Goal: Communication & Community: Answer question/provide support

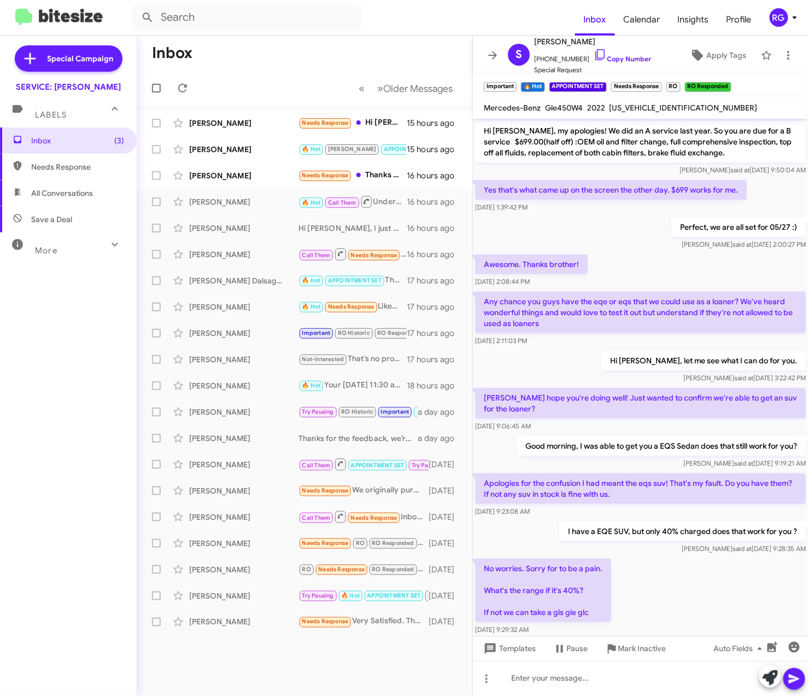
scroll to position [390, 0]
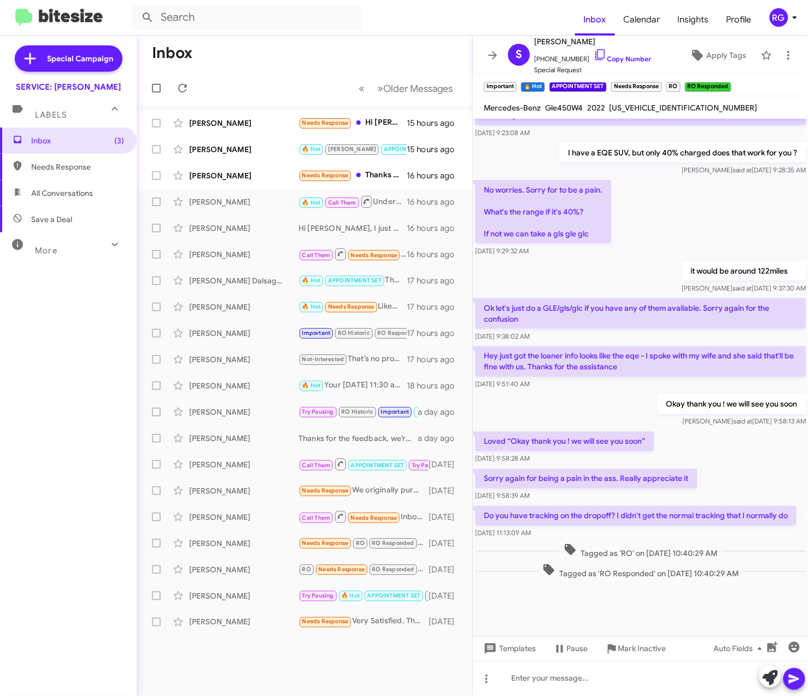
click at [298, 72] on mat-toolbar-row "« Previous » Next Older Messages" at bounding box center [305, 88] width 336 height 35
click at [327, 226] on div "Hi [PERSON_NAME], I just wanted to clarify that this visit is for the A Service…" at bounding box center [359, 228] width 121 height 11
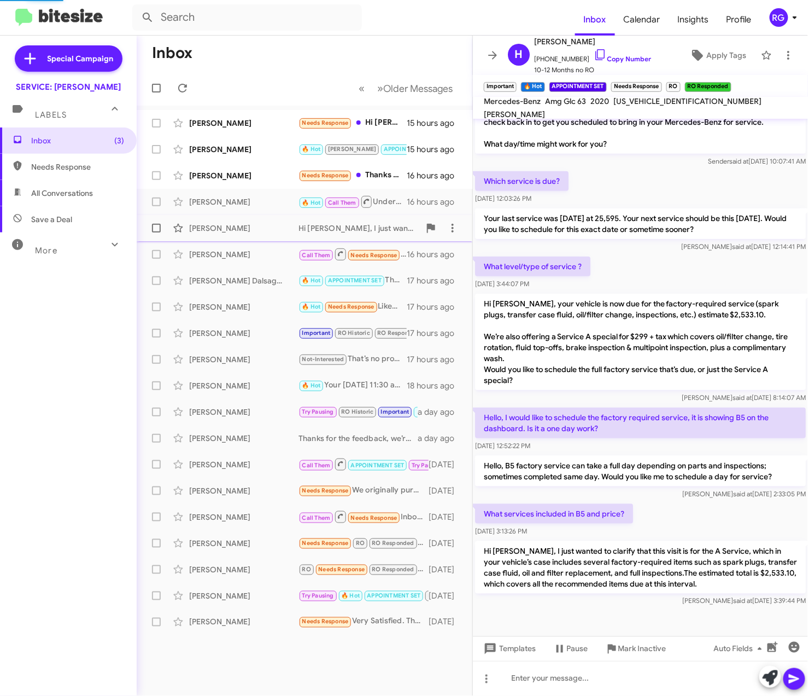
scroll to position [112, 0]
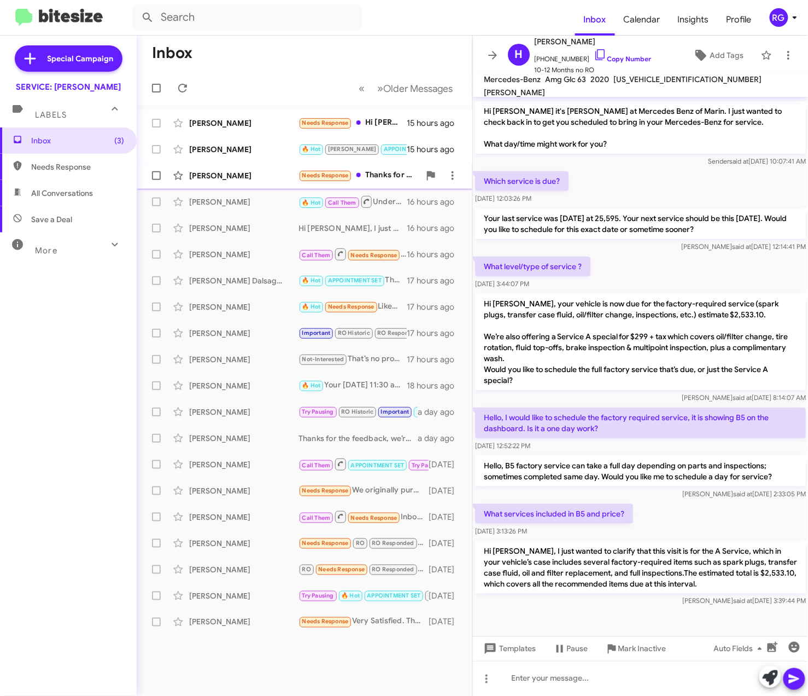
click at [296, 181] on div "Ali Moghaddasi Needs Response Thanks for your note. However I have returned tha…" at bounding box center [304, 176] width 318 height 22
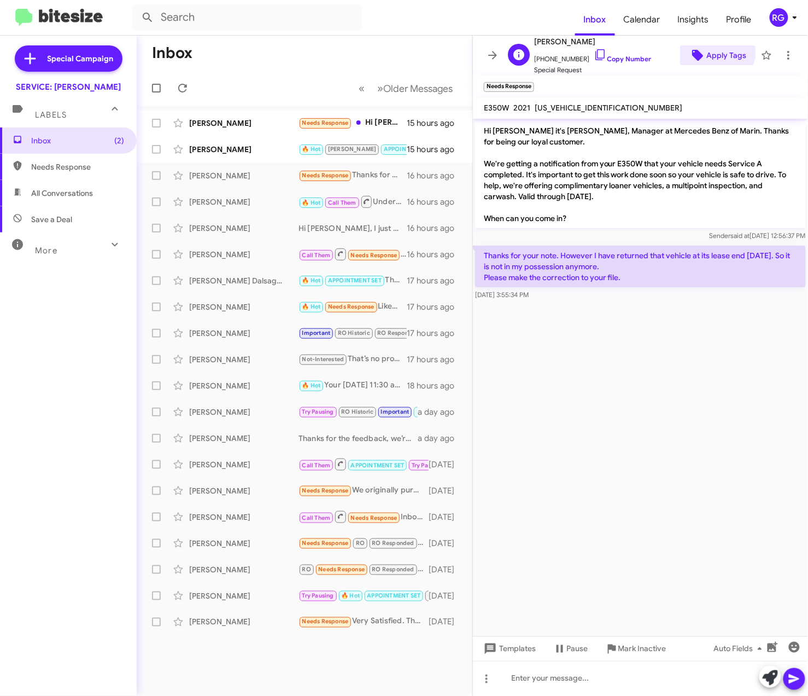
click at [696, 47] on span "Apply Tags" at bounding box center [718, 55] width 58 height 20
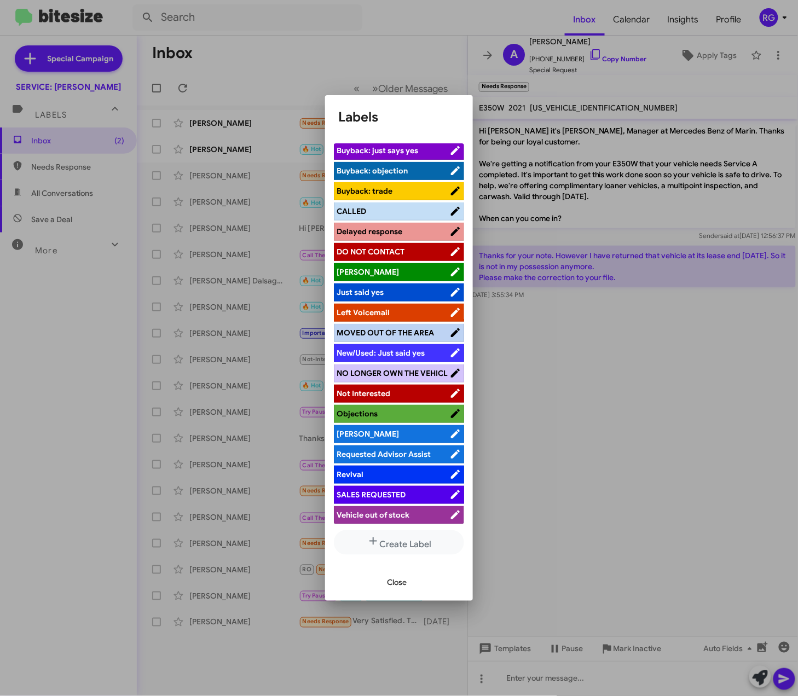
scroll to position [137, 0]
drag, startPoint x: 335, startPoint y: 278, endPoint x: 585, endPoint y: 298, distance: 250.7
click at [595, 298] on div at bounding box center [399, 348] width 798 height 696
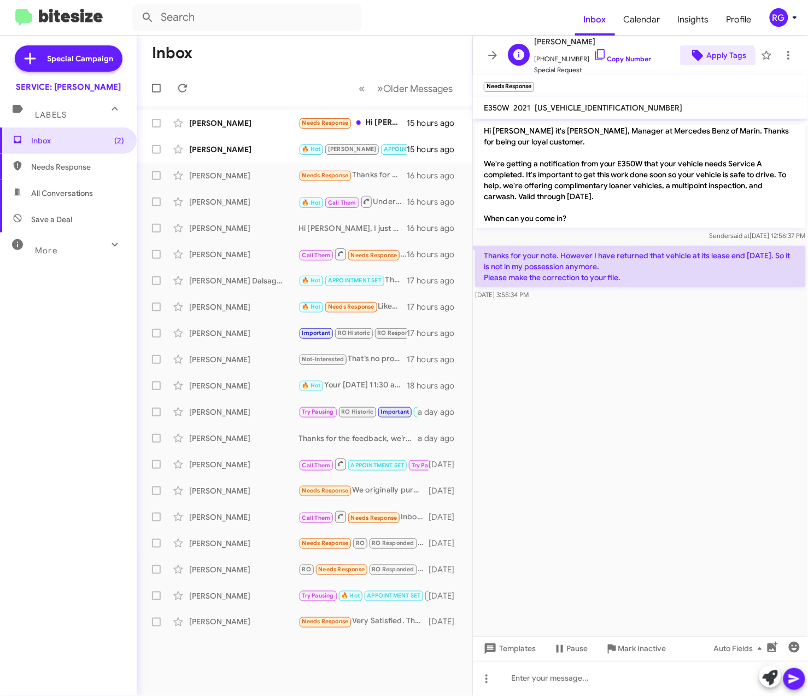
click at [707, 64] on span "Apply Tags" at bounding box center [727, 55] width 40 height 20
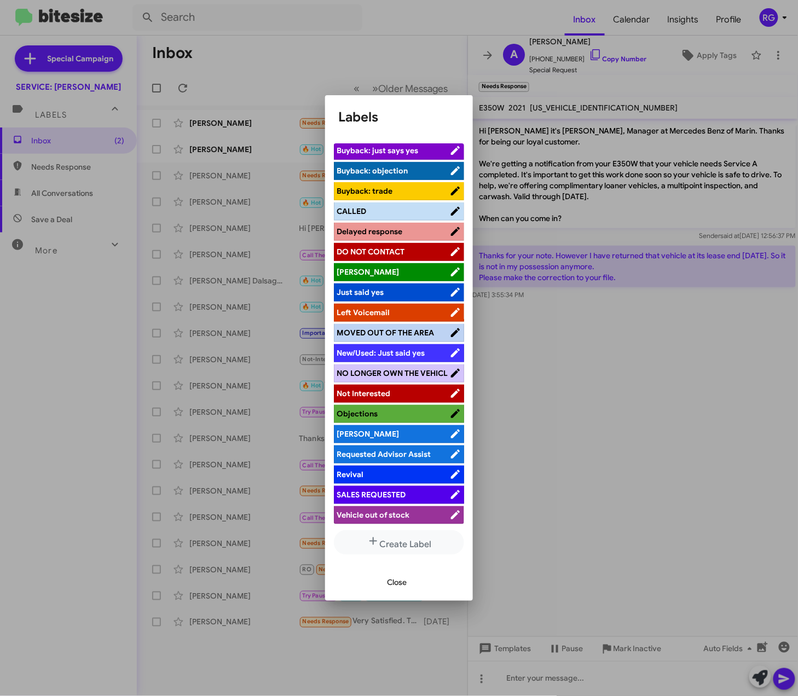
click at [389, 368] on span "NO LONGER OWN THE VEHICL" at bounding box center [392, 373] width 113 height 11
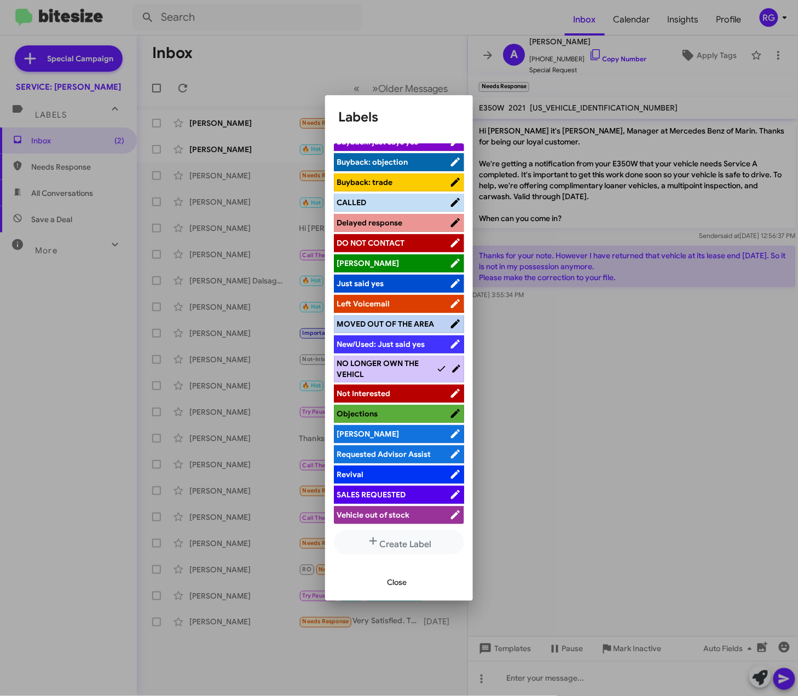
click at [657, 468] on div at bounding box center [399, 348] width 798 height 696
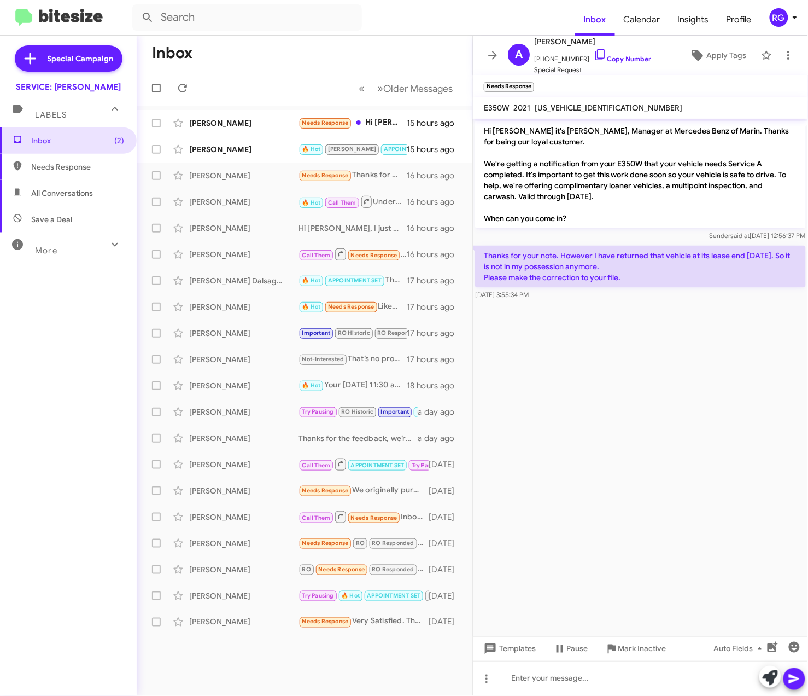
drag, startPoint x: 590, startPoint y: 246, endPoint x: 512, endPoint y: 318, distance: 106.0
click at [512, 318] on cdk-virtual-scroll-viewport "Hi Ali it's Omar Ibrahimi, Manager at Mercedes Benz of Marin. Thanks for being …" at bounding box center [640, 377] width 335 height 517
click at [715, 60] on span "Apply Tags" at bounding box center [727, 55] width 40 height 20
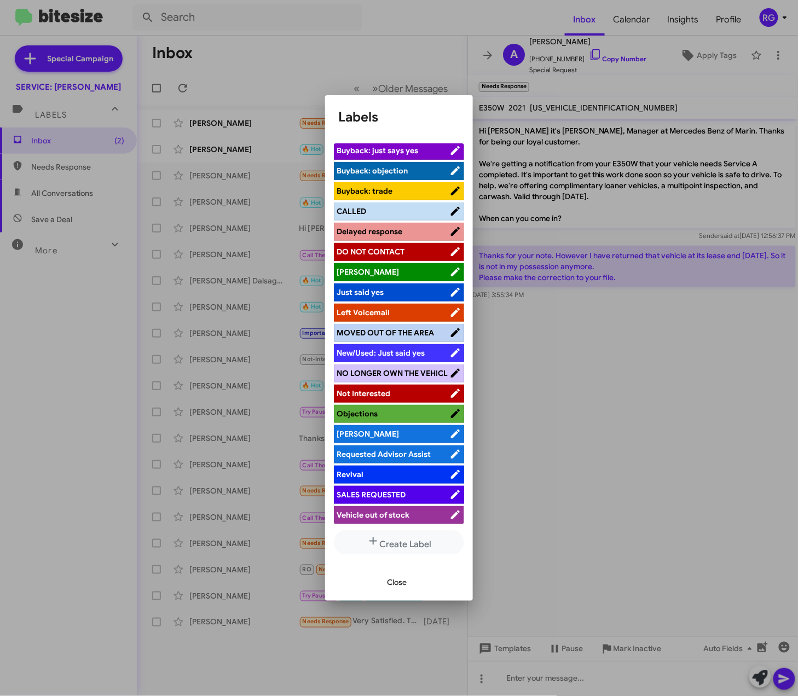
click at [416, 372] on span "NO LONGER OWN THE VEHICL" at bounding box center [392, 373] width 113 height 11
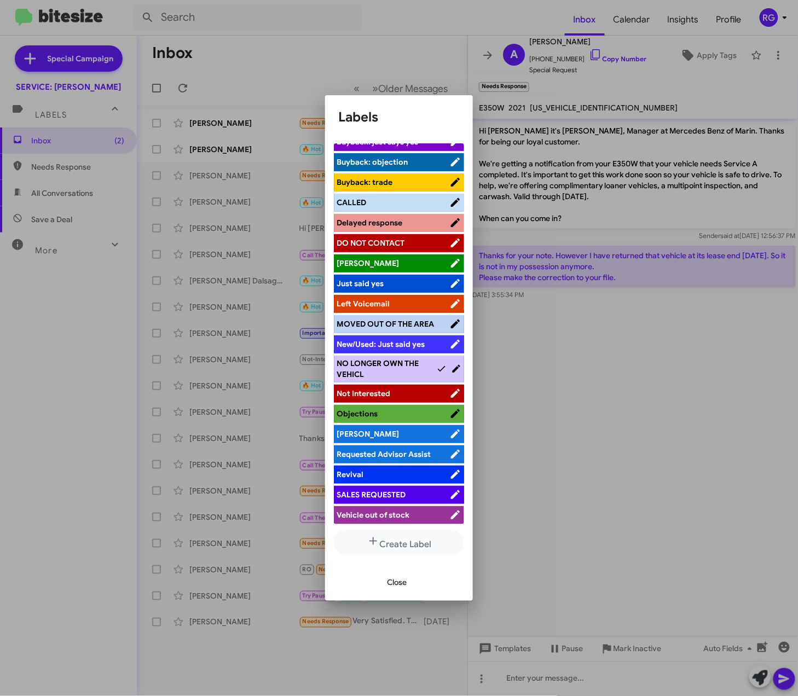
click at [387, 589] on span "Close" at bounding box center [397, 582] width 20 height 20
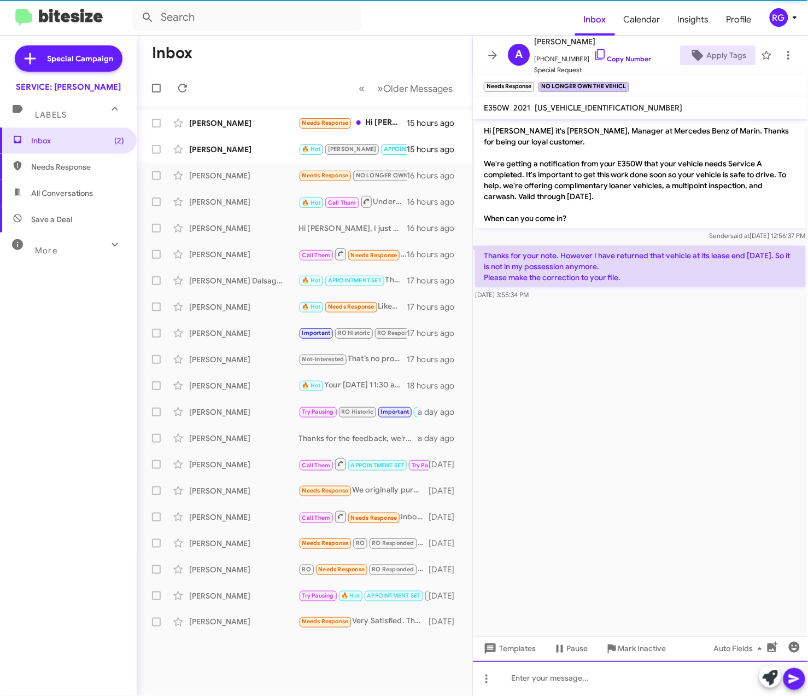
click at [585, 674] on div at bounding box center [640, 678] width 335 height 35
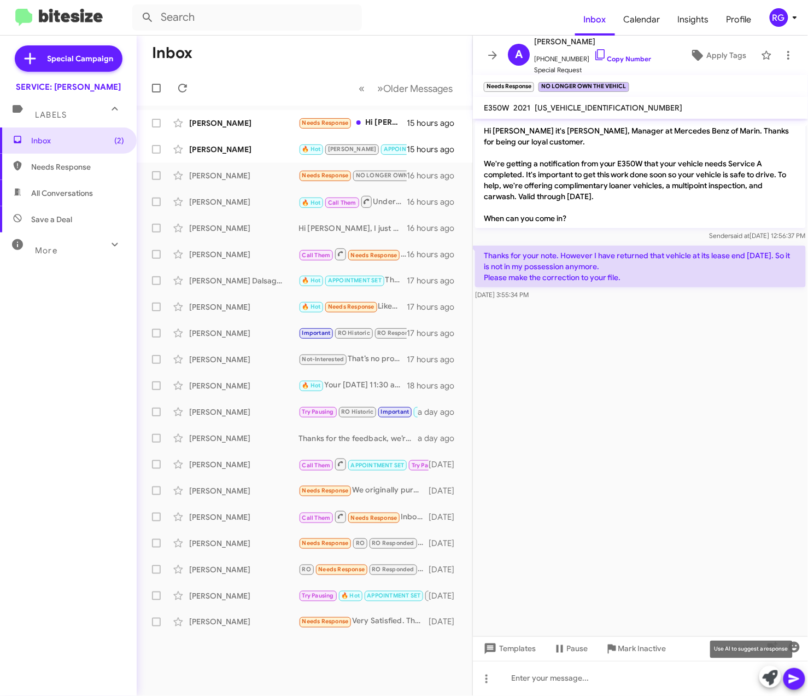
click at [775, 672] on icon at bounding box center [770, 677] width 15 height 15
drag, startPoint x: 701, startPoint y: 653, endPoint x: 563, endPoint y: 590, distance: 152.2
click at [563, 590] on cdk-virtual-scroll-viewport "Hi Ali it's Omar Ibrahimi, Manager at Mercedes Benz of Marin. Thanks for being …" at bounding box center [640, 377] width 335 height 517
click at [773, 676] on icon at bounding box center [770, 677] width 15 height 15
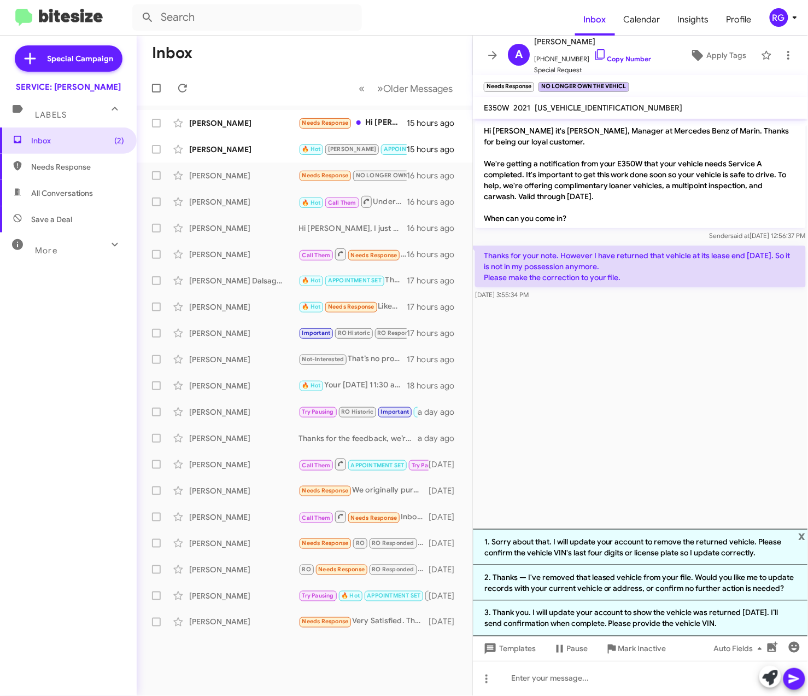
click at [679, 548] on li "1. Sorry about that. I will update your account to remove the returned vehicle.…" at bounding box center [640, 547] width 335 height 36
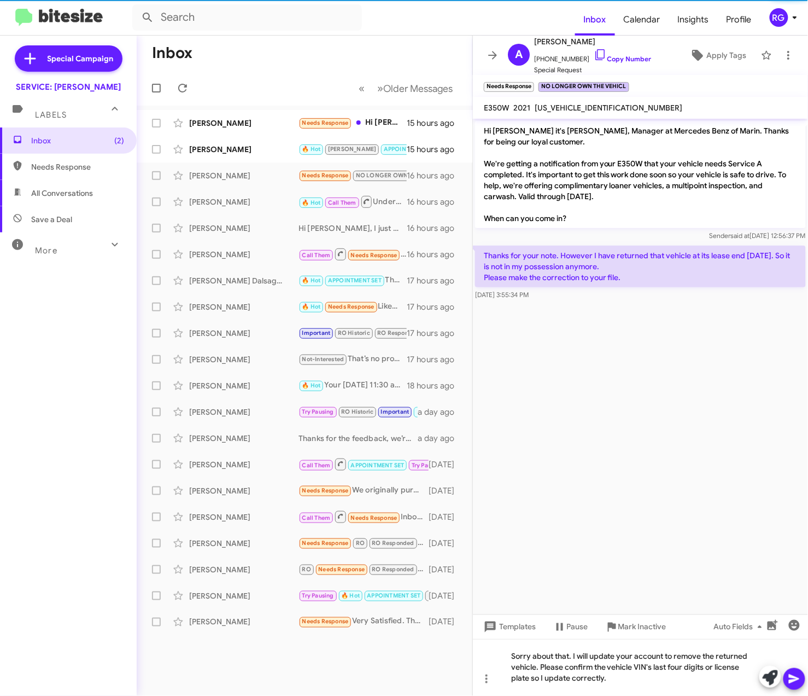
click at [683, 546] on cdk-virtual-scroll-viewport "Hi Ali it's Omar Ibrahimi, Manager at Mercedes Benz of Marin. Thanks for being …" at bounding box center [640, 367] width 335 height 496
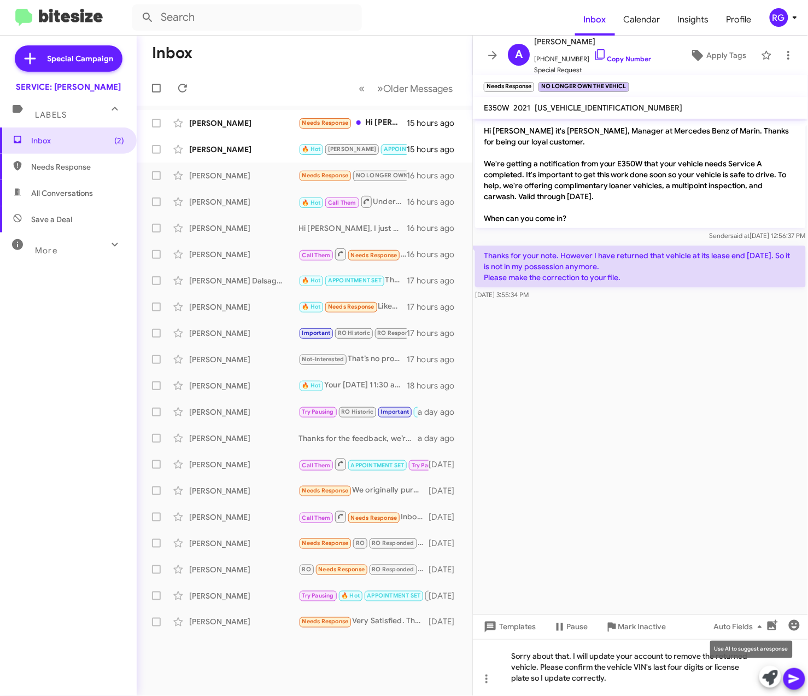
click at [767, 679] on icon at bounding box center [770, 677] width 15 height 15
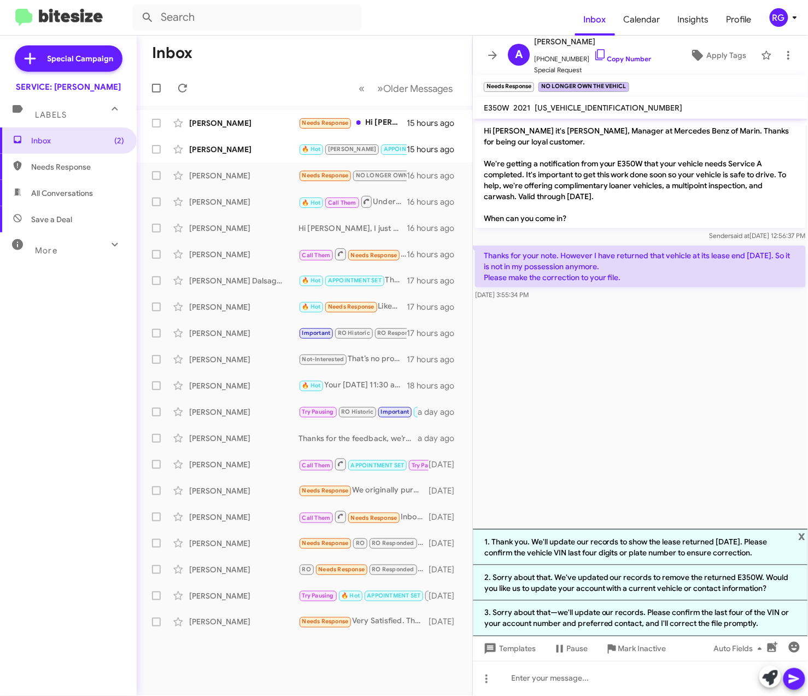
drag, startPoint x: 690, startPoint y: 621, endPoint x: 701, endPoint y: 602, distance: 22.3
click at [700, 604] on li "3. Sorry about that—we'll update our records. Please confirm the last four of t…" at bounding box center [640, 619] width 335 height 36
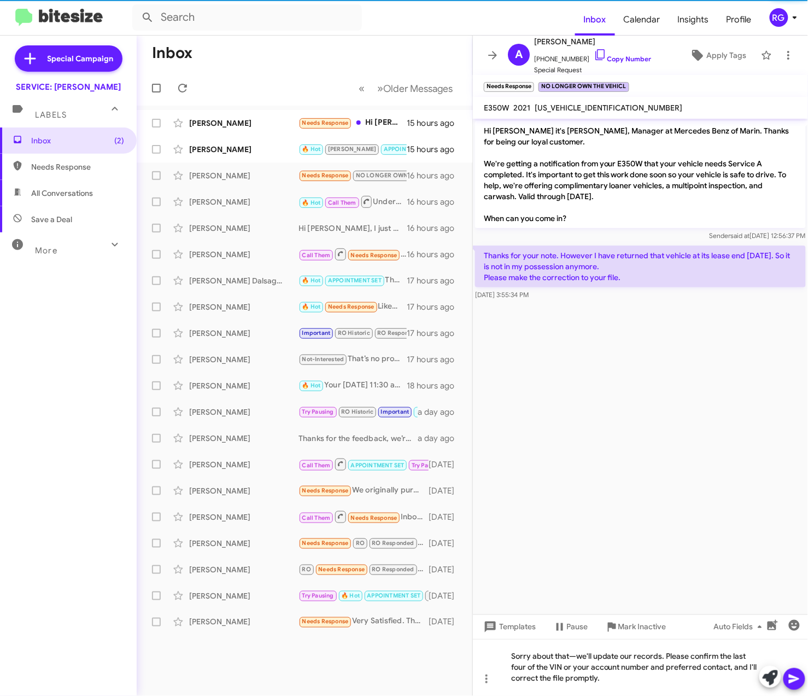
drag, startPoint x: 709, startPoint y: 585, endPoint x: 708, endPoint y: 556, distance: 29.0
click at [708, 556] on cdk-virtual-scroll-viewport "Hi Ali it's Omar Ibrahimi, Manager at Mercedes Benz of Marin. Thanks for being …" at bounding box center [640, 367] width 335 height 496
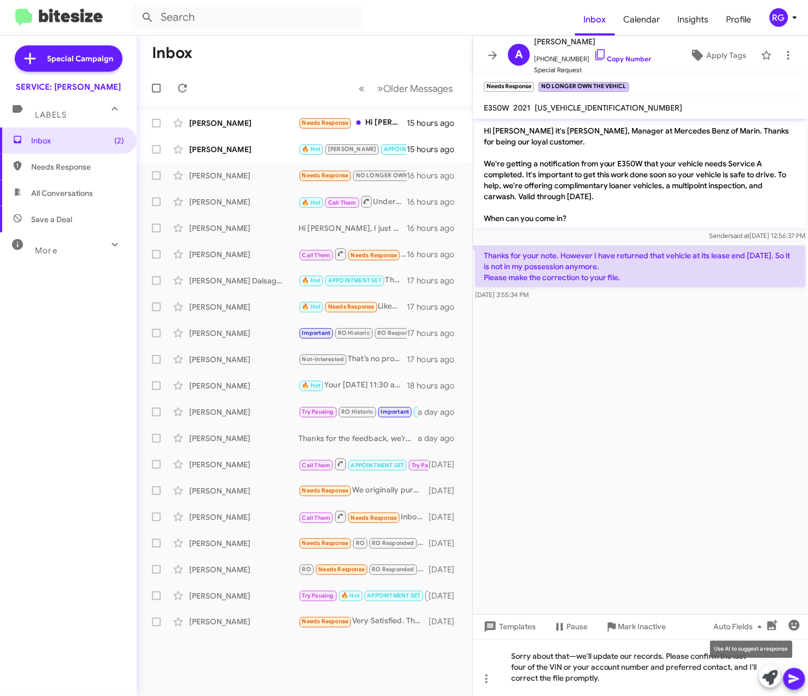
click at [766, 674] on icon at bounding box center [770, 677] width 15 height 15
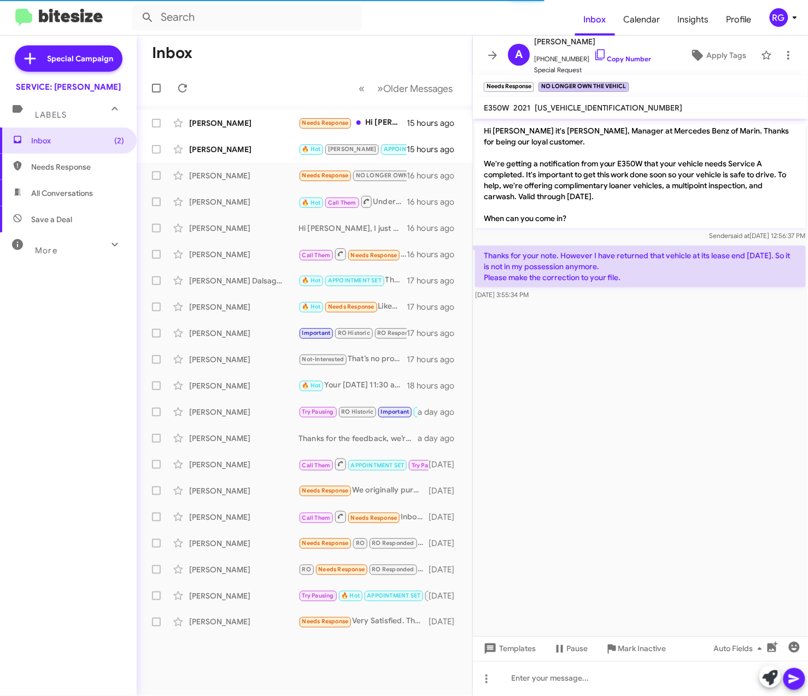
drag, startPoint x: 620, startPoint y: 675, endPoint x: 563, endPoint y: 593, distance: 99.5
click at [560, 590] on cdk-virtual-scroll-viewport "Hi Ali it's Omar Ibrahimi, Manager at Mercedes Benz of Marin. Thanks for being …" at bounding box center [640, 377] width 335 height 517
click at [765, 674] on icon at bounding box center [770, 677] width 15 height 15
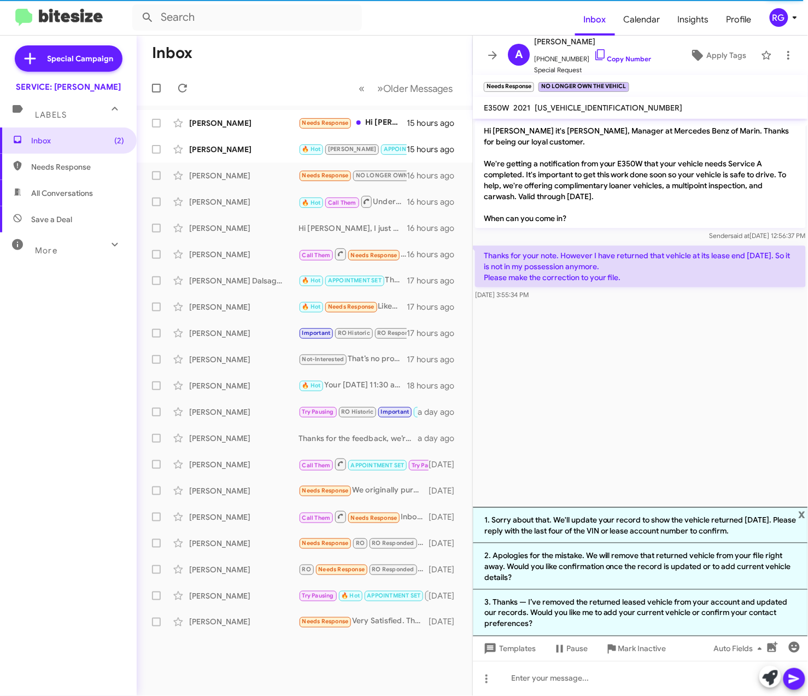
drag, startPoint x: 701, startPoint y: 624, endPoint x: 673, endPoint y: 313, distance: 311.9
click at [673, 313] on div "Hi Ali it's Omar Ibrahimi, Manager at Mercedes Benz of Marin. Thanks for being …" at bounding box center [640, 407] width 335 height 577
drag, startPoint x: 673, startPoint y: 313, endPoint x: 657, endPoint y: 392, distance: 79.7
click at [655, 362] on cdk-virtual-scroll-viewport "Hi Ali it's Omar Ibrahimi, Manager at Mercedes Benz of Marin. Thanks for being …" at bounding box center [640, 313] width 335 height 388
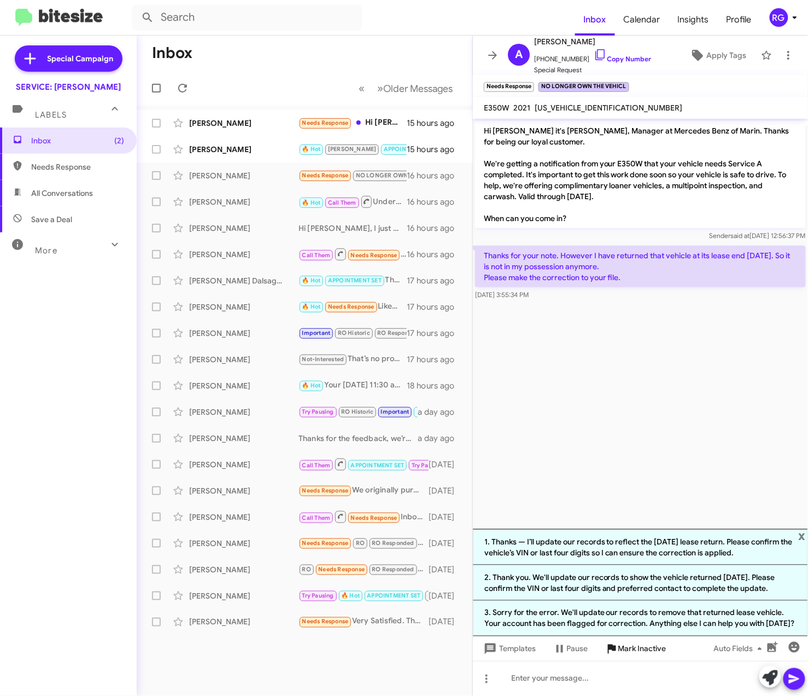
click at [649, 629] on li "3. Sorry for the error. We'll update our records to remove that returned lease …" at bounding box center [640, 619] width 335 height 36
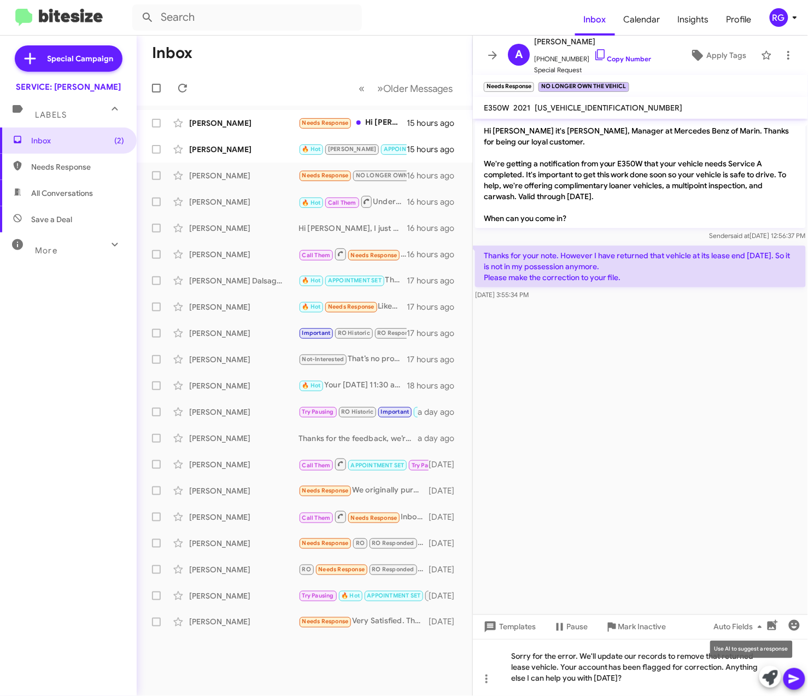
click at [775, 677] on icon at bounding box center [770, 677] width 15 height 15
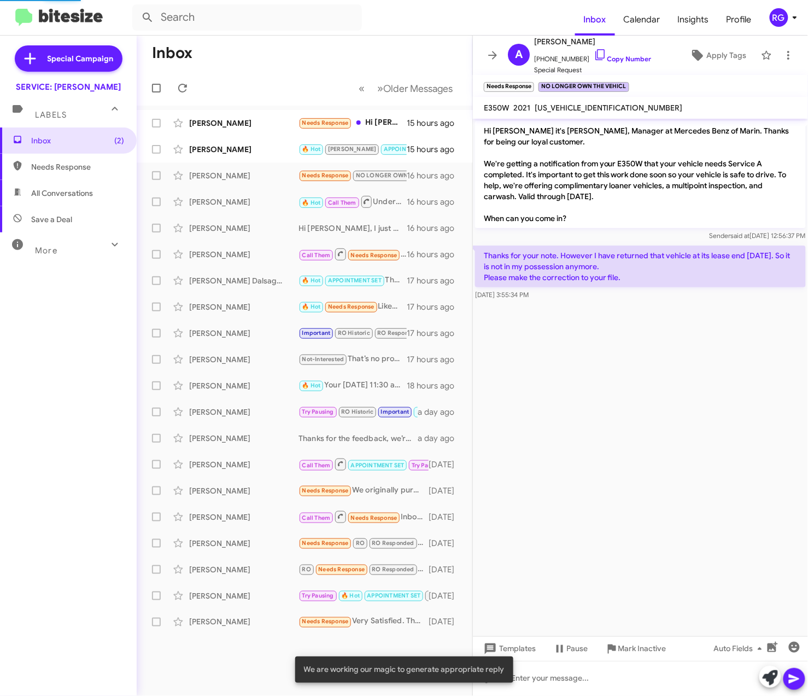
drag, startPoint x: 777, startPoint y: 677, endPoint x: 782, endPoint y: 505, distance: 171.3
click at [782, 505] on div "Hi Ali it's Omar Ibrahimi, Manager at Mercedes Benz of Marin. Thanks for being …" at bounding box center [640, 407] width 335 height 577
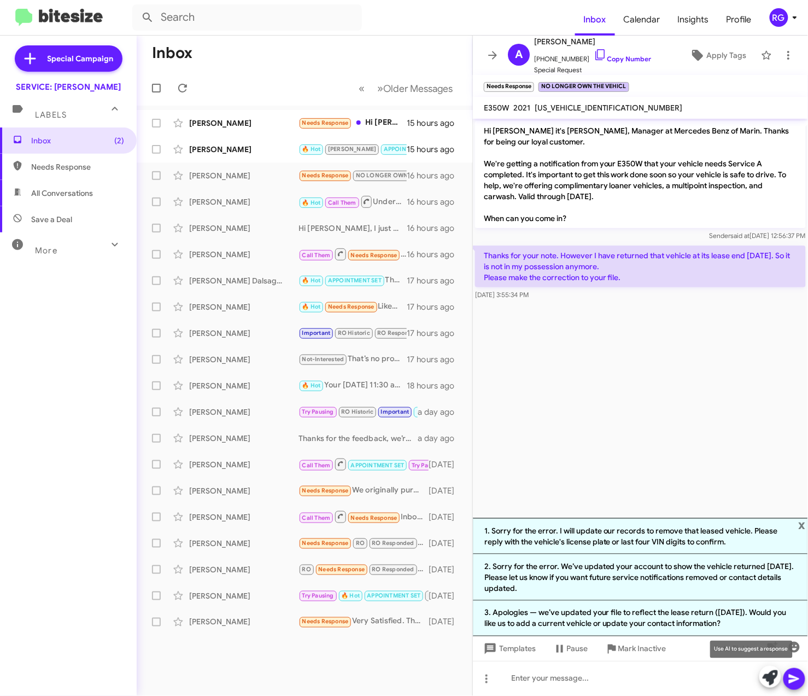
click at [769, 670] on icon at bounding box center [770, 677] width 15 height 15
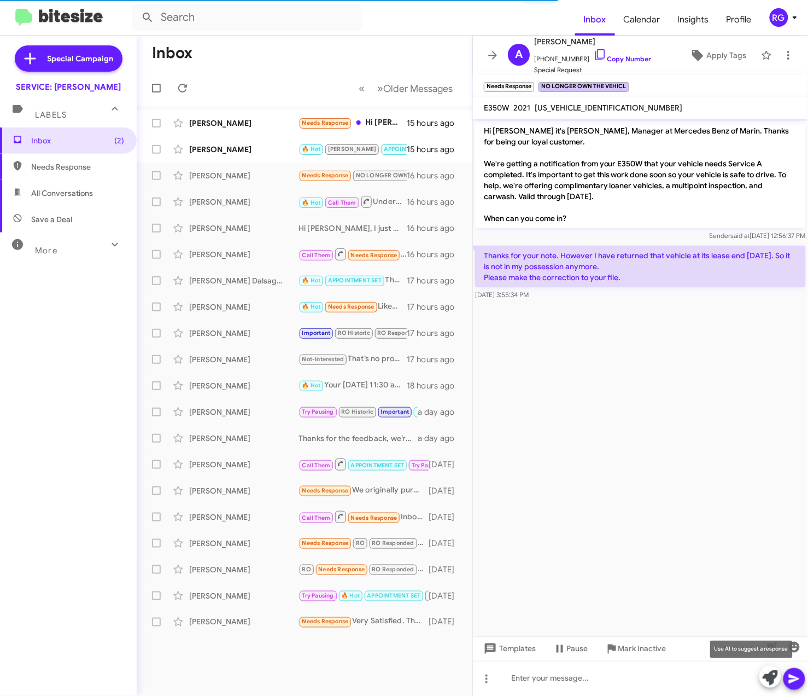
click at [766, 672] on icon at bounding box center [770, 677] width 15 height 15
click at [772, 674] on icon at bounding box center [770, 677] width 15 height 15
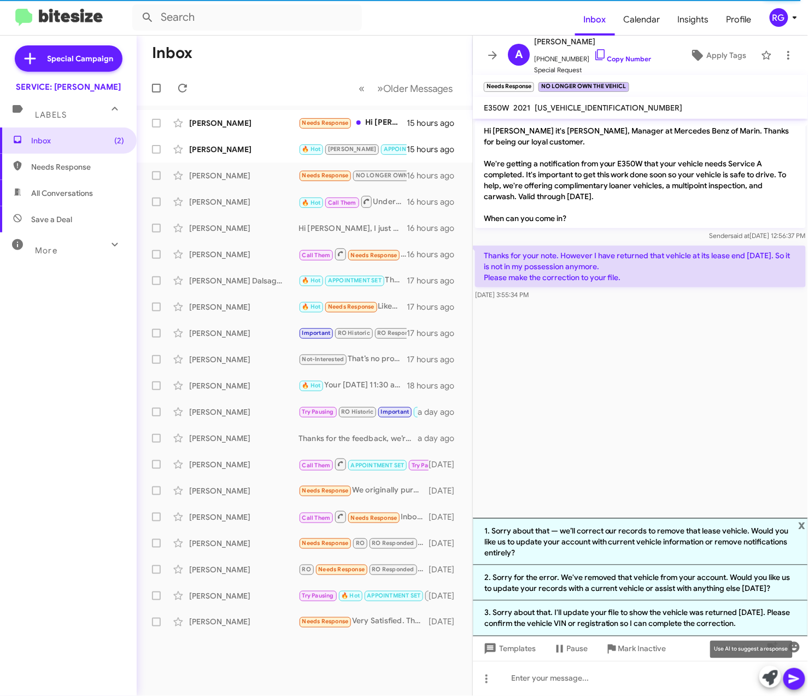
click at [776, 680] on icon at bounding box center [770, 677] width 15 height 15
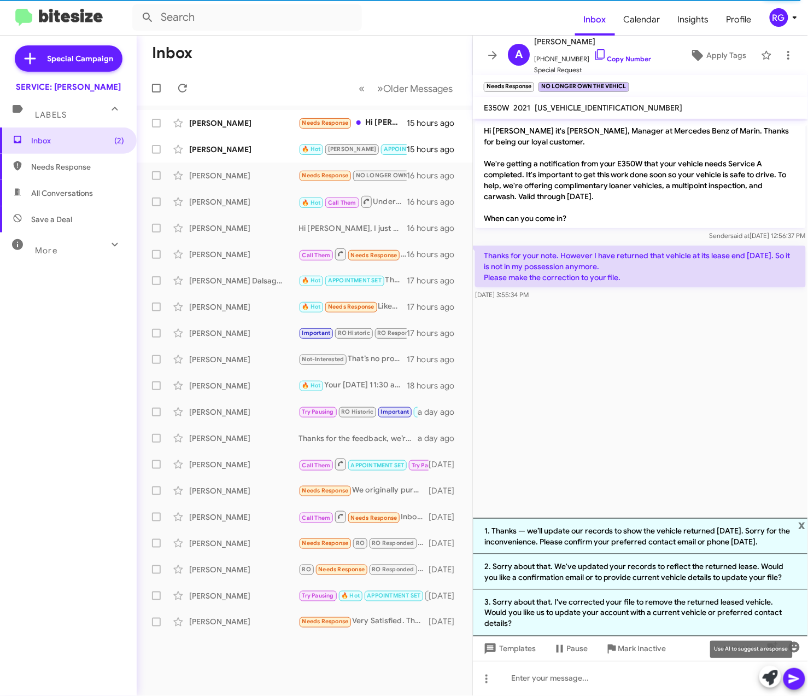
click at [768, 685] on span at bounding box center [770, 678] width 15 height 24
click at [766, 685] on icon at bounding box center [770, 677] width 15 height 15
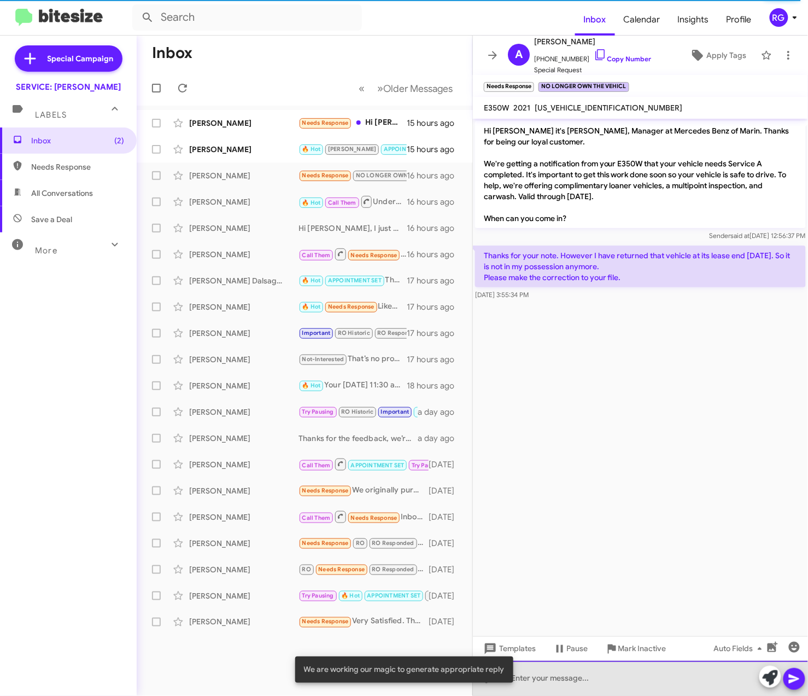
drag, startPoint x: 748, startPoint y: 692, endPoint x: 732, endPoint y: 680, distance: 20.0
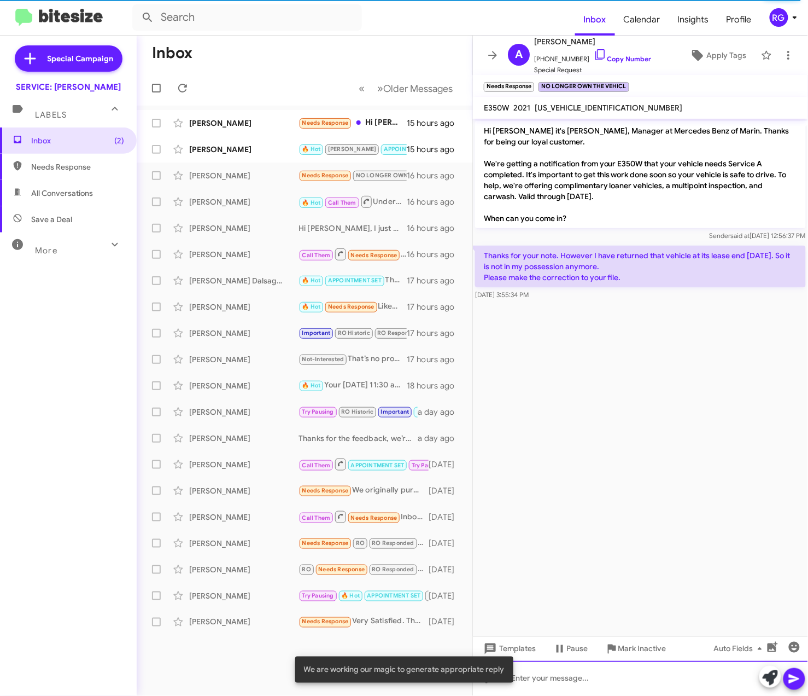
drag, startPoint x: 732, startPoint y: 680, endPoint x: 736, endPoint y: 685, distance: 6.2
click at [736, 685] on div at bounding box center [640, 678] width 335 height 35
click at [763, 680] on icon at bounding box center [770, 677] width 15 height 15
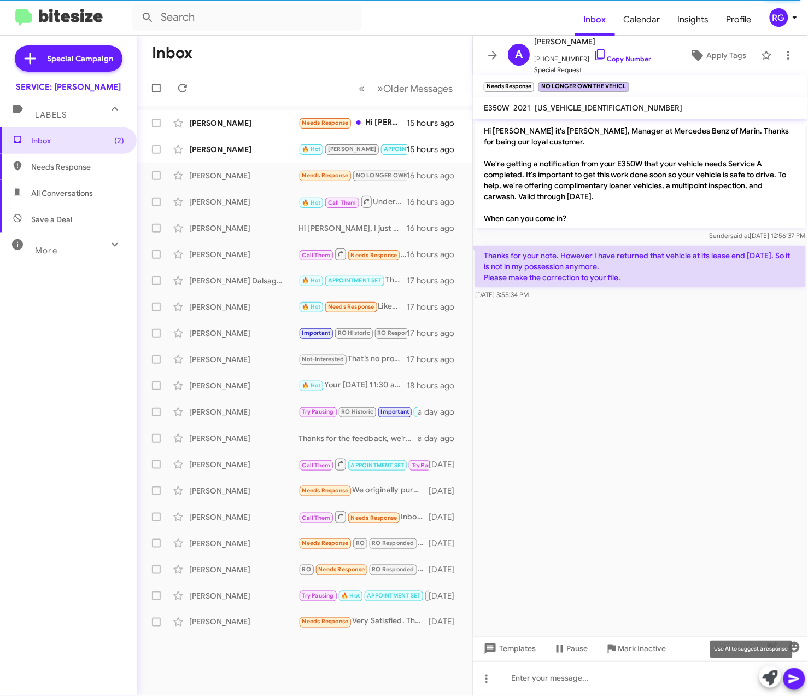
click at [776, 675] on icon at bounding box center [770, 677] width 15 height 15
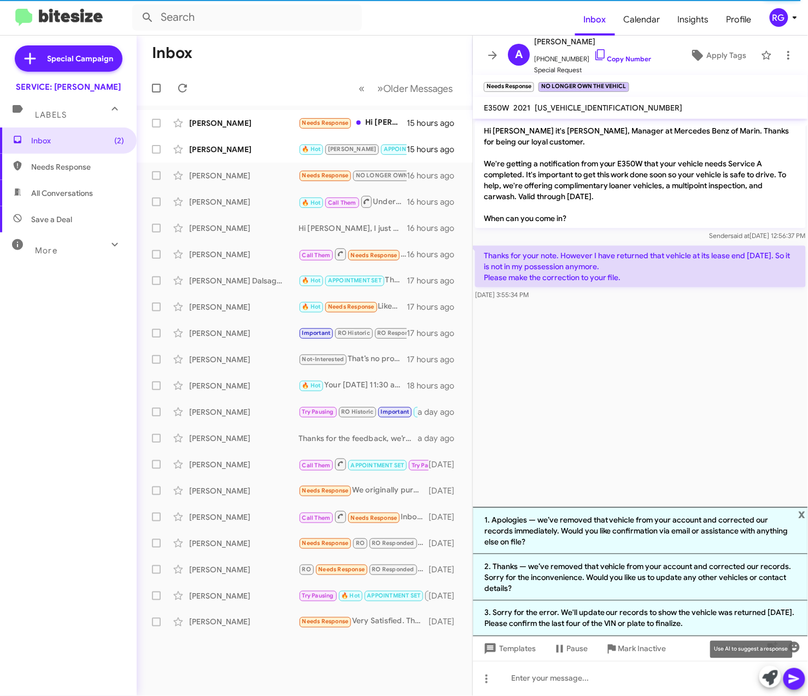
click at [773, 683] on icon at bounding box center [770, 677] width 15 height 15
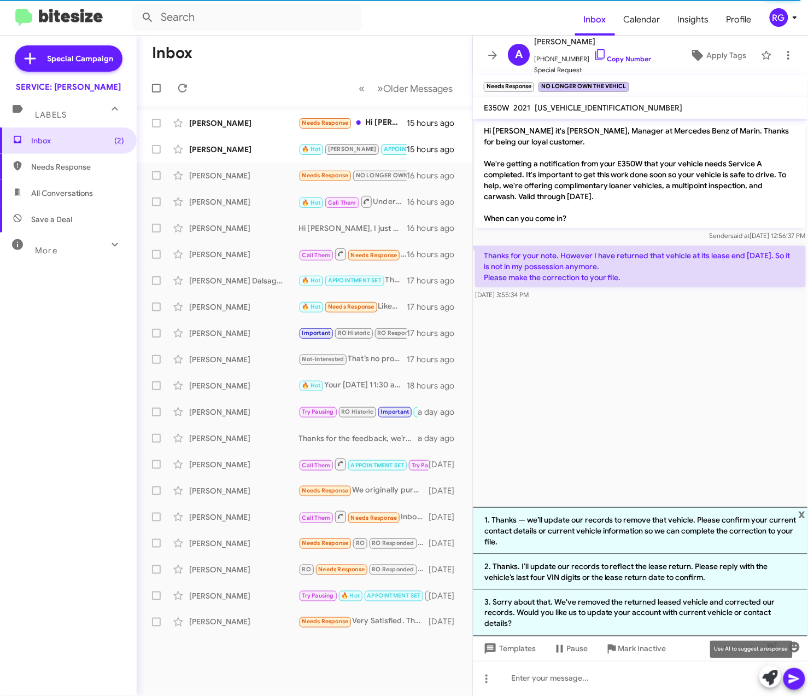
click at [766, 671] on icon at bounding box center [770, 677] width 15 height 15
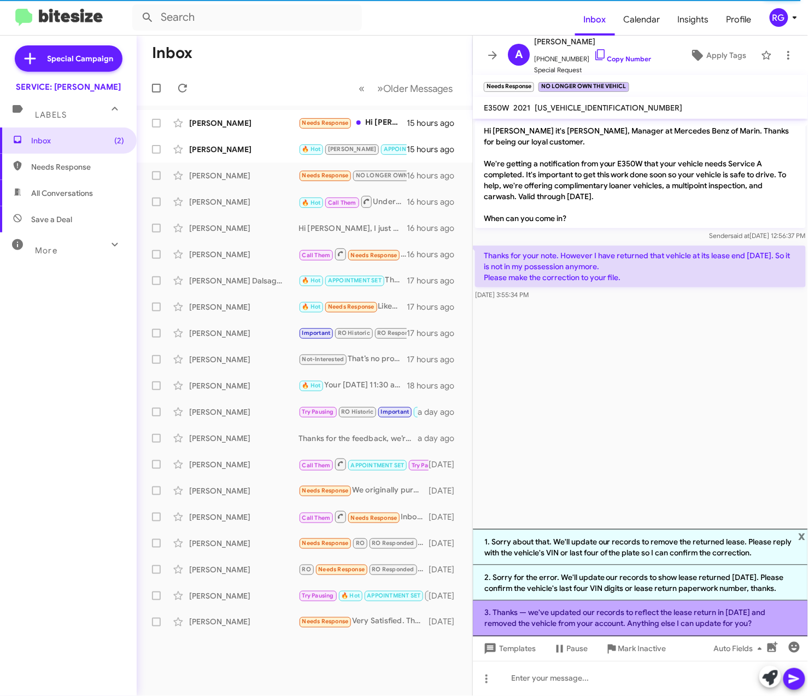
click at [536, 628] on li "3. Thanks — we've updated our records to reflect the lease return in November 2…" at bounding box center [640, 619] width 335 height 36
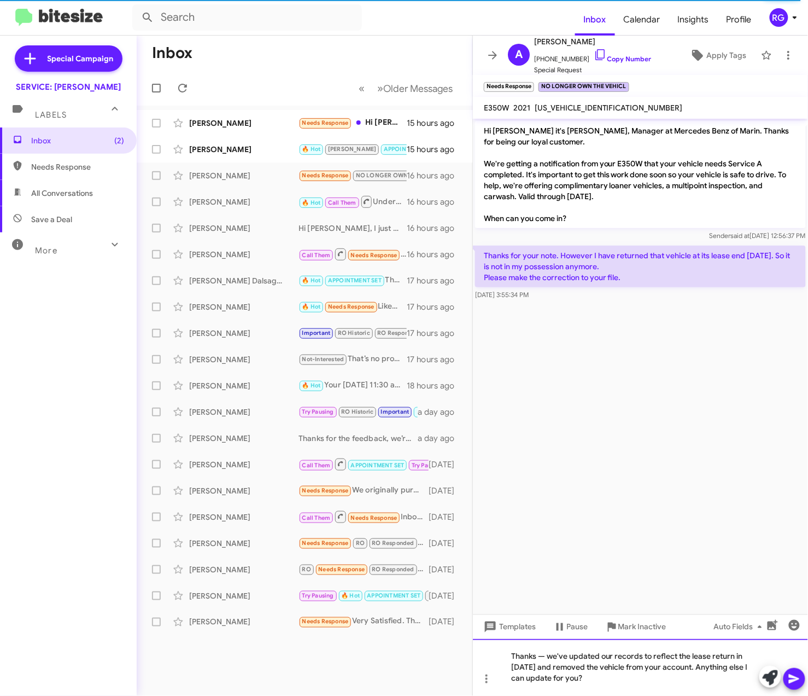
click at [546, 655] on div "Thanks — we've updated our records to reflect the lease return in November 2024…" at bounding box center [640, 667] width 335 height 57
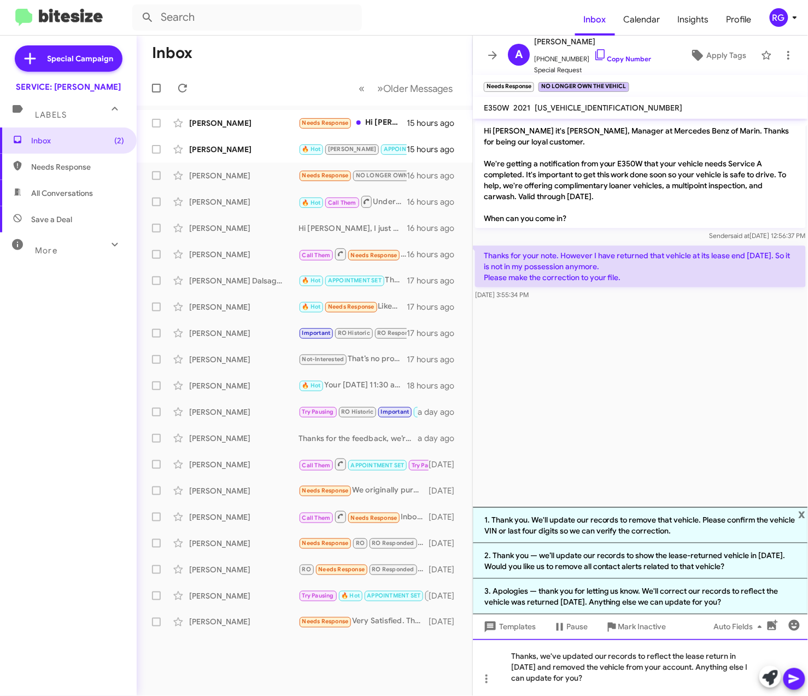
click at [624, 674] on div "Thanks, we've updated our records to reflect the lease return in [DATE] and rem…" at bounding box center [640, 667] width 335 height 57
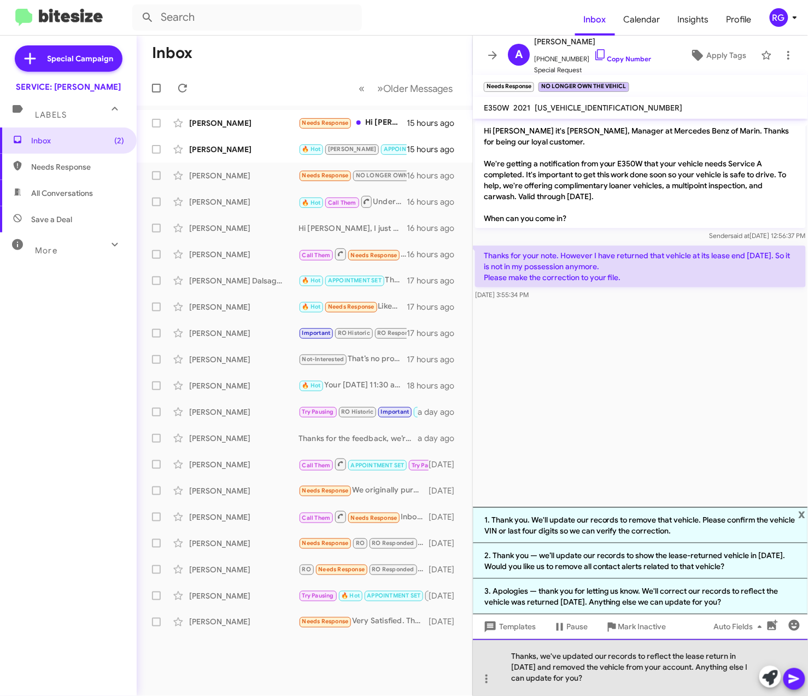
click at [613, 664] on div "Thanks, we've updated our records to reflect the lease return in [DATE] and rem…" at bounding box center [640, 667] width 335 height 57
click at [598, 661] on div "Thanks, we've updated our records to reflect the lease return in [DATE] and rem…" at bounding box center [640, 667] width 335 height 57
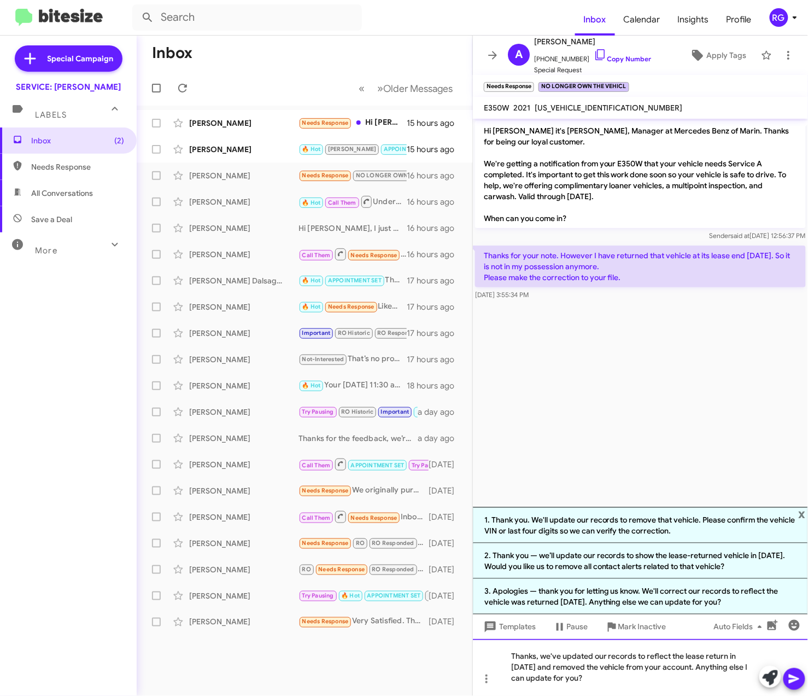
click at [648, 677] on div "Thanks, we've updated our records to reflect the lease return in [DATE] and rem…" at bounding box center [640, 667] width 335 height 57
click at [697, 672] on div "Thanks, we've updated our records to reflect the lease return in [DATE] and rem…" at bounding box center [640, 667] width 335 height 57
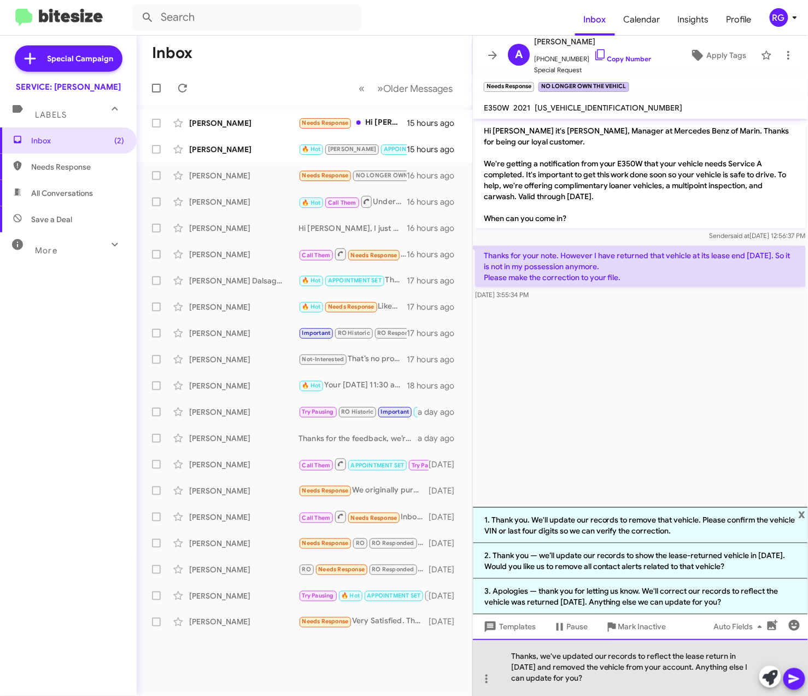
click at [713, 667] on div "Thanks, we've updated our records to reflect the lease return in [DATE] and rem…" at bounding box center [640, 667] width 335 height 57
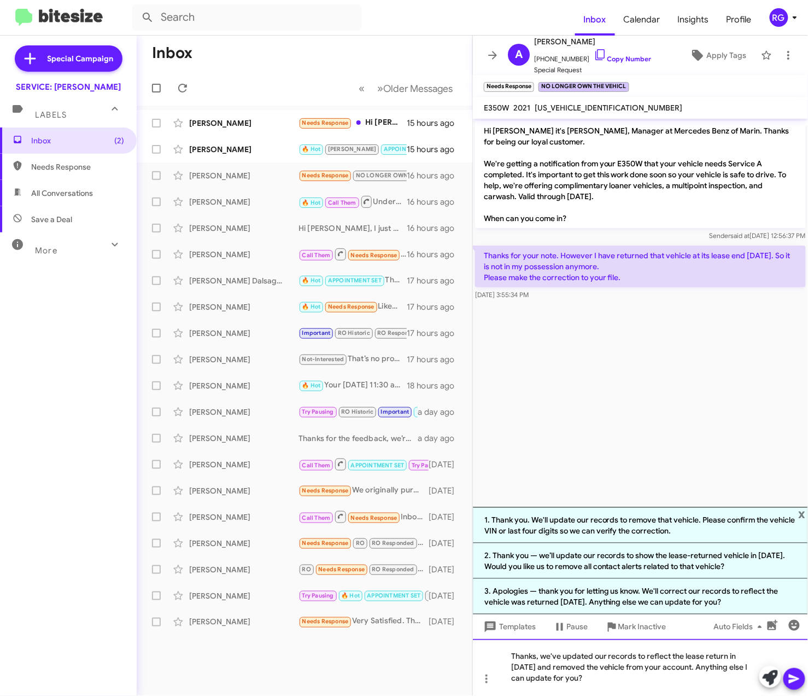
click at [697, 676] on div "Thanks, we've updated our records to reflect the lease return in [DATE] and rem…" at bounding box center [640, 667] width 335 height 57
click at [795, 683] on icon at bounding box center [794, 678] width 13 height 13
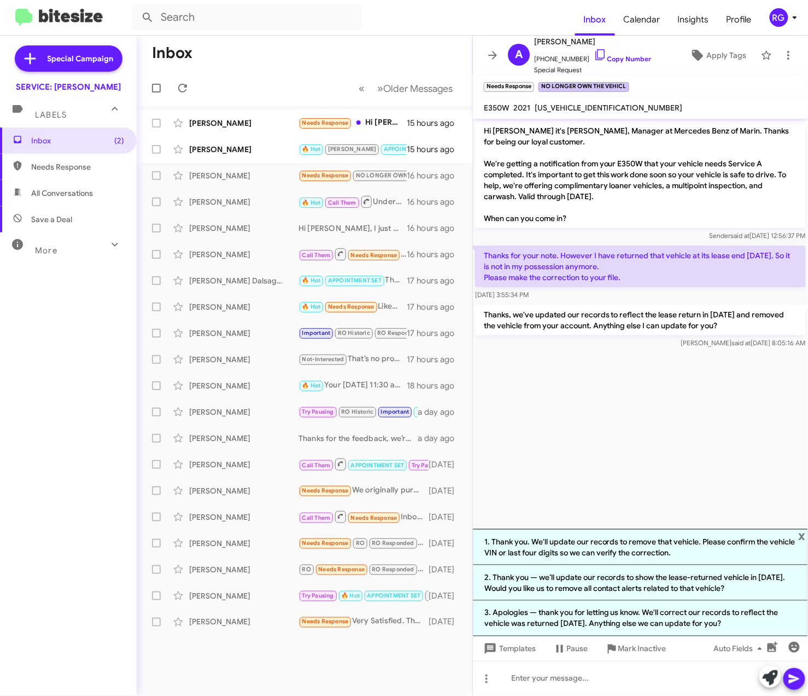
click at [593, 458] on cdk-virtual-scroll-viewport "Hi Ali it's Omar Ibrahimi, Manager at Mercedes Benz of Marin. Thanks for being …" at bounding box center [640, 324] width 335 height 410
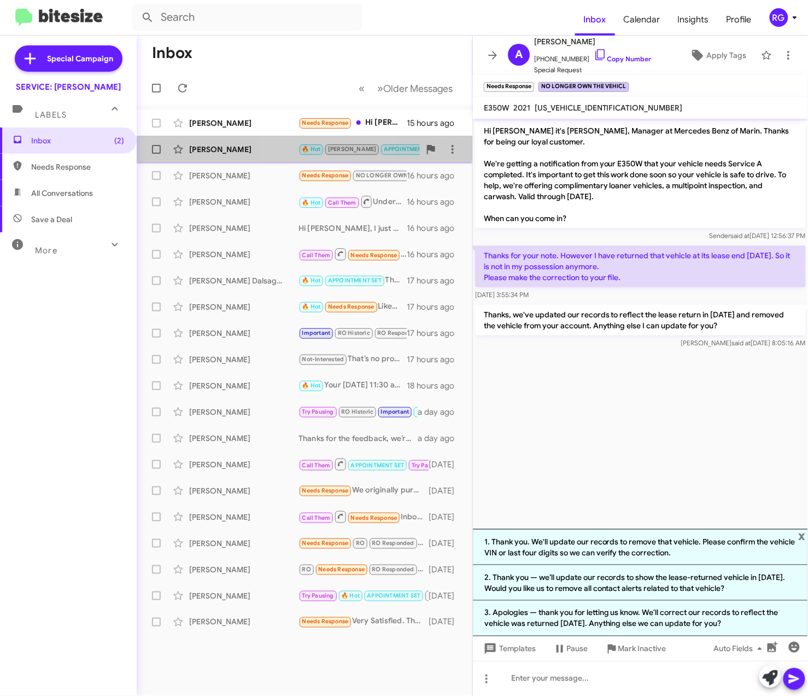
click at [296, 148] on div "[PERSON_NAME]" at bounding box center [243, 149] width 109 height 11
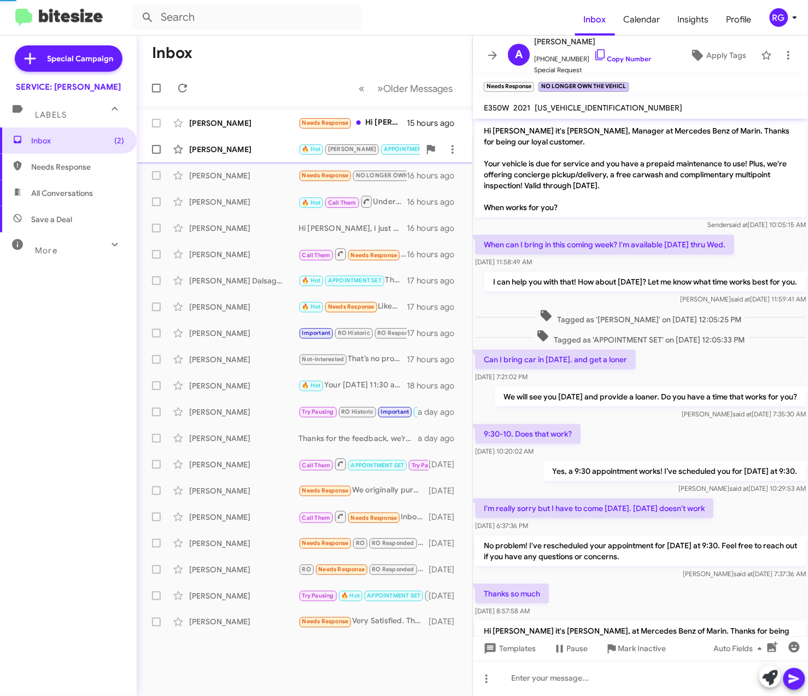
scroll to position [344, 0]
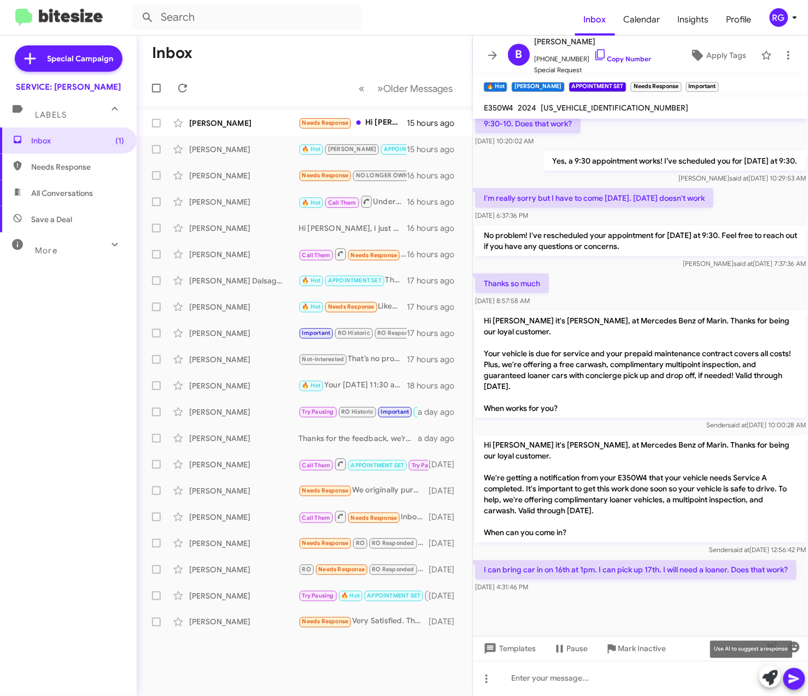
click at [773, 680] on icon at bounding box center [770, 677] width 15 height 15
drag, startPoint x: 737, startPoint y: 266, endPoint x: 545, endPoint y: 291, distance: 194.2
click at [530, 296] on span "Jul 23, 2025, 8:57:58 AM" at bounding box center [502, 300] width 55 height 8
click at [769, 679] on icon at bounding box center [770, 677] width 15 height 15
click at [768, 681] on icon at bounding box center [770, 677] width 15 height 15
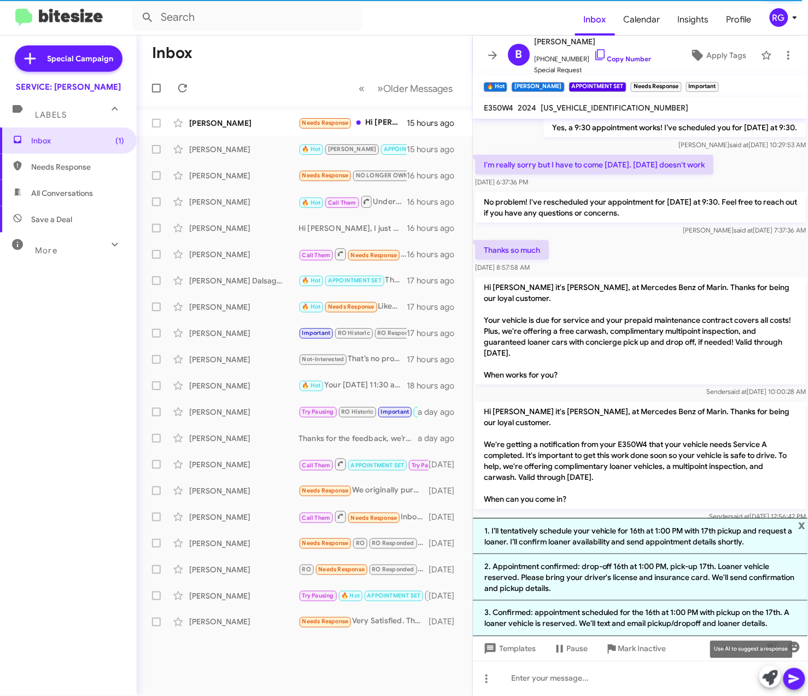
click at [765, 683] on icon at bounding box center [770, 677] width 15 height 15
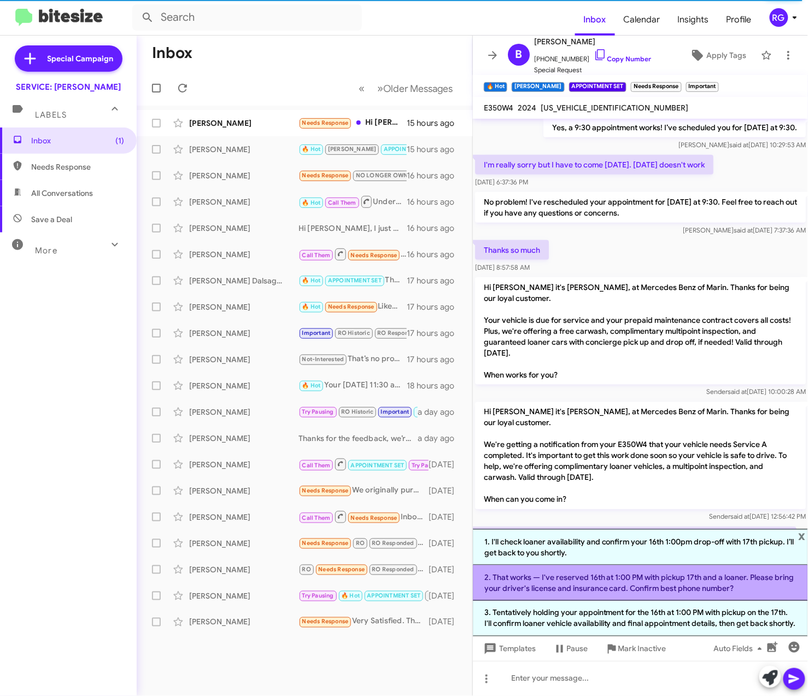
click at [727, 578] on li "2. That works — I've reserved 16th at 1:00 PM with pickup 17th and a loaner. Pl…" at bounding box center [640, 583] width 335 height 36
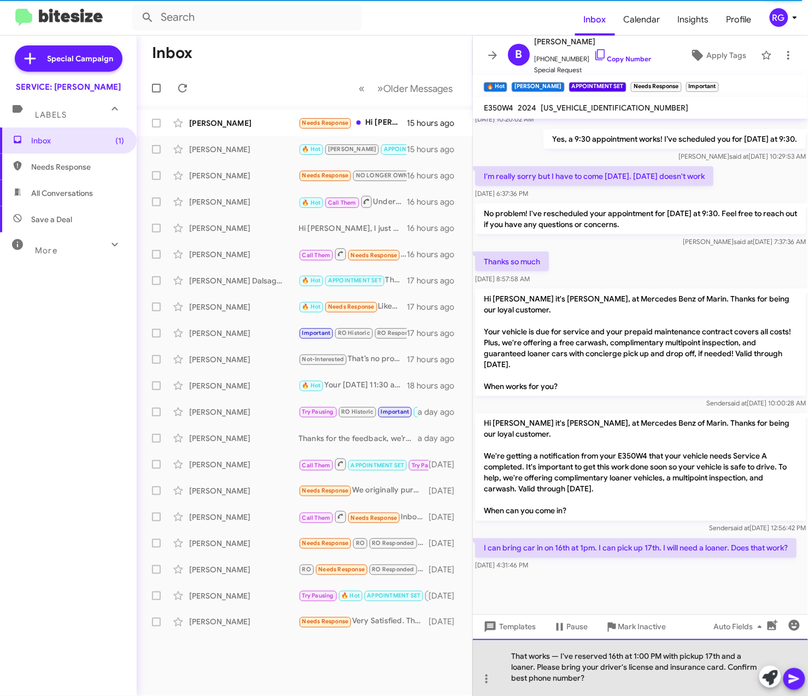
drag, startPoint x: 558, startPoint y: 652, endPoint x: 569, endPoint y: 655, distance: 10.9
click at [561, 653] on div "That works — I've reserved 16th at 1:00 PM with pickup 17th and a loaner. Pleas…" at bounding box center [640, 667] width 335 height 57
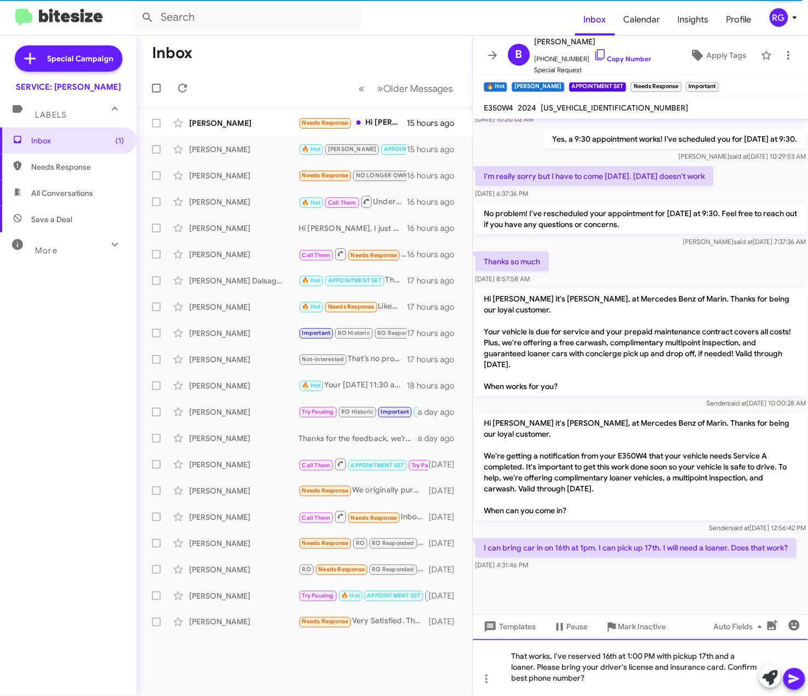
click at [666, 657] on div "That works, I've reserved 16th at 1:00 PM with pickup 17th and a loaner. Please…" at bounding box center [640, 667] width 335 height 57
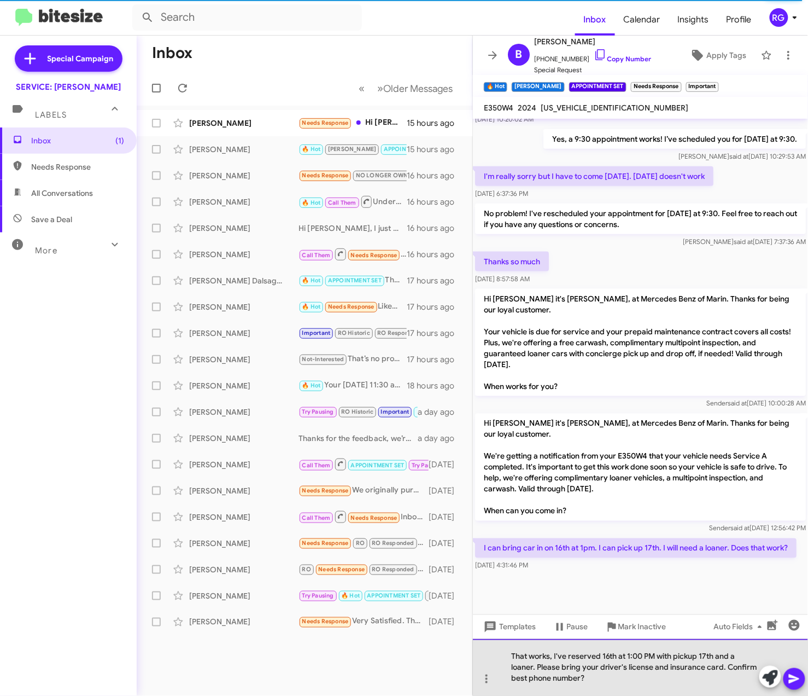
click at [663, 659] on div "That works, I've reserved 16th at 1:00 PM with pickup 17th and a loaner. Please…" at bounding box center [640, 667] width 335 height 57
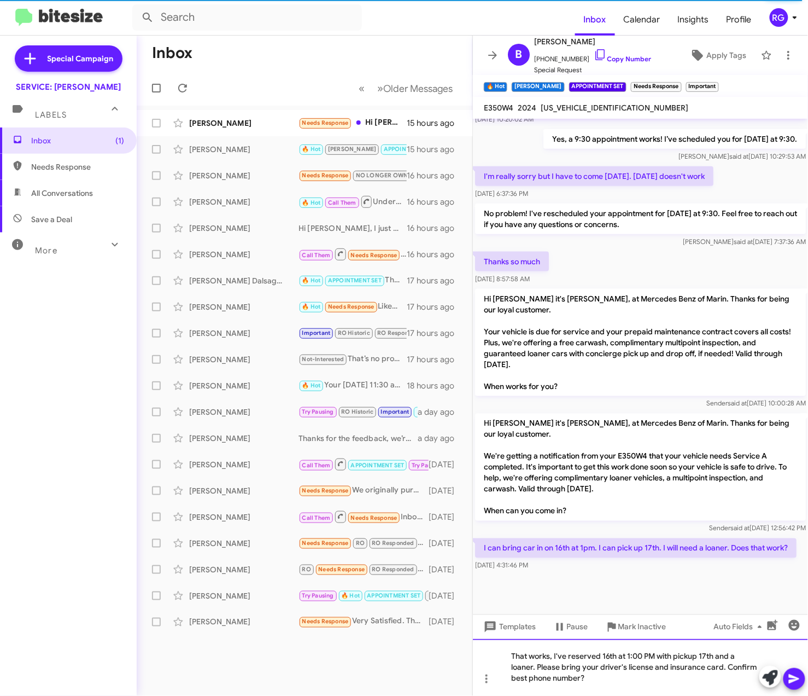
click at [653, 652] on div "That works, I've reserved 16th at 1:00 PM with pickup 17th and a loaner. Please…" at bounding box center [640, 667] width 335 height 57
click at [657, 657] on div "That works, I've reserved 16th at 1:00 PM with pickup 17th and a loaner. Please…" at bounding box center [640, 667] width 335 height 57
click at [715, 661] on div "That works, I've reserved 16th at 1:00 PM for drop off with pickup 17th and a l…" at bounding box center [640, 667] width 335 height 57
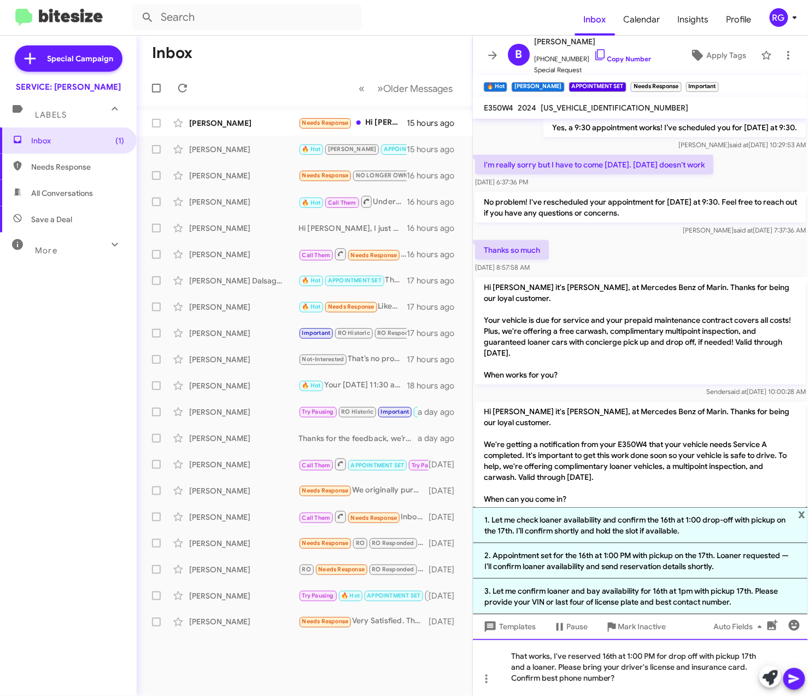
click at [768, 655] on div "That works, I've reserved 16th at 1:00 PM for drop off with pickup 17th and a l…" at bounding box center [640, 667] width 335 height 57
click at [727, 663] on div "That works, I've reserved 16th at 1:00 PM for drop off and a loaner. Please bri…" at bounding box center [640, 667] width 335 height 57
click at [738, 660] on div "That works, I've reserved 16th at 1:00 PM for drop off and a loaner. Please bri…" at bounding box center [640, 667] width 335 height 57
click at [742, 659] on div "That works, I've reserved 16th at 1:00 PM for drop off and a loaner. Please bri…" at bounding box center [640, 667] width 335 height 57
click at [679, 679] on div "That works, I've reserved 16th at 1:00 PM for drop off and a loaner reserved. P…" at bounding box center [640, 667] width 335 height 57
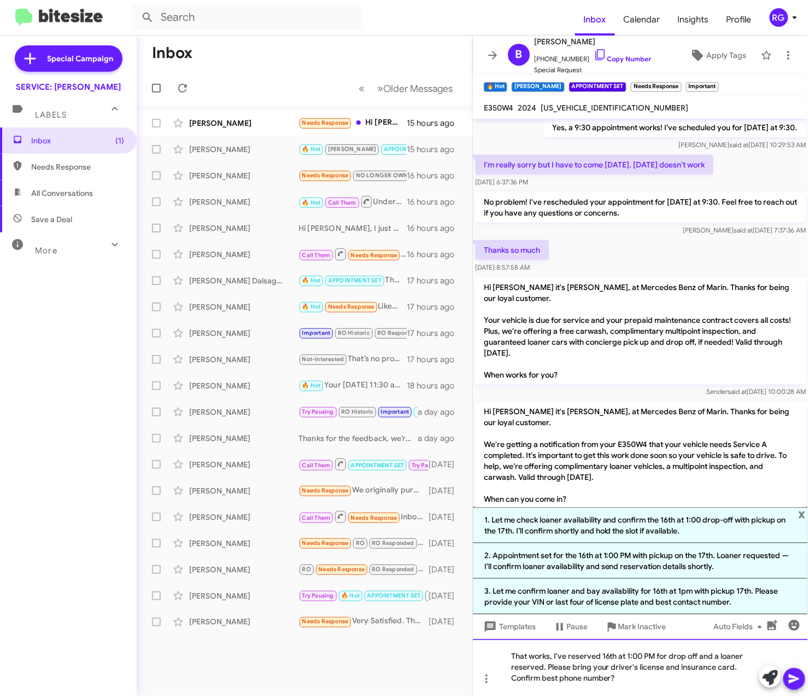
click at [698, 677] on div "That works, I've reserved 16th at 1:00 PM for drop off and a loaner reserved. P…" at bounding box center [640, 667] width 335 height 57
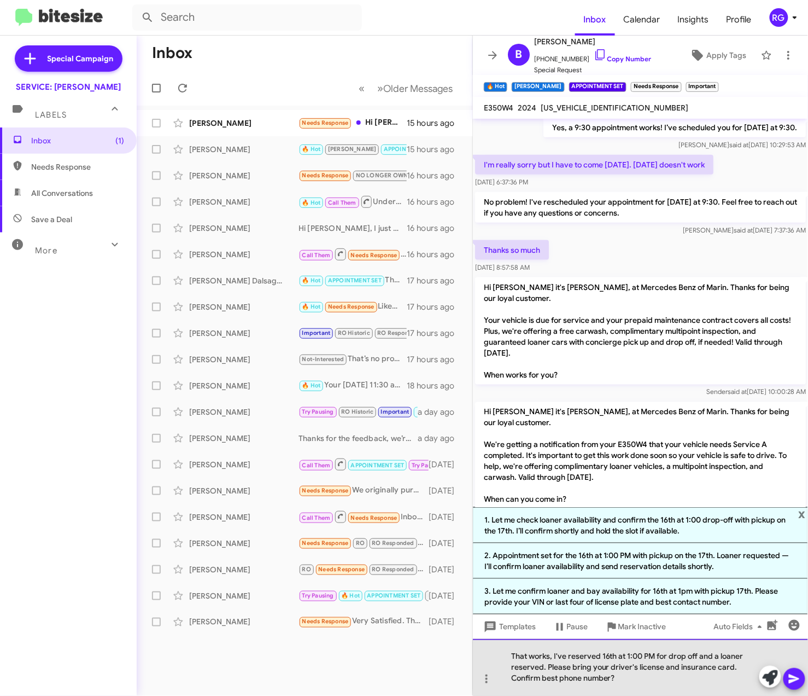
click at [729, 666] on div "That works, I've reserved 16th at 1:00 PM for drop off and a loaner reserved. P…" at bounding box center [640, 667] width 335 height 57
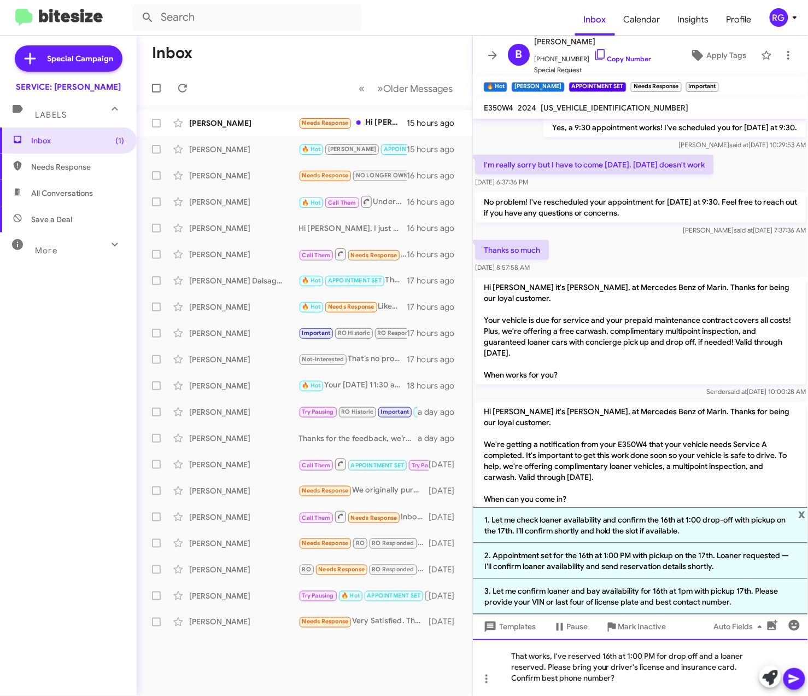
click at [732, 668] on div "That works, I've reserved 16th at 1:00 PM for drop off and a loaner reserved. P…" at bounding box center [640, 667] width 335 height 57
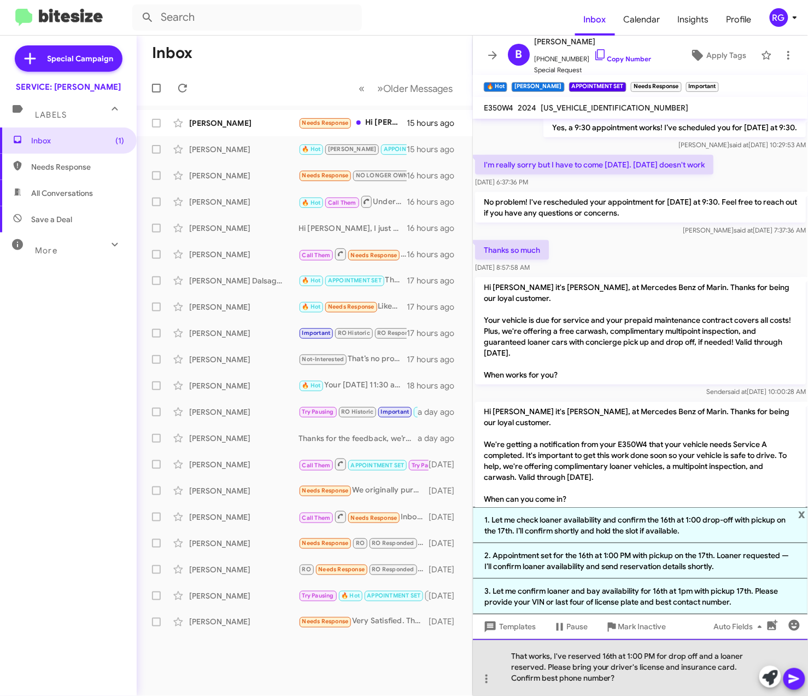
click at [677, 665] on div "That works, I've reserved 16th at 1:00 PM for drop off and a loaner reserved. P…" at bounding box center [640, 667] width 335 height 57
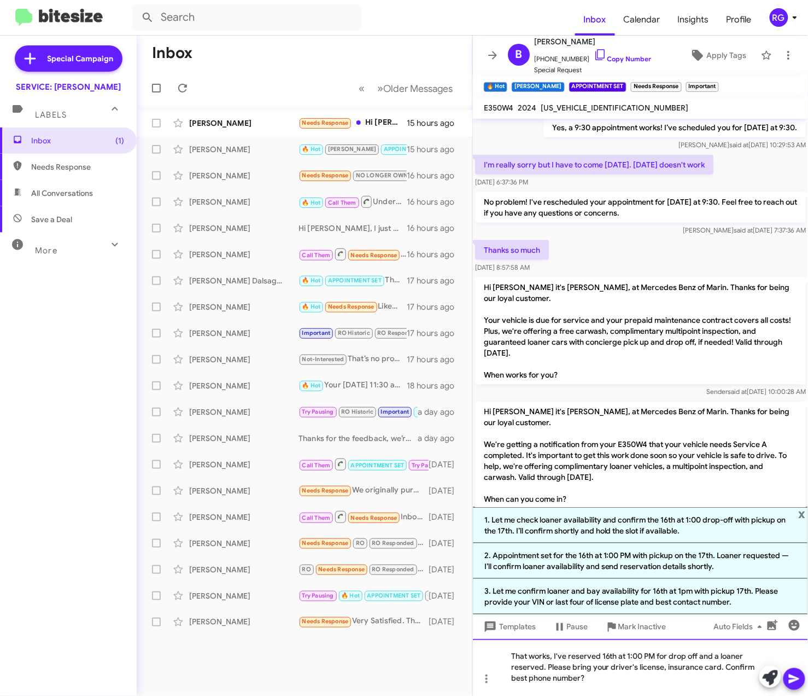
click at [718, 665] on div "That works, I've reserved 16th at 1:00 PM for drop off and a loaner reserved. P…" at bounding box center [640, 667] width 335 height 57
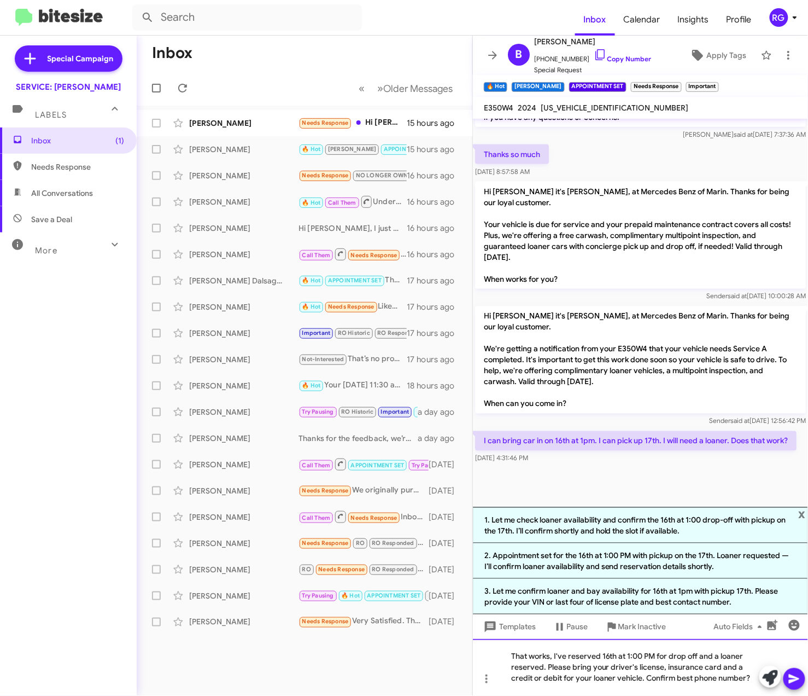
scroll to position [473, 0]
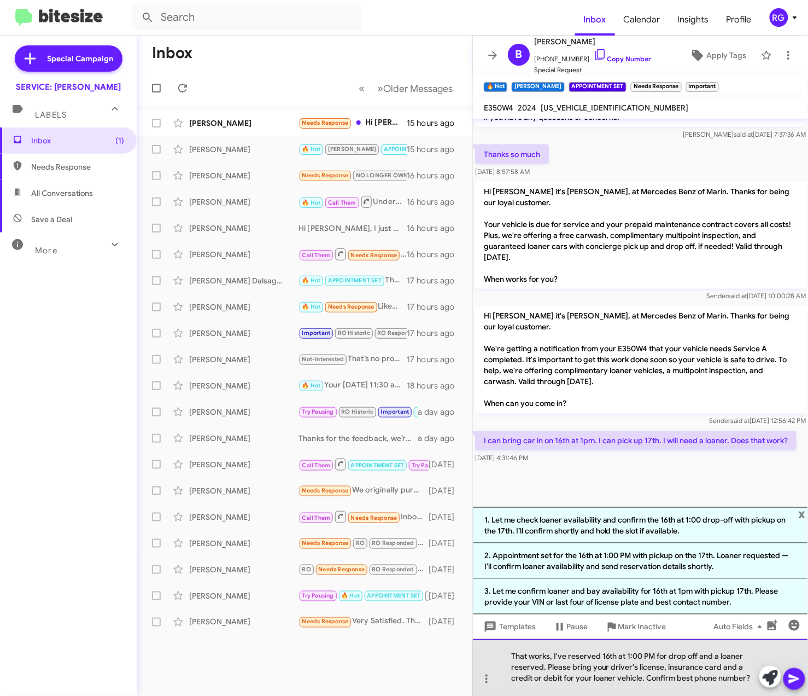
drag, startPoint x: 755, startPoint y: 685, endPoint x: 650, endPoint y: 681, distance: 105.6
click at [650, 681] on div "That works, I've reserved 16th at 1:00 PM for drop off and a loaner reserved. P…" at bounding box center [640, 667] width 335 height 57
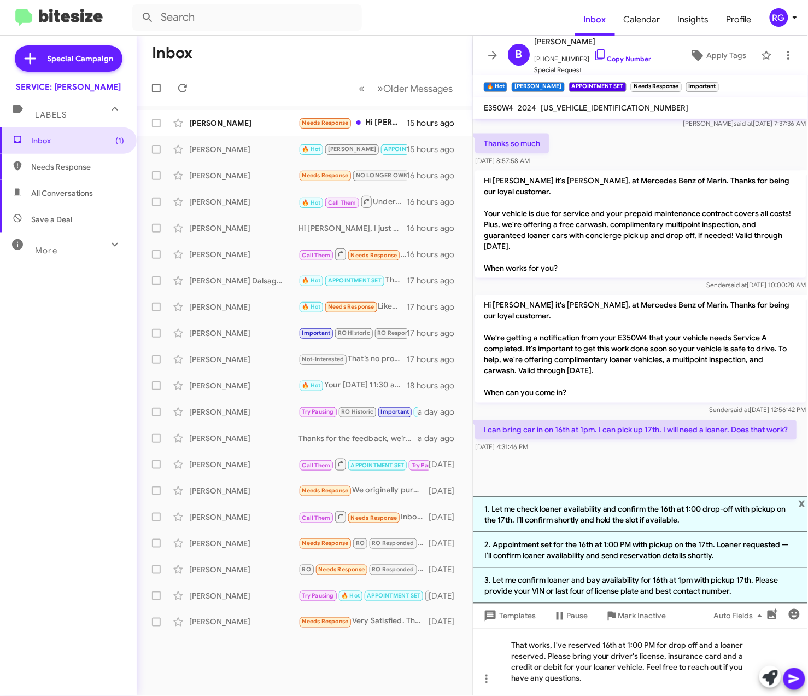
click at [791, 677] on icon at bounding box center [794, 678] width 10 height 9
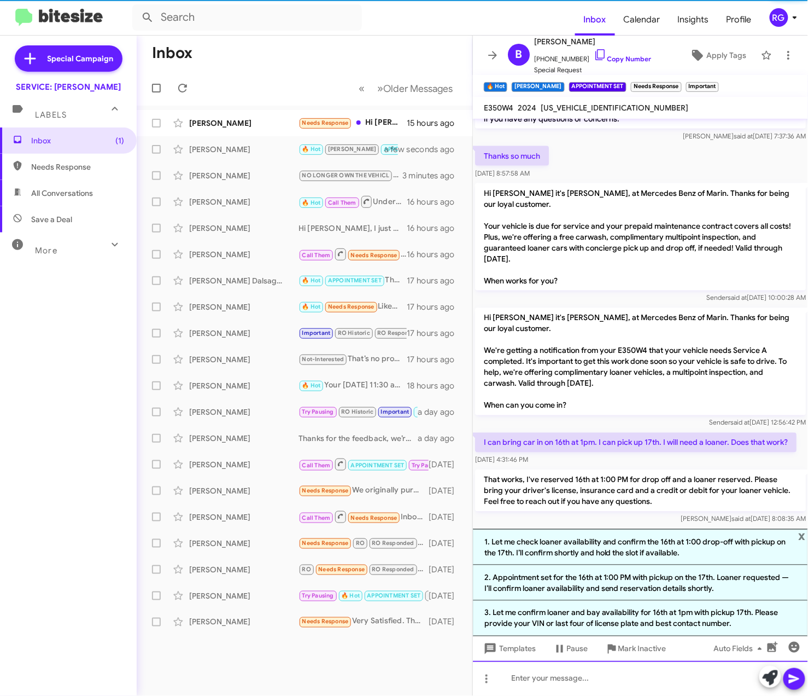
scroll to position [513, 0]
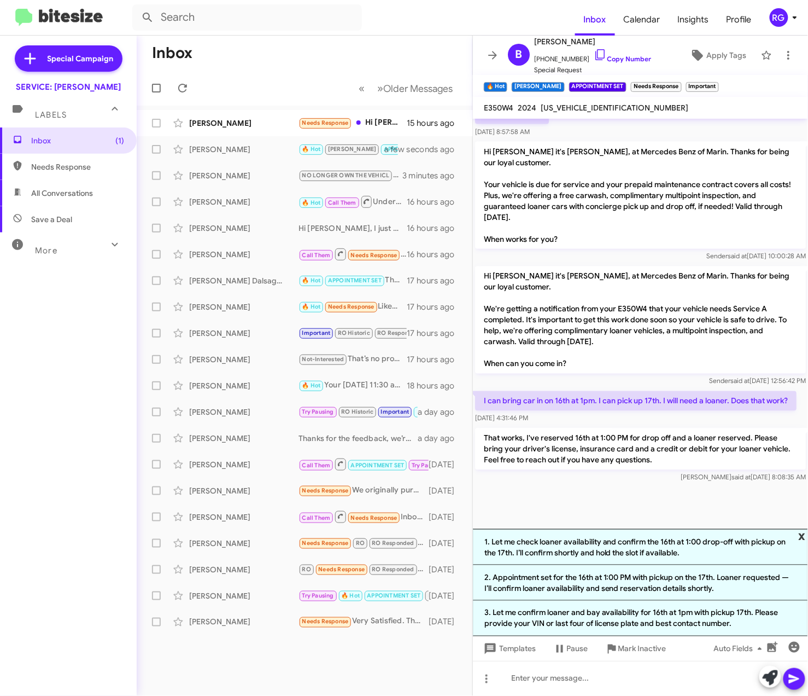
click at [804, 532] on span "x" at bounding box center [802, 535] width 7 height 13
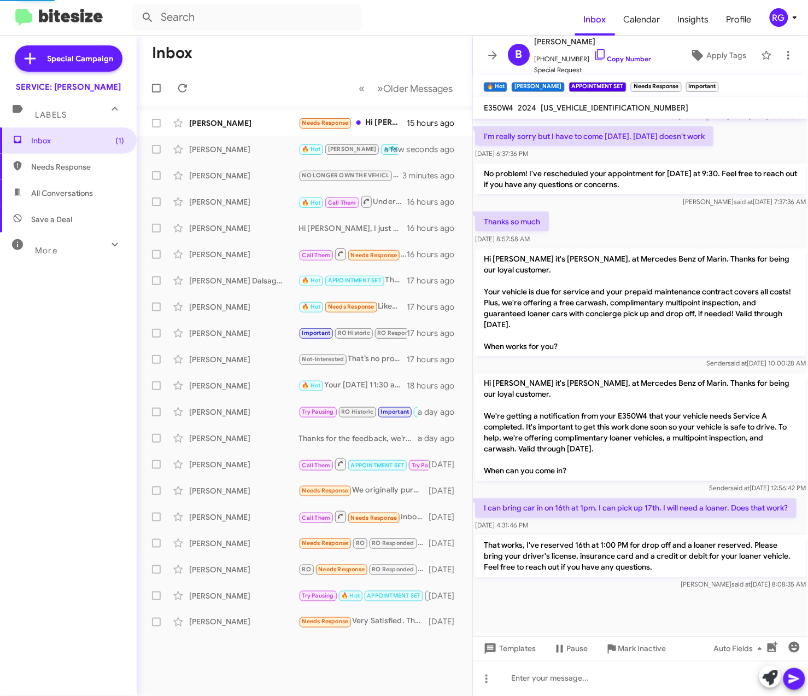
click at [589, 107] on span "W1KLF4HB9RA043645" at bounding box center [615, 108] width 148 height 10
click at [591, 107] on span "W1KLF4HB9RA043645" at bounding box center [615, 108] width 148 height 10
click at [596, 106] on span "W1KLF4HB9RA043645" at bounding box center [615, 108] width 148 height 10
click at [590, 103] on span "W1KLF4HB9RA043645" at bounding box center [615, 108] width 148 height 10
click at [593, 103] on span "W1KLF4HB9RA043645" at bounding box center [615, 108] width 148 height 10
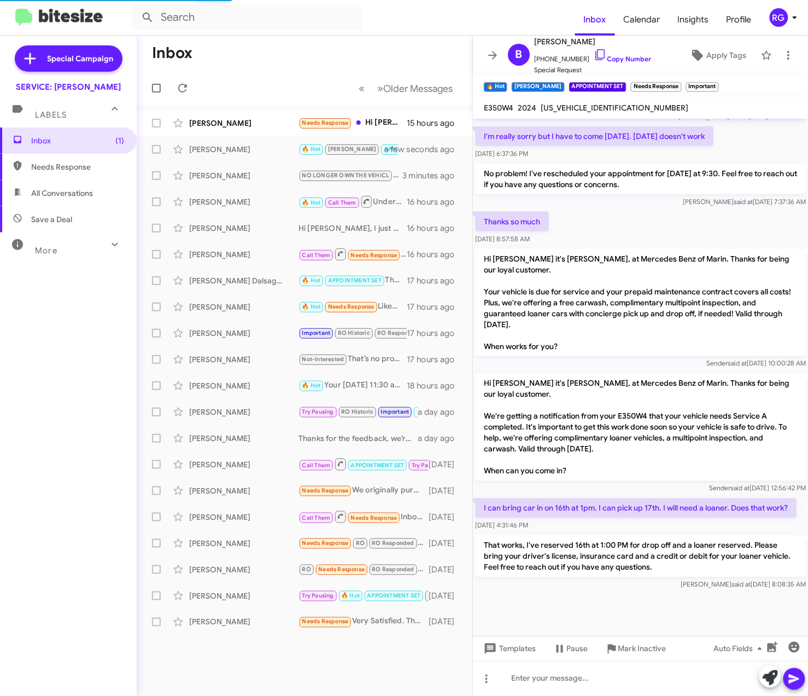
click at [593, 103] on span "W1KLF4HB9RA043645" at bounding box center [615, 108] width 148 height 10
click at [596, 103] on span "W1KLF4HB9RA043645" at bounding box center [615, 108] width 148 height 10
click at [569, 374] on p "Hi Bonnie it's Omar Ibrahimi, at Mercedes Benz of Marin. Thanks for being our l…" at bounding box center [640, 427] width 331 height 107
drag, startPoint x: 569, startPoint y: 366, endPoint x: 585, endPoint y: 412, distance: 48.8
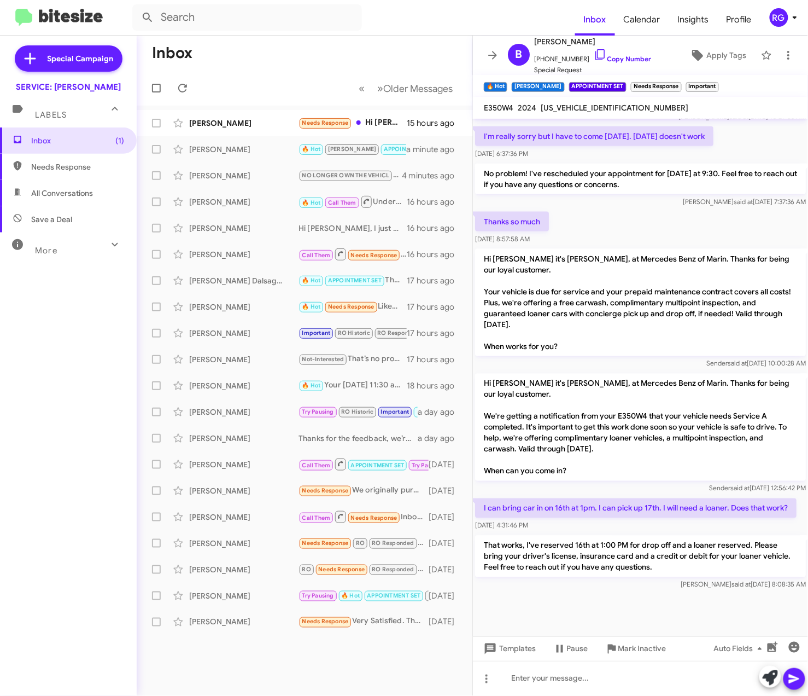
click at [585, 412] on p "Hi Bonnie it's Omar Ibrahimi, at Mercedes Benz of Marin. Thanks for being our l…" at bounding box center [640, 427] width 331 height 107
drag, startPoint x: 585, startPoint y: 412, endPoint x: 517, endPoint y: 401, distance: 69.2
drag, startPoint x: 517, startPoint y: 401, endPoint x: 517, endPoint y: 368, distance: 33.9
click at [517, 374] on p "Hi Bonnie it's Omar Ibrahimi, at Mercedes Benz of Marin. Thanks for being our l…" at bounding box center [640, 427] width 331 height 107
drag, startPoint x: 270, startPoint y: 7, endPoint x: 554, endPoint y: 412, distance: 495.3
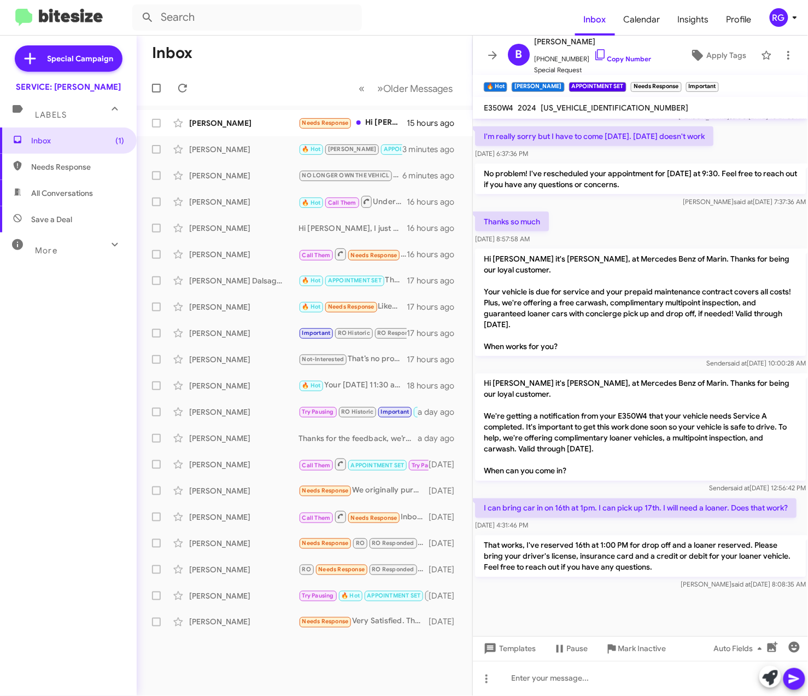
click at [554, 412] on p "Hi Bonnie it's Omar Ibrahimi, at Mercedes Benz of Marin. Thanks for being our l…" at bounding box center [640, 427] width 331 height 107
drag, startPoint x: 554, startPoint y: 412, endPoint x: 545, endPoint y: 441, distance: 29.9
click at [545, 441] on p "Hi Bonnie it's Omar Ibrahimi, at Mercedes Benz of Marin. Thanks for being our l…" at bounding box center [640, 427] width 331 height 107
click at [344, 128] on div "Chris Dorman Needs Response Hi Omar, when I came in at 10,000 miles, your guy w…" at bounding box center [304, 123] width 318 height 22
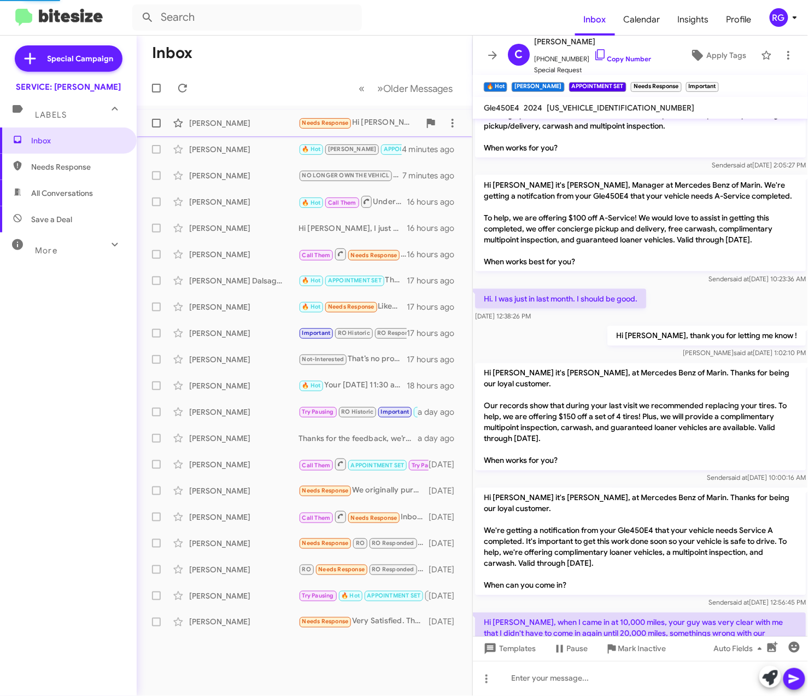
scroll to position [491, 0]
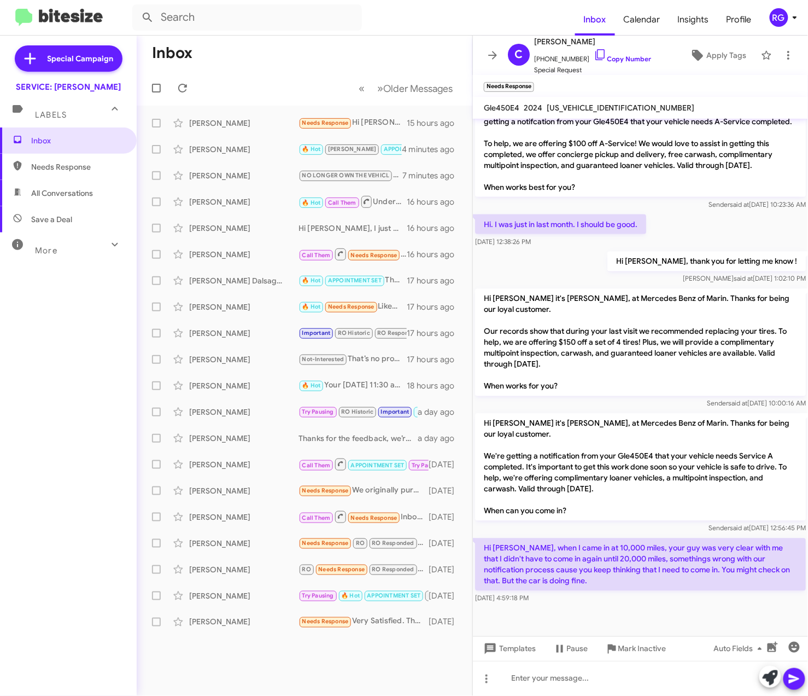
click at [624, 112] on div "4JGFB4GB8RB182921" at bounding box center [621, 107] width 153 height 13
click at [622, 112] on span "4JGFB4GB8RB182921" at bounding box center [621, 108] width 148 height 10
click at [622, 110] on span "4JGFB4GB8RB182921" at bounding box center [621, 108] width 148 height 10
copy span "4JGFB4GB8RB182921"
drag, startPoint x: 674, startPoint y: 306, endPoint x: 579, endPoint y: 288, distance: 97.0
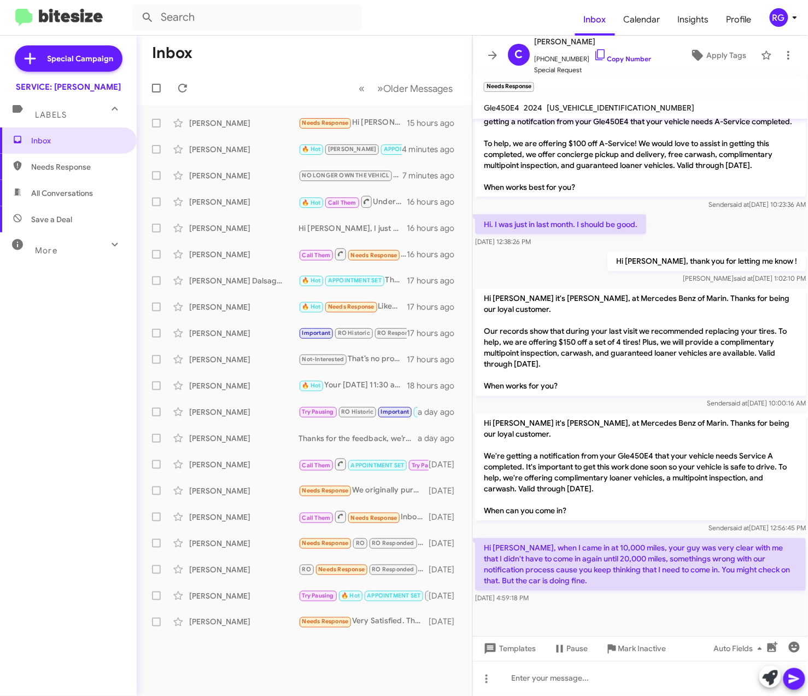
click at [579, 288] on div "Hi Christopher it's Omar Ibrahimi, at Mercedes Benz of Marin. Thanks for being …" at bounding box center [640, 349] width 335 height 125
click at [580, 290] on p "Hi Christopher it's Omar Ibrahimi, at Mercedes Benz of Marin. Thanks for being …" at bounding box center [640, 342] width 331 height 107
click at [561, 320] on p "Hi Christopher it's Omar Ibrahimi, at Mercedes Benz of Marin. Thanks for being …" at bounding box center [640, 342] width 331 height 107
click at [590, 688] on div at bounding box center [640, 678] width 335 height 35
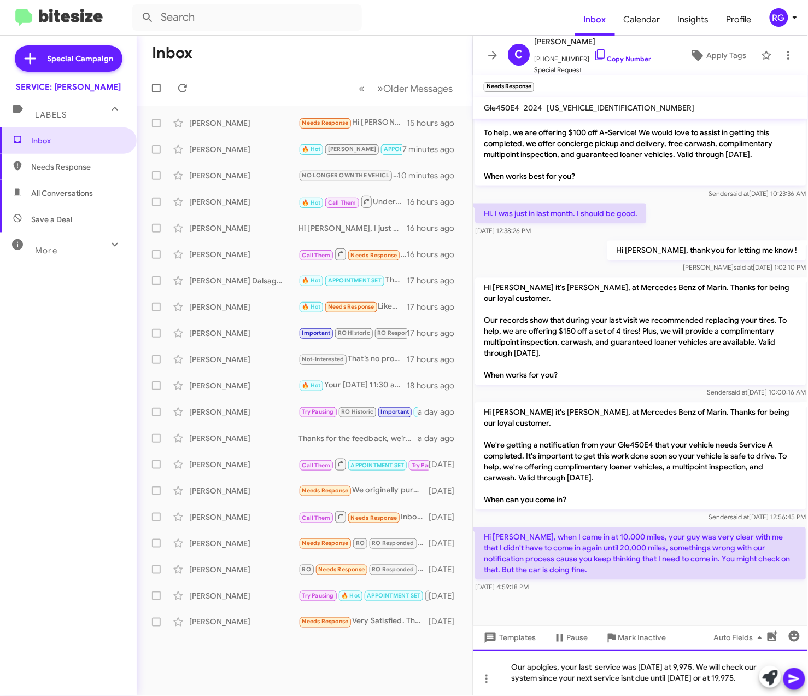
drag, startPoint x: 514, startPoint y: 667, endPoint x: 808, endPoint y: 688, distance: 294.4
click at [808, 688] on div "Our apolgies, your last service was 05/30/25 at 9,975. We will check our system…" at bounding box center [640, 673] width 335 height 46
copy div "Our apolgies, your last service was 05/30/25 at 9,975. We will check our system…"
drag, startPoint x: 673, startPoint y: 399, endPoint x: 682, endPoint y: 398, distance: 8.8
click at [674, 398] on div "Sender said at Sep 4, 2025, 10:00:16 AM" at bounding box center [640, 392] width 331 height 11
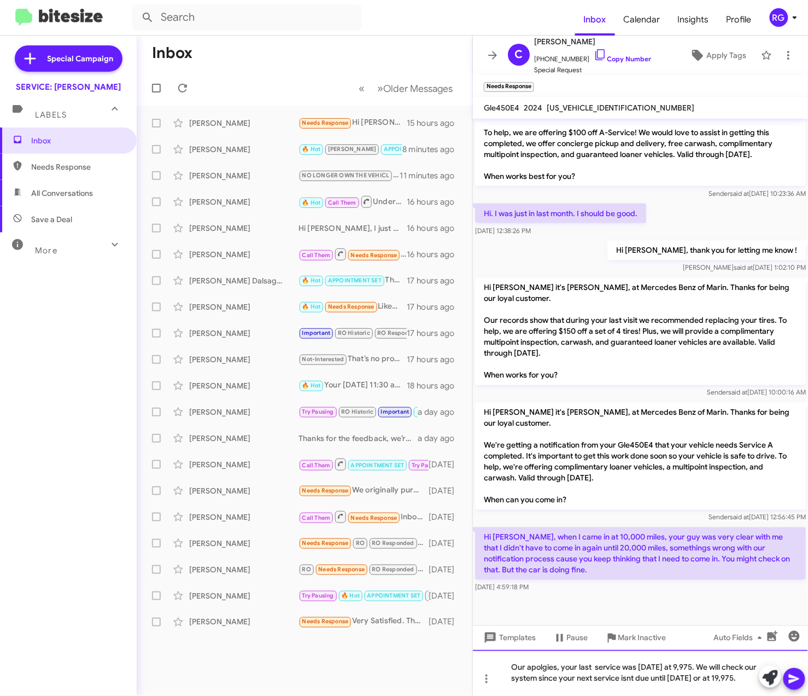
drag, startPoint x: 510, startPoint y: 667, endPoint x: 810, endPoint y: 689, distance: 300.5
click at [808, 689] on html "Inbox Calendar Insights Profile RG Special Campaign SERVICE: Mercedes Marin Lab…" at bounding box center [404, 348] width 808 height 696
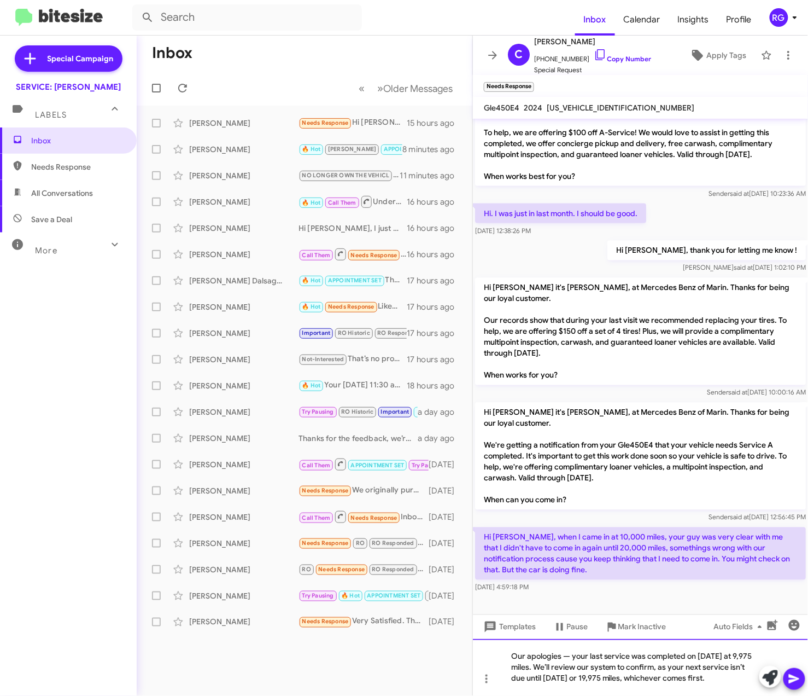
click at [572, 659] on div "Our apologies — your last service was completed on 05/30/25 at 9,975 miles. We’…" at bounding box center [640, 667] width 335 height 57
click at [789, 677] on icon at bounding box center [794, 678] width 13 height 13
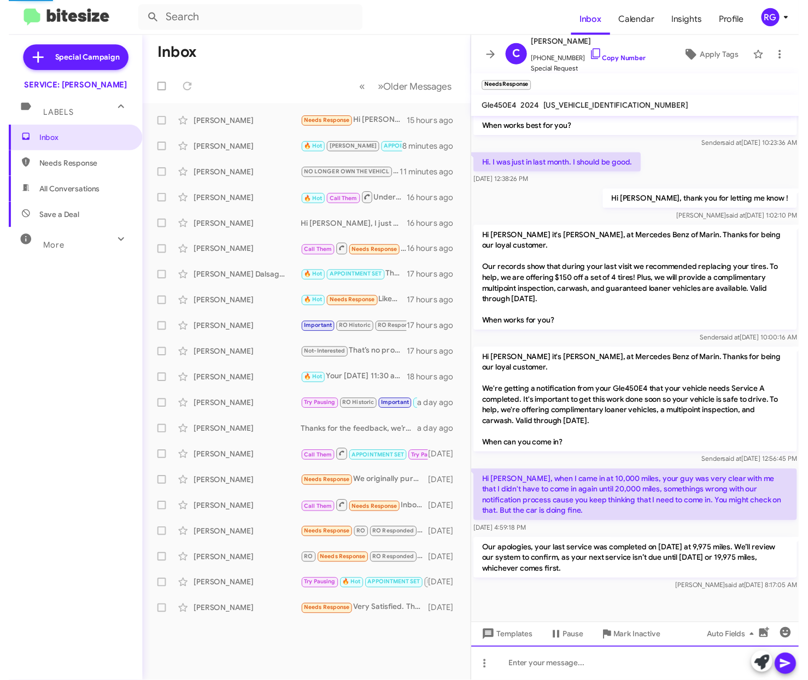
scroll to position [552, 0]
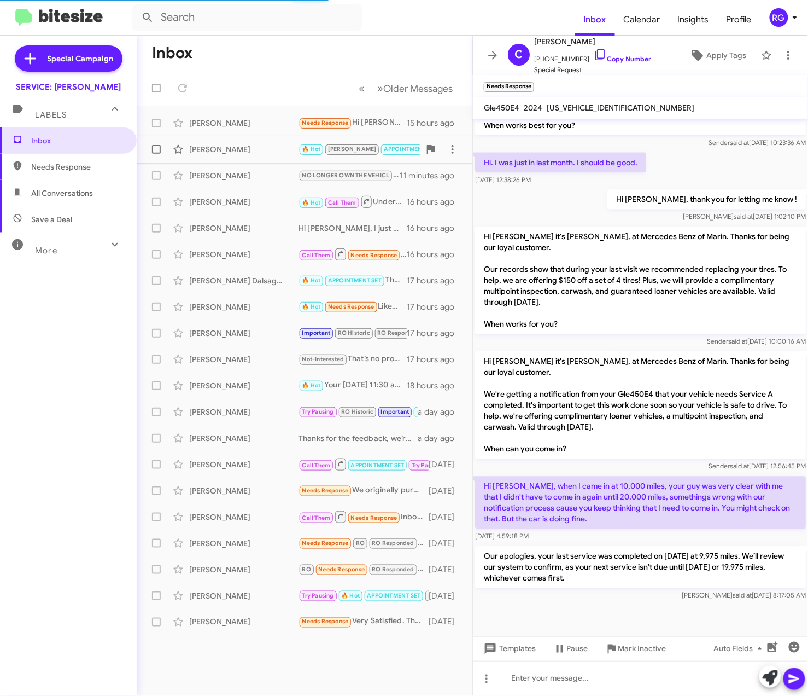
click at [225, 145] on div "[PERSON_NAME]" at bounding box center [243, 149] width 109 height 11
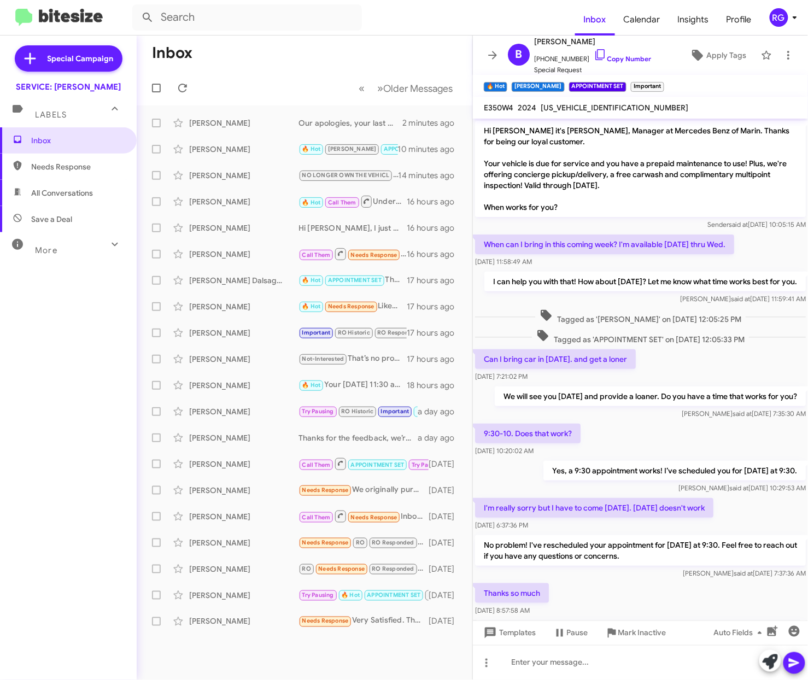
drag, startPoint x: 497, startPoint y: 58, endPoint x: 642, endPoint y: 443, distance: 410.9
click at [642, 422] on div "We will see you Wednesday and provide a loaner. Do you have a time that works f…" at bounding box center [640, 403] width 335 height 37
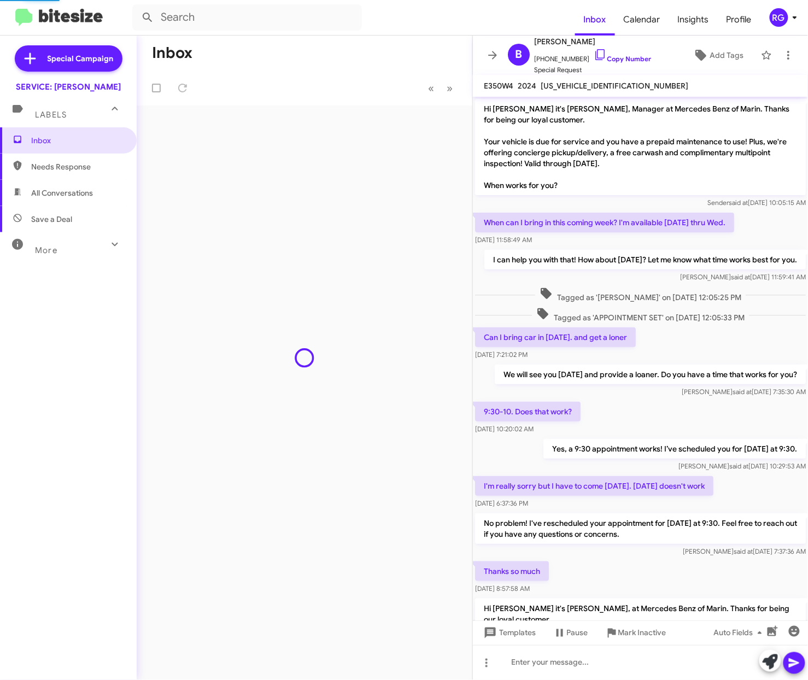
scroll to position [377, 0]
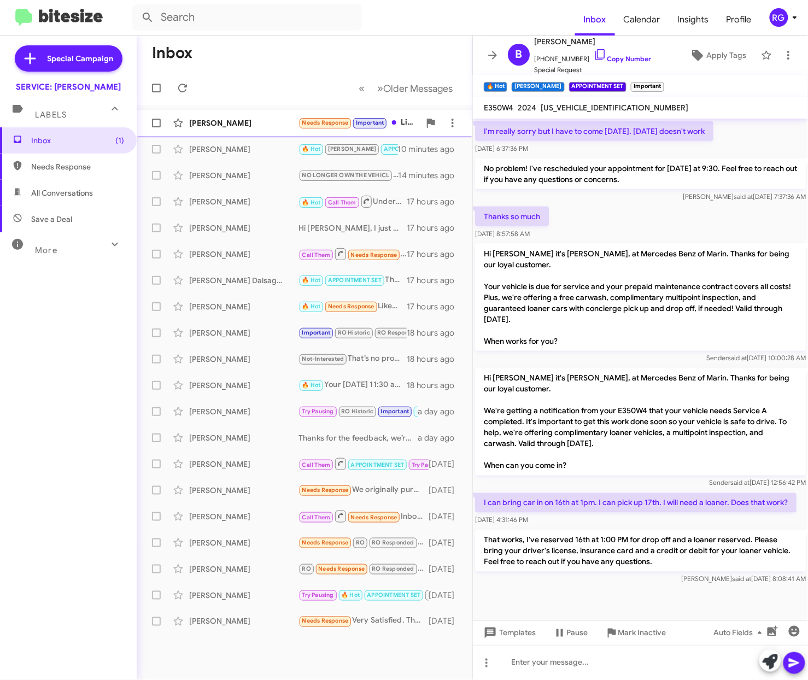
click at [276, 128] on div "[PERSON_NAME]" at bounding box center [243, 123] width 109 height 11
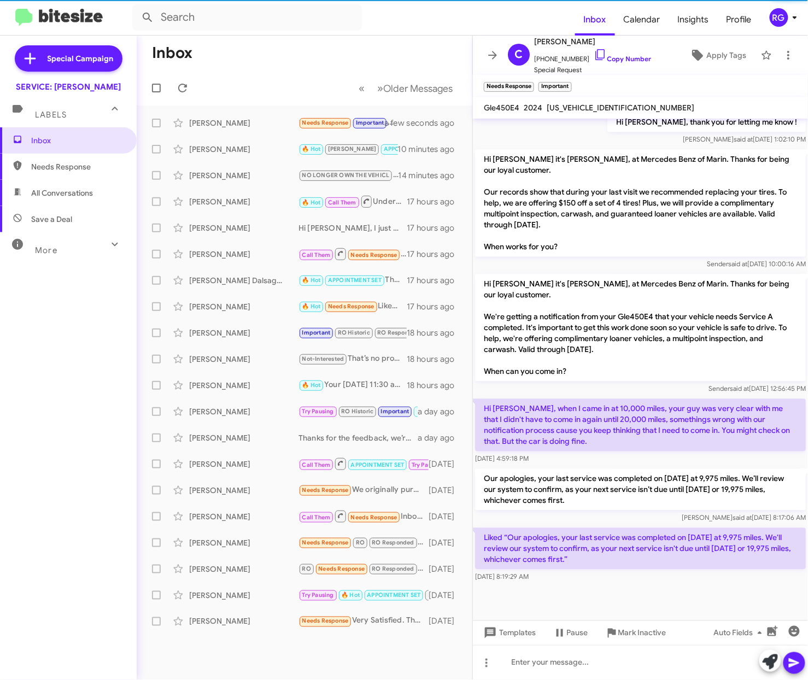
scroll to position [630, 0]
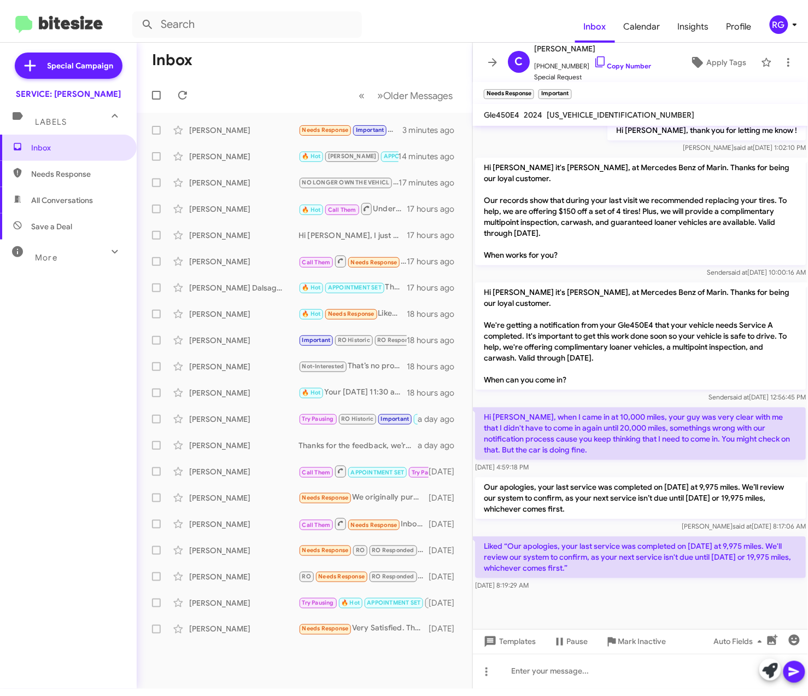
scroll to position [615, 0]
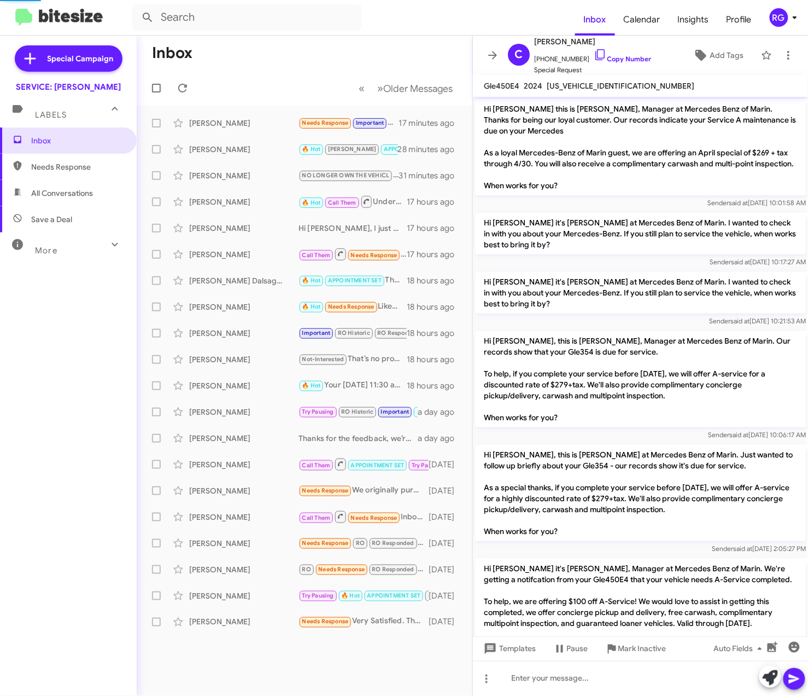
scroll to position [592, 0]
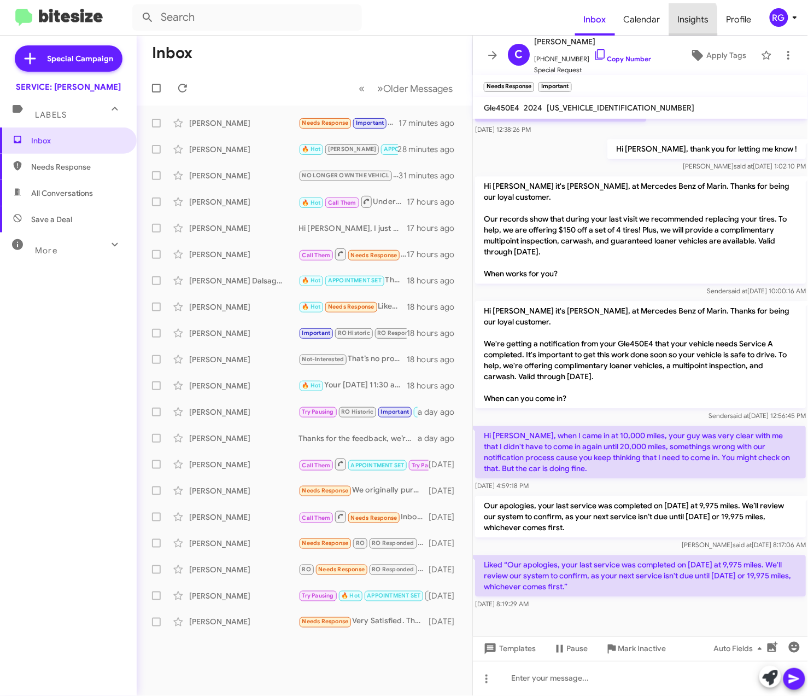
click at [682, 21] on span "Insights" at bounding box center [694, 20] width 49 height 32
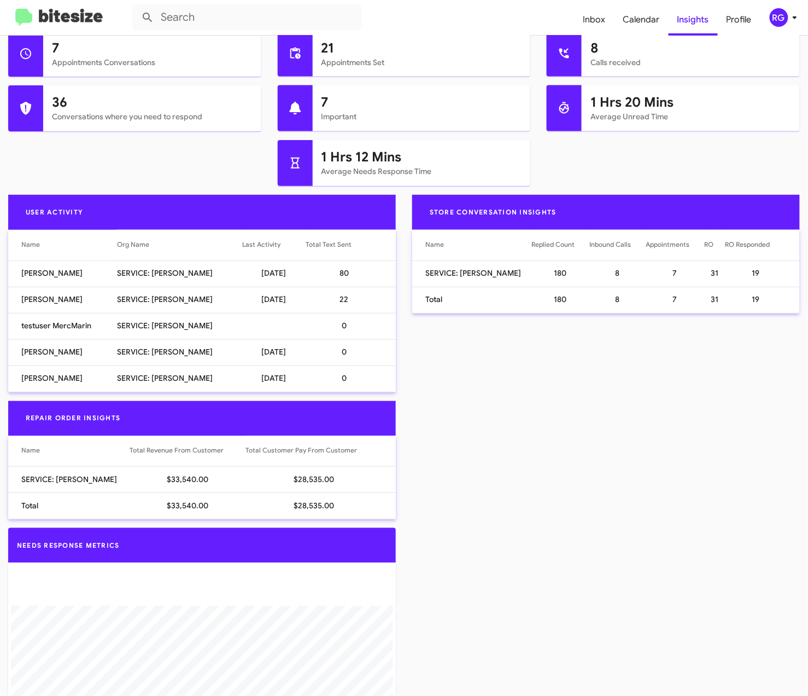
scroll to position [583, 0]
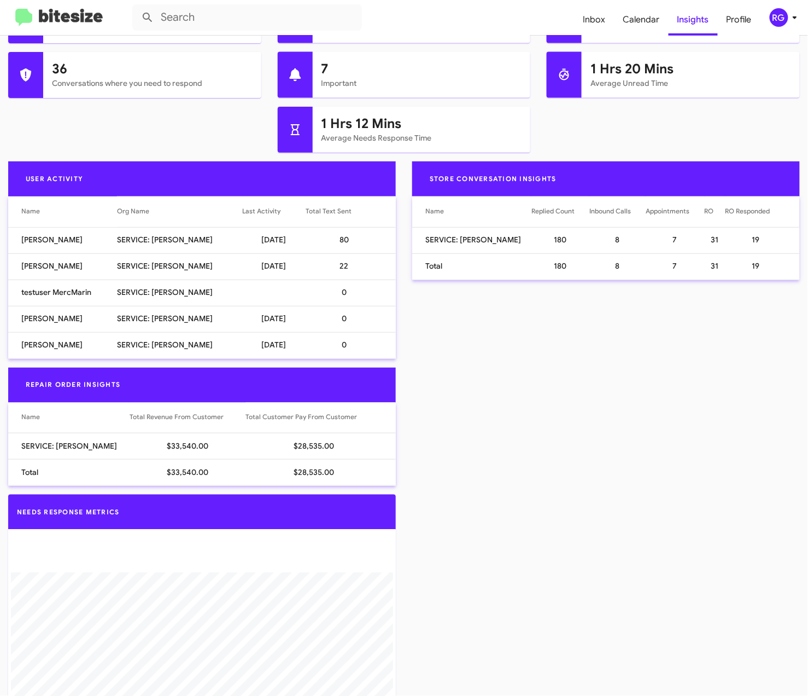
click at [84, 18] on img at bounding box center [59, 18] width 88 height 18
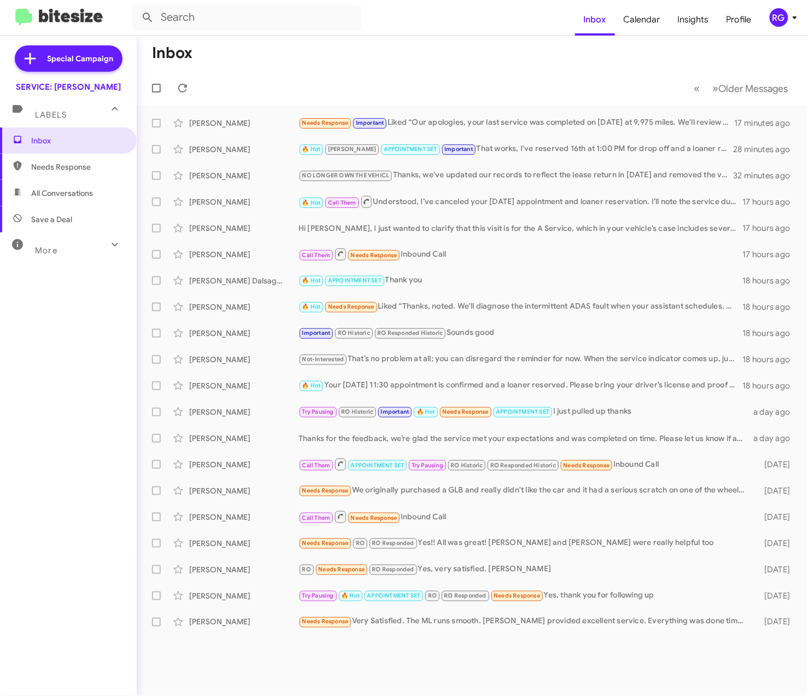
click at [75, 196] on span "All Conversations" at bounding box center [62, 193] width 62 height 11
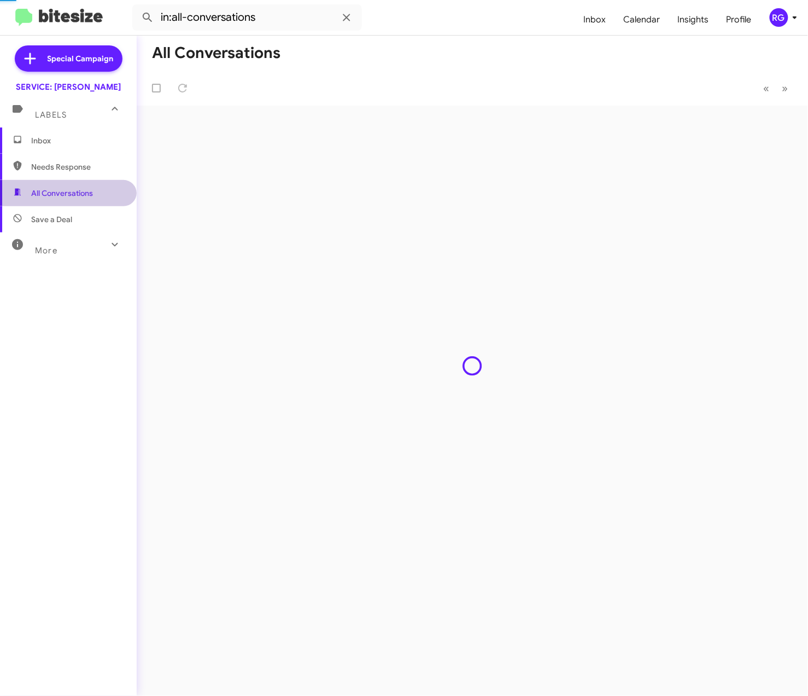
click at [77, 179] on span "Needs Response" at bounding box center [68, 167] width 137 height 26
type input "in:needs-response"
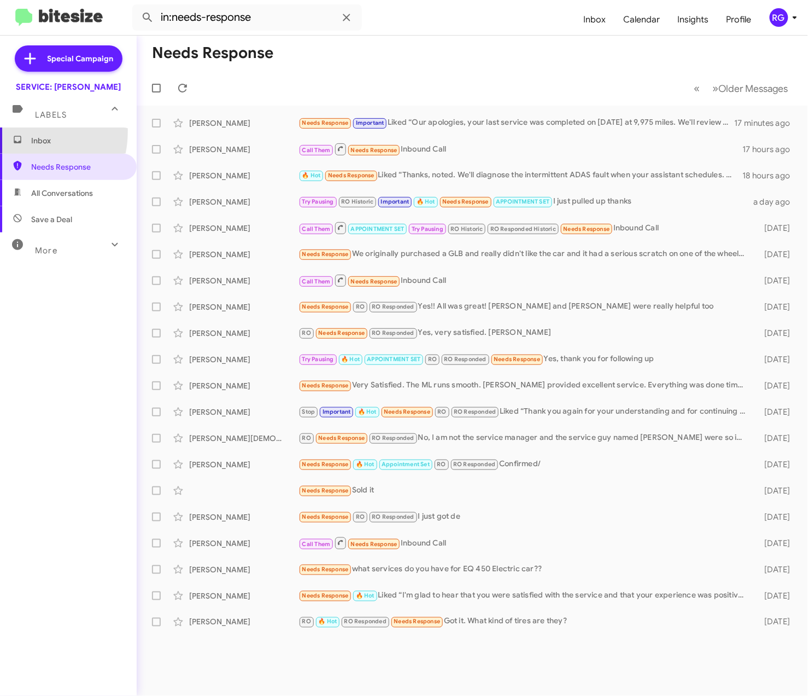
drag, startPoint x: 5, startPoint y: 130, endPoint x: 11, endPoint y: 129, distance: 5.6
click at [5, 130] on span "Inbox" at bounding box center [68, 140] width 137 height 26
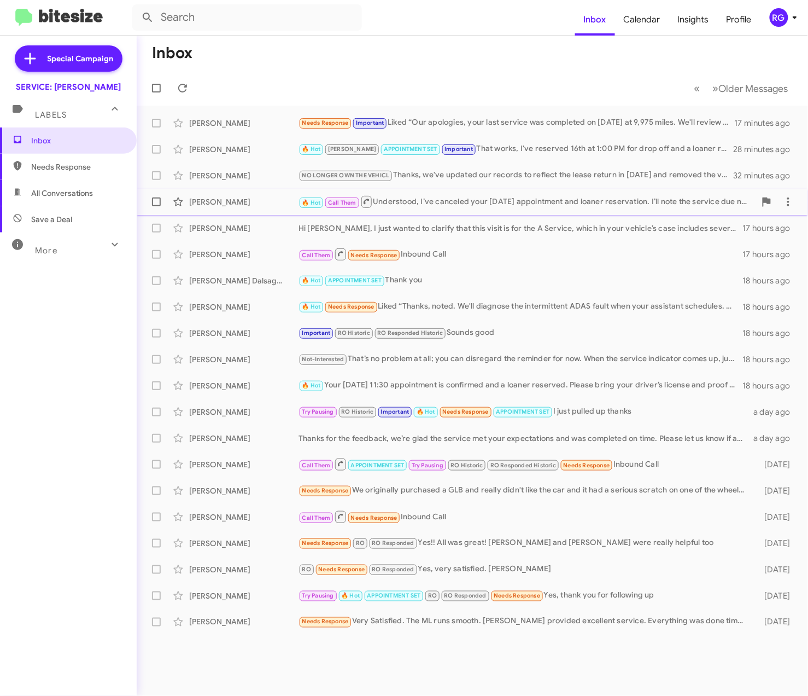
click at [268, 205] on div "[PERSON_NAME]" at bounding box center [243, 201] width 109 height 11
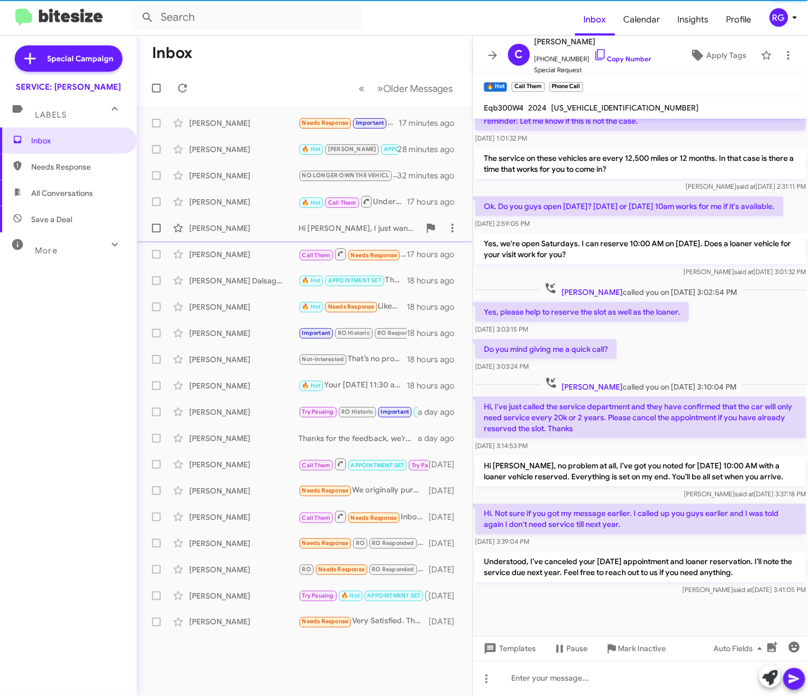
click at [259, 224] on div "[PERSON_NAME]" at bounding box center [243, 228] width 109 height 11
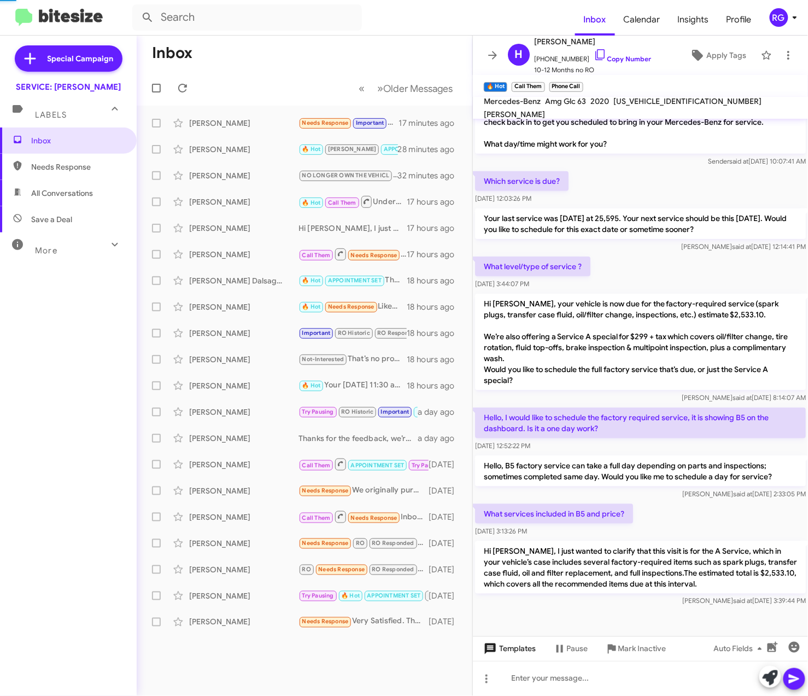
scroll to position [112, 0]
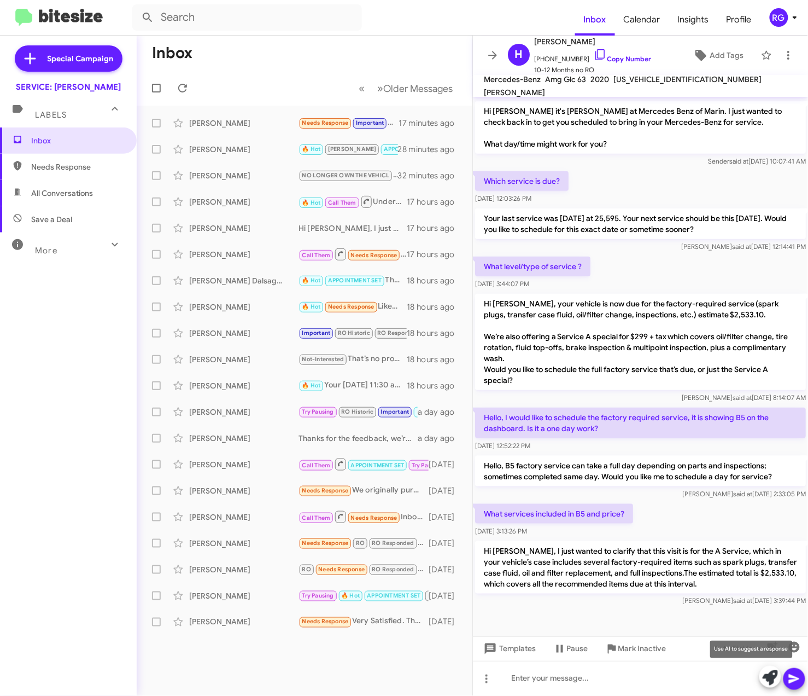
click at [773, 679] on icon at bounding box center [770, 677] width 15 height 15
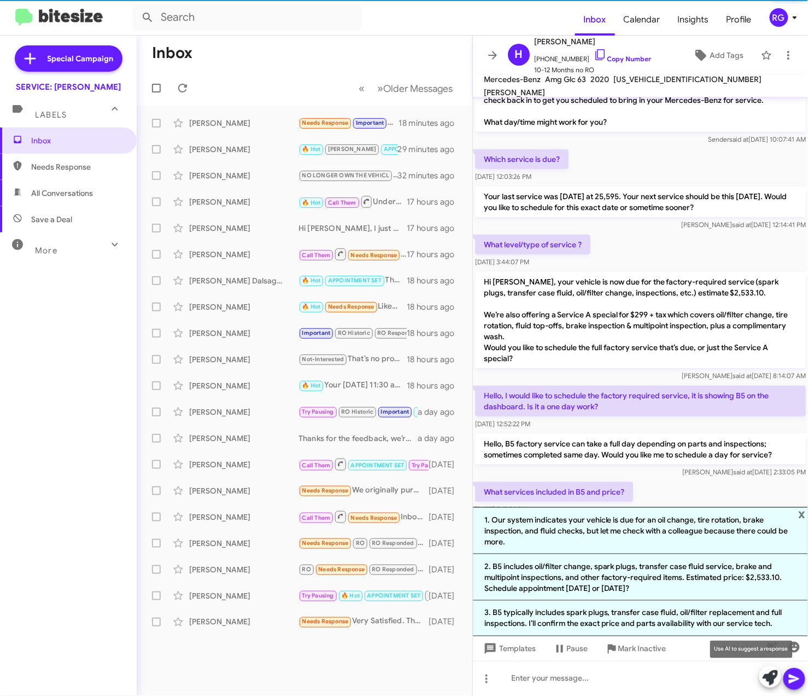
click at [764, 681] on icon at bounding box center [770, 677] width 15 height 15
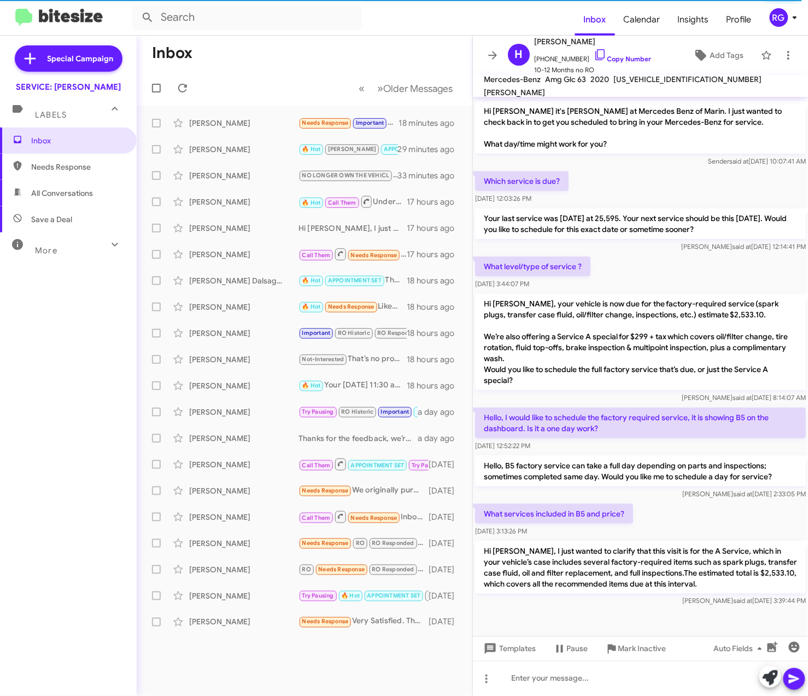
scroll to position [133, 0]
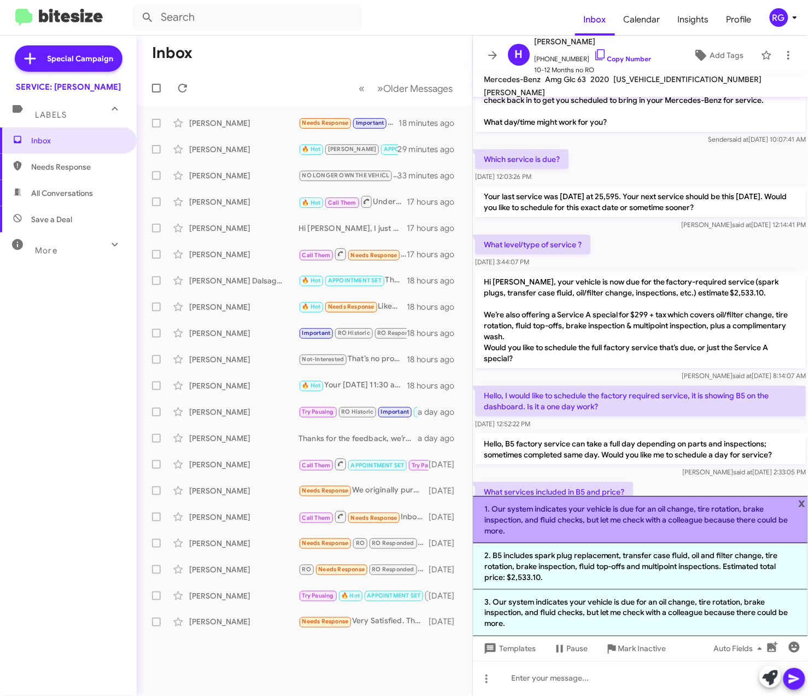
click at [808, 502] on html "Inbox Calendar Insights Profile RG Special Campaign SERVICE: Mercedes Marin Lab…" at bounding box center [404, 348] width 808 height 696
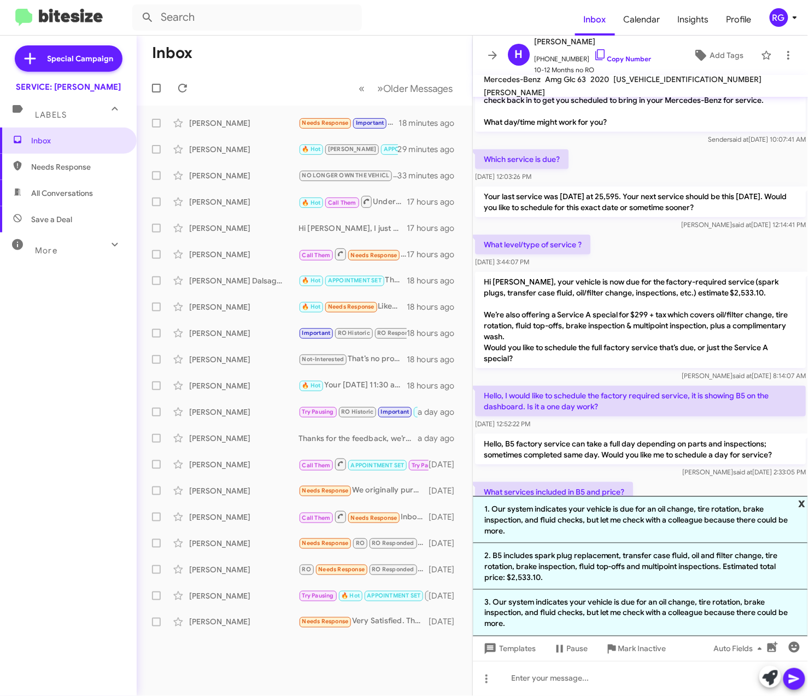
click at [801, 500] on span "x" at bounding box center [802, 502] width 7 height 13
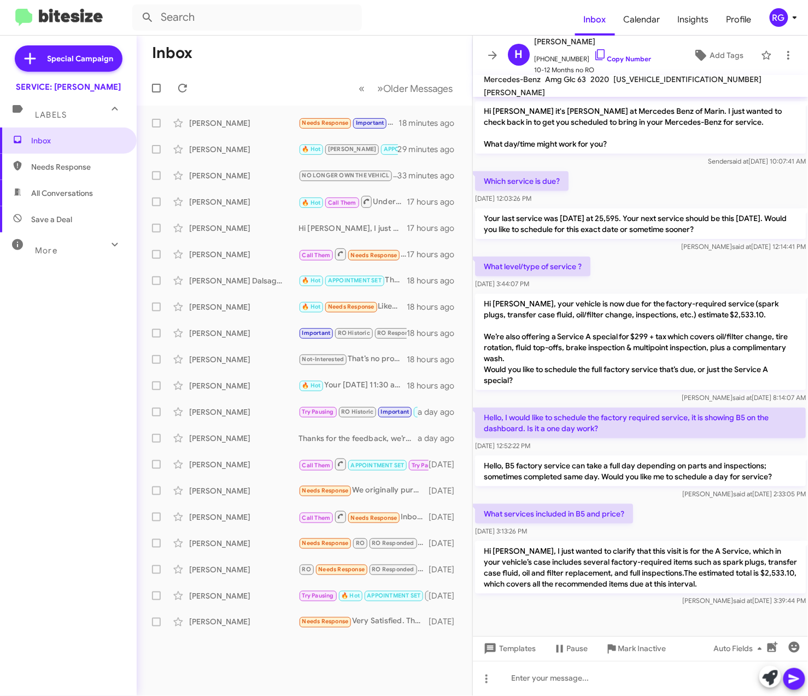
scroll to position [112, 0]
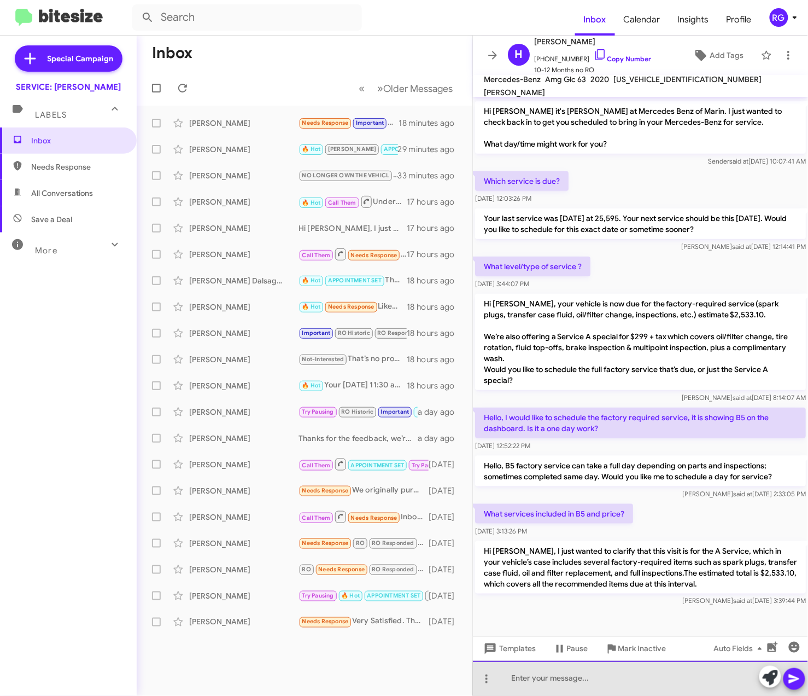
click at [534, 685] on div at bounding box center [640, 678] width 335 height 35
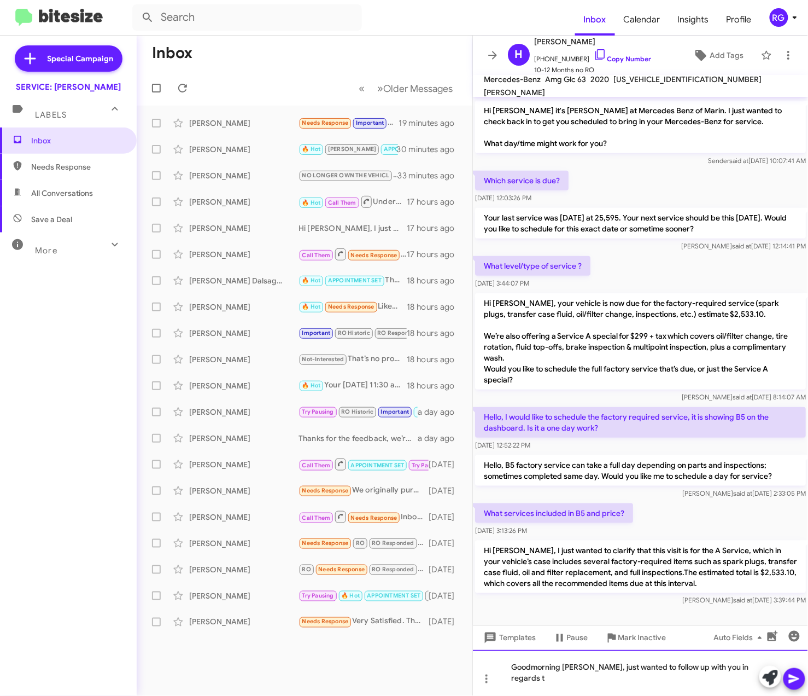
scroll to position [123, 0]
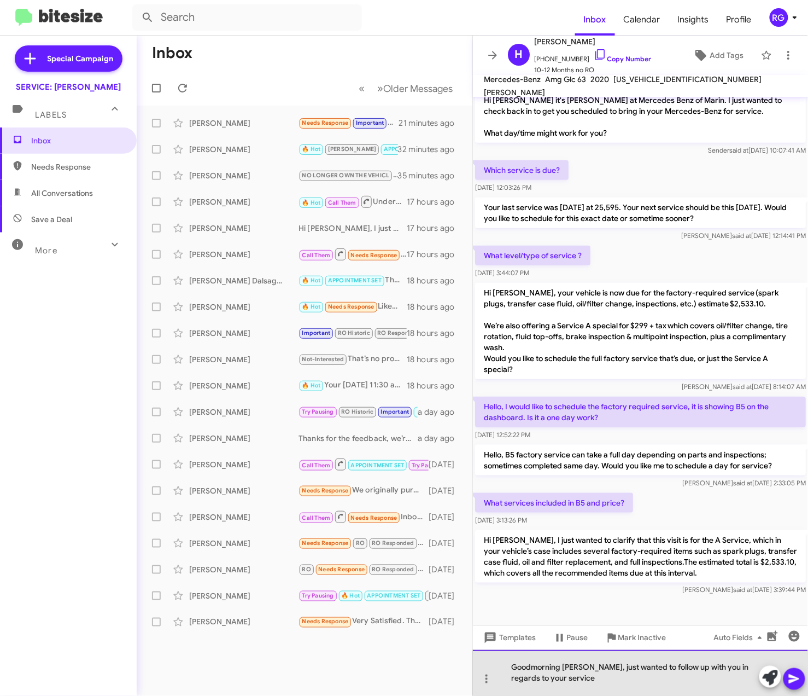
click at [602, 682] on div "Goodmorning Helena, just wanted to follow up with you in regards to your service" at bounding box center [640, 673] width 335 height 46
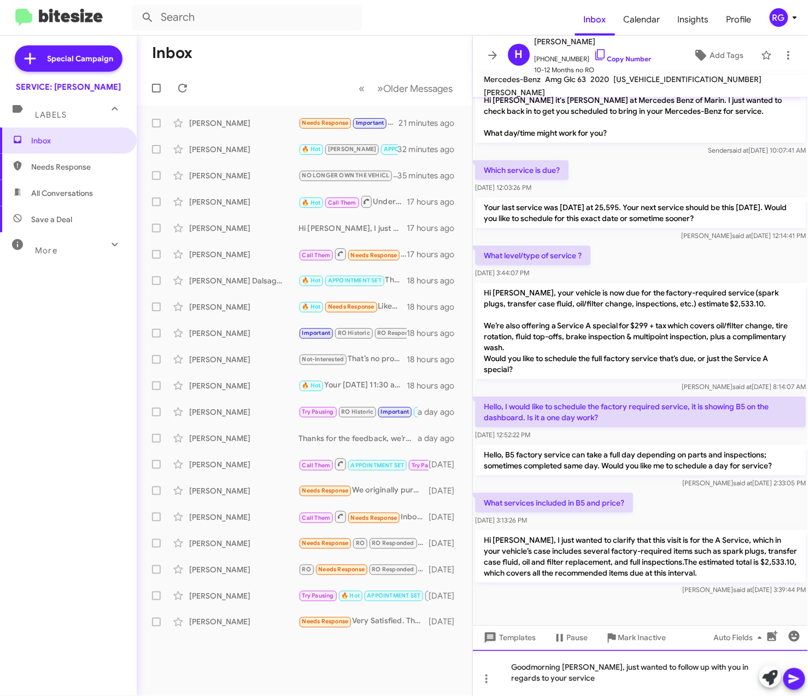
drag, startPoint x: 617, startPoint y: 671, endPoint x: 727, endPoint y: 674, distance: 110.0
click at [727, 674] on div "Goodmorning Helena, just wanted to follow up with you in regards to your service" at bounding box center [640, 673] width 335 height 46
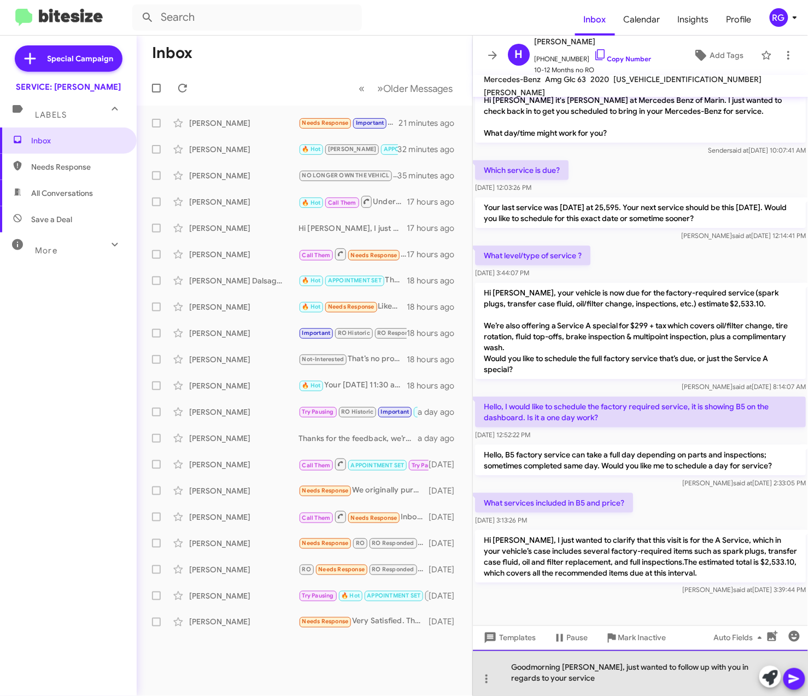
drag, startPoint x: 684, startPoint y: 685, endPoint x: 719, endPoint y: 668, distance: 38.9
click at [714, 670] on div "Goodmorning Helena, just wanted to follow up with you in regards to your service" at bounding box center [640, 673] width 335 height 46
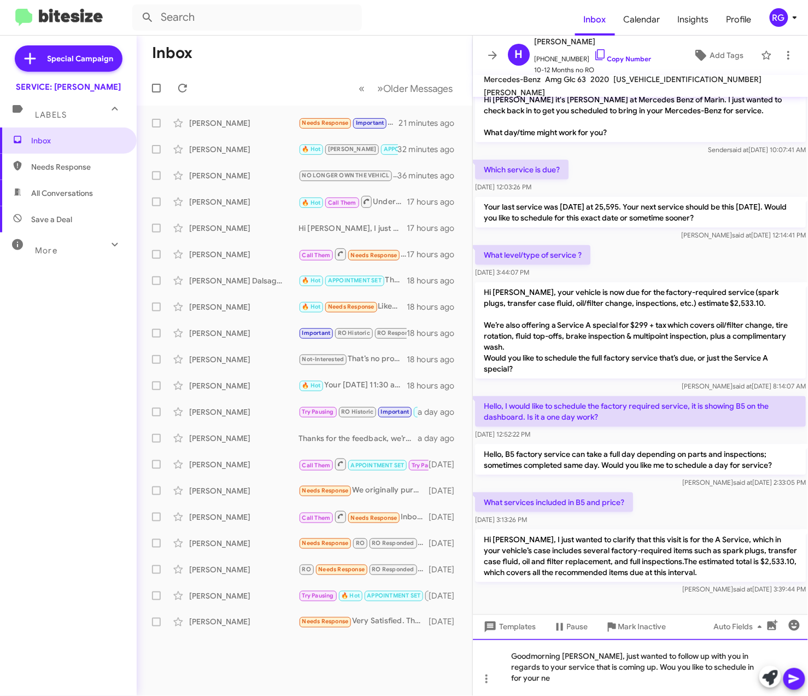
scroll to position [133, 0]
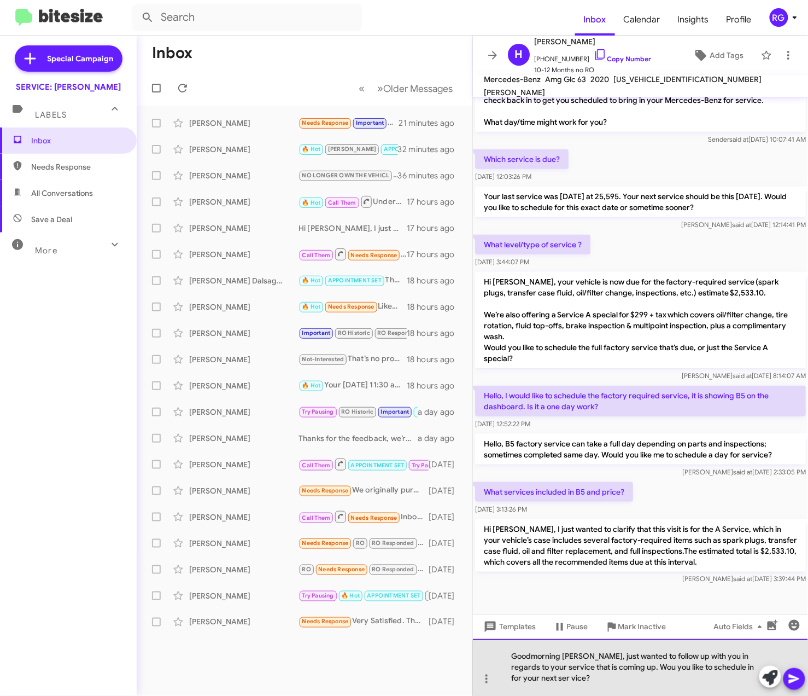
click at [662, 672] on div "Goodmorning Helena, just wanted to follow up with you in regards to your servic…" at bounding box center [640, 667] width 335 height 57
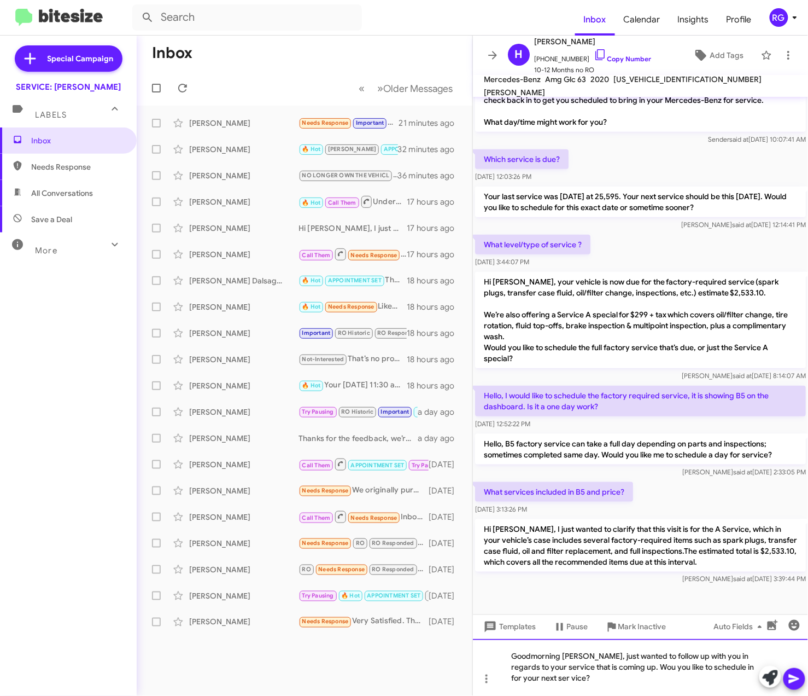
click at [692, 670] on div "Goodmorning Helena, just wanted to follow up with you in regards to your servic…" at bounding box center [640, 667] width 335 height 57
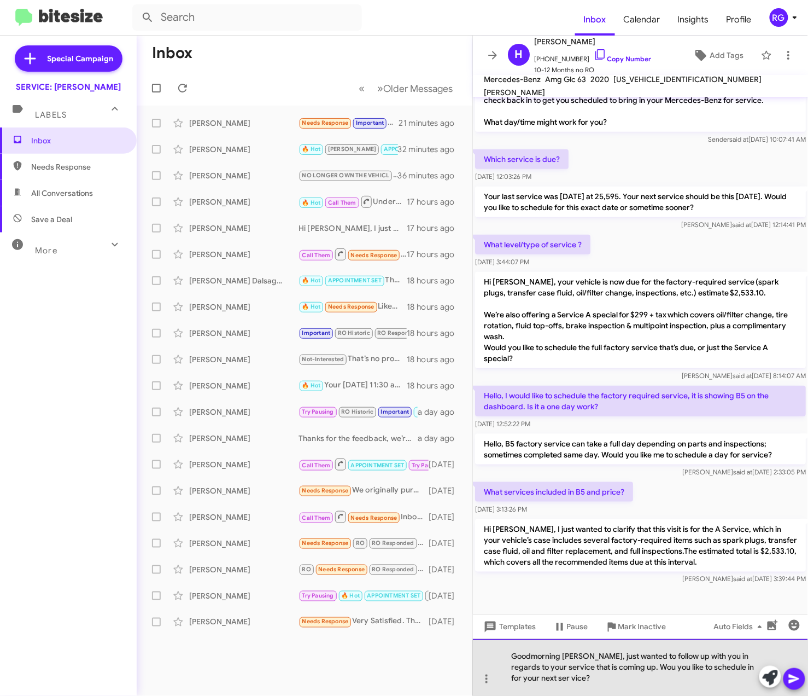
drag, startPoint x: 595, startPoint y: 683, endPoint x: 626, endPoint y: 672, distance: 32.5
click at [626, 672] on div "Goodmorning Helena, just wanted to follow up with you in regards to your servic…" at bounding box center [640, 667] width 335 height 57
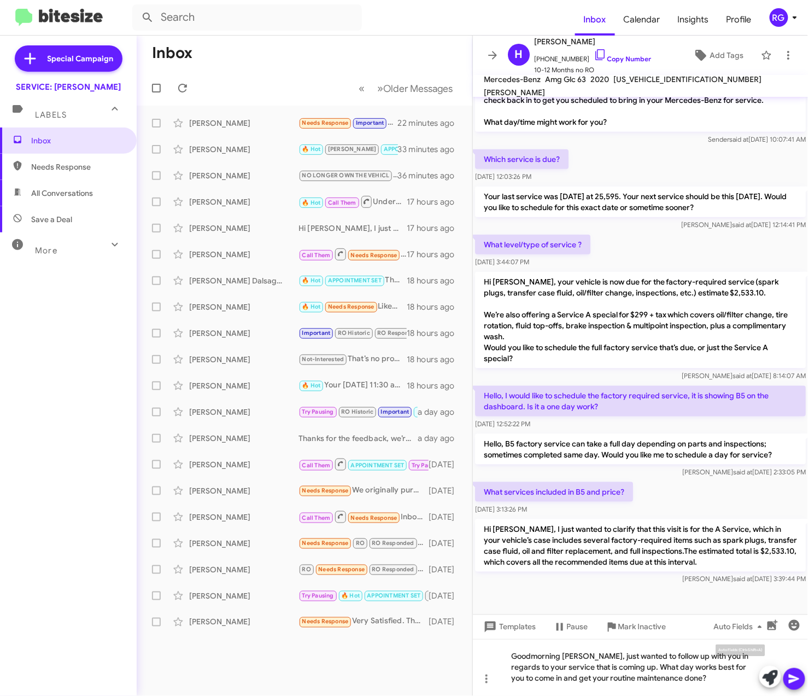
click at [730, 652] on div "Auto Fields (Ctrl+Shift+A)" at bounding box center [741, 653] width 73 height 18
click at [733, 655] on div "Auto Fields (Ctrl+Shift+A)" at bounding box center [741, 653] width 73 height 18
click at [736, 657] on div "Auto Fields (Ctrl+Shift+A)" at bounding box center [741, 653] width 73 height 18
drag, startPoint x: 736, startPoint y: 657, endPoint x: 724, endPoint y: 667, distance: 15.5
click at [719, 668] on mat-tooltip-component "Auto Fields (Ctrl+Shift+A)" at bounding box center [741, 653] width 88 height 33
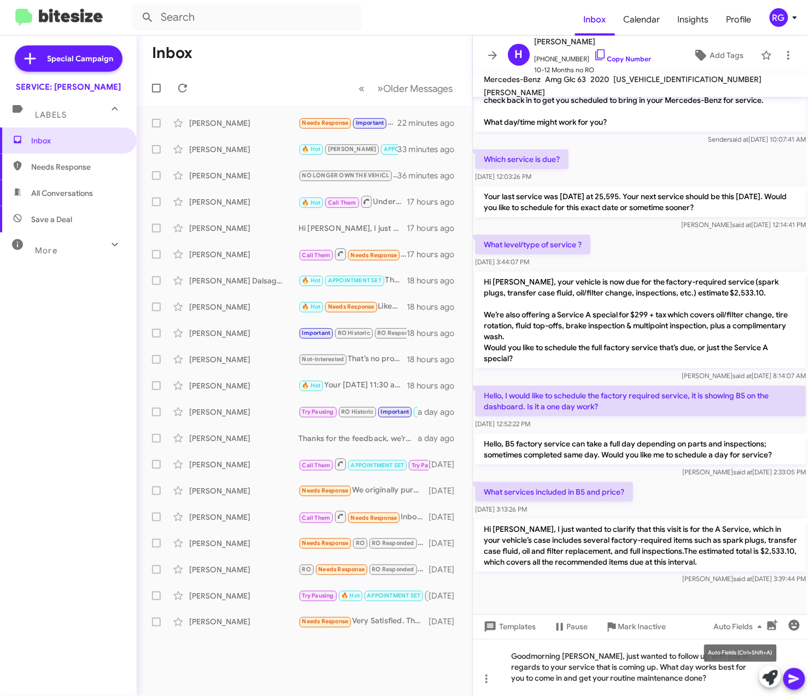
click at [740, 654] on div "Auto Fields (Ctrl+Shift+A)" at bounding box center [741, 653] width 73 height 18
click at [736, 655] on div "Auto Fields (Ctrl+Shift+A)" at bounding box center [741, 653] width 73 height 18
click at [796, 675] on icon at bounding box center [794, 678] width 13 height 13
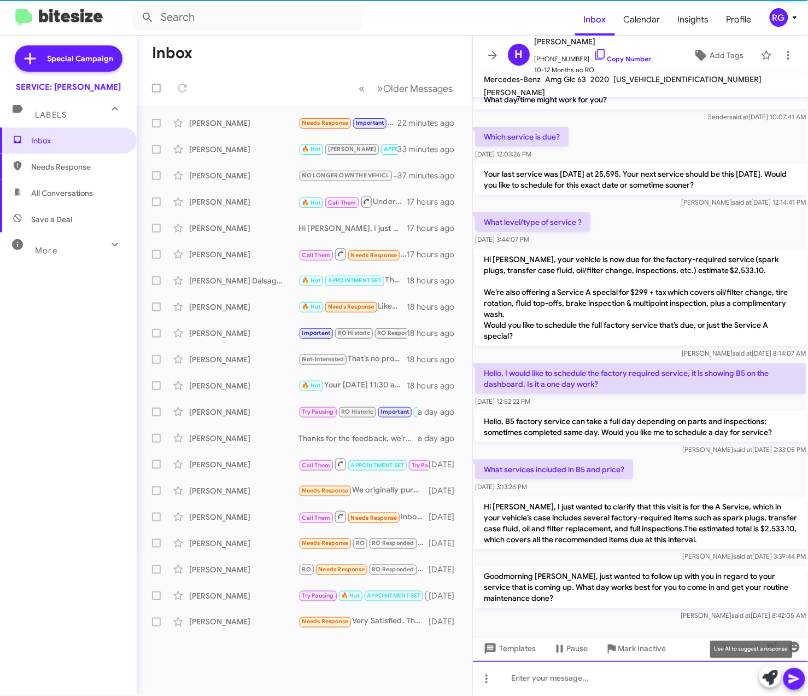
scroll to position [173, 0]
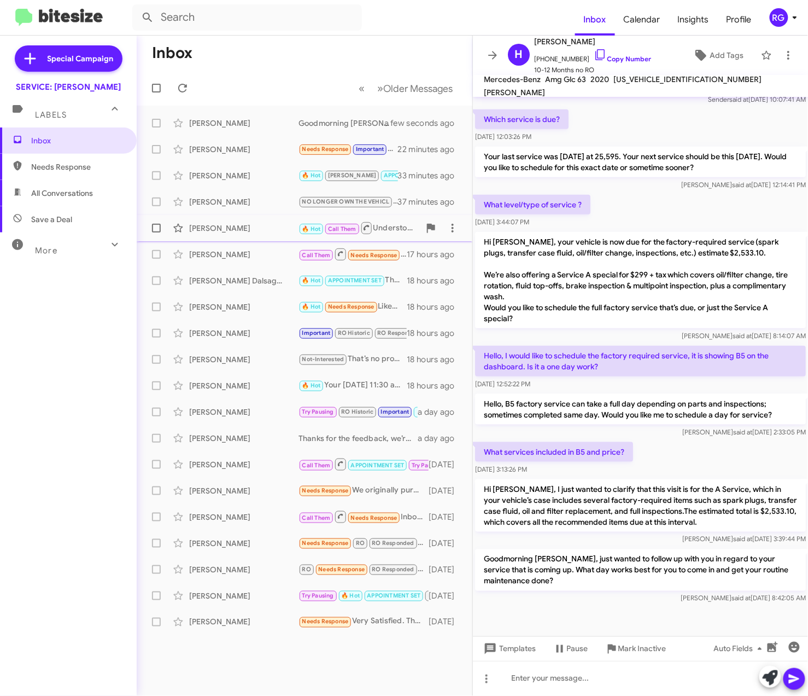
click at [211, 228] on div "[PERSON_NAME]" at bounding box center [243, 228] width 109 height 11
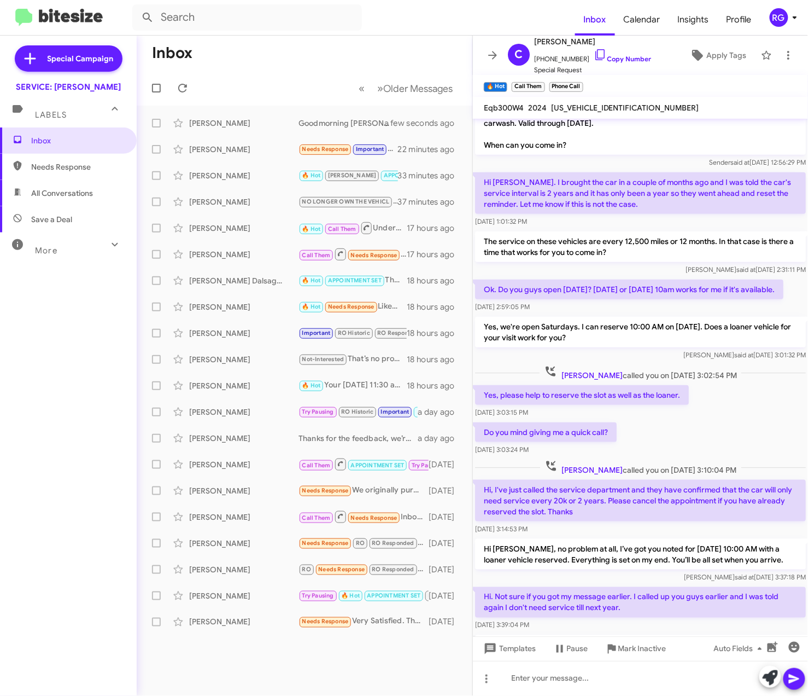
scroll to position [238, 0]
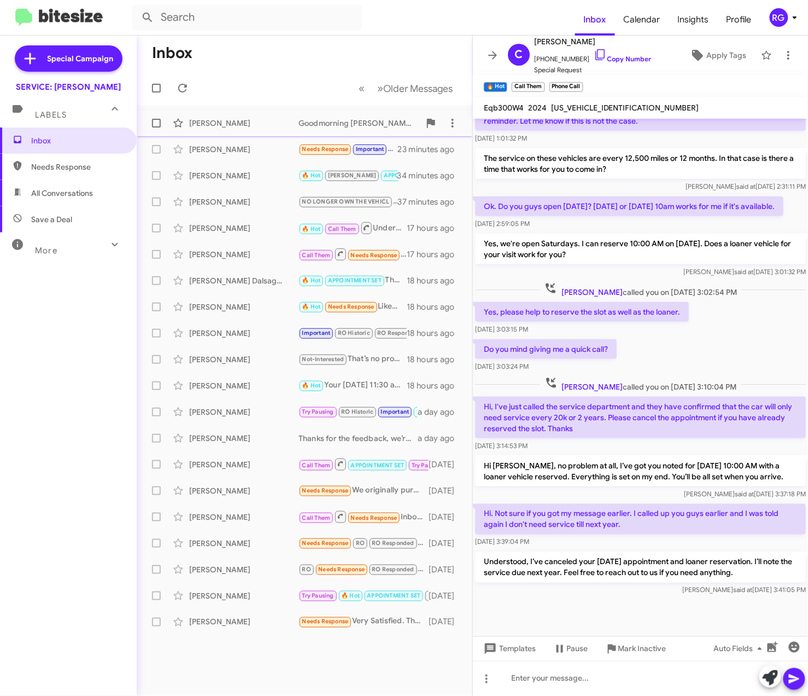
click at [199, 119] on div "[PERSON_NAME]" at bounding box center [243, 123] width 109 height 11
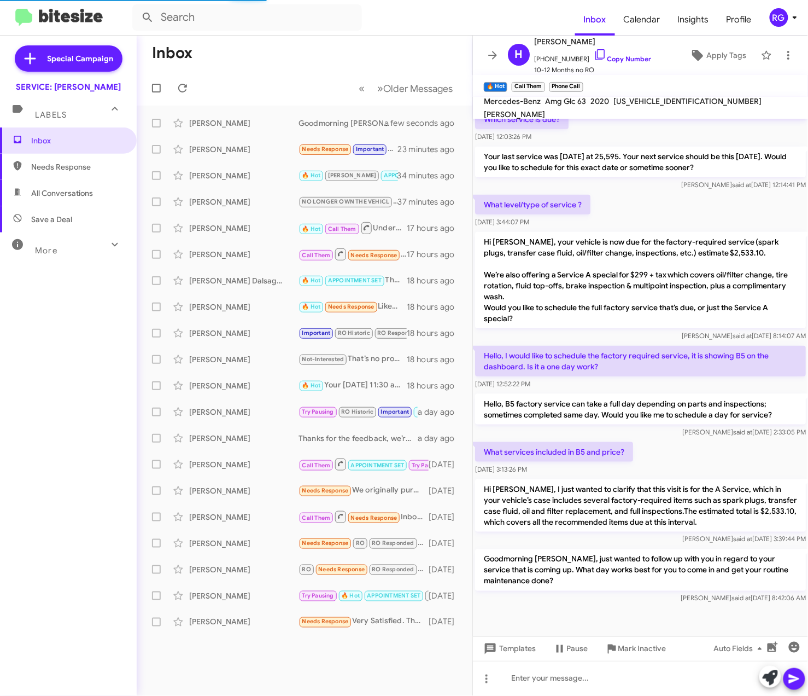
scroll to position [173, 0]
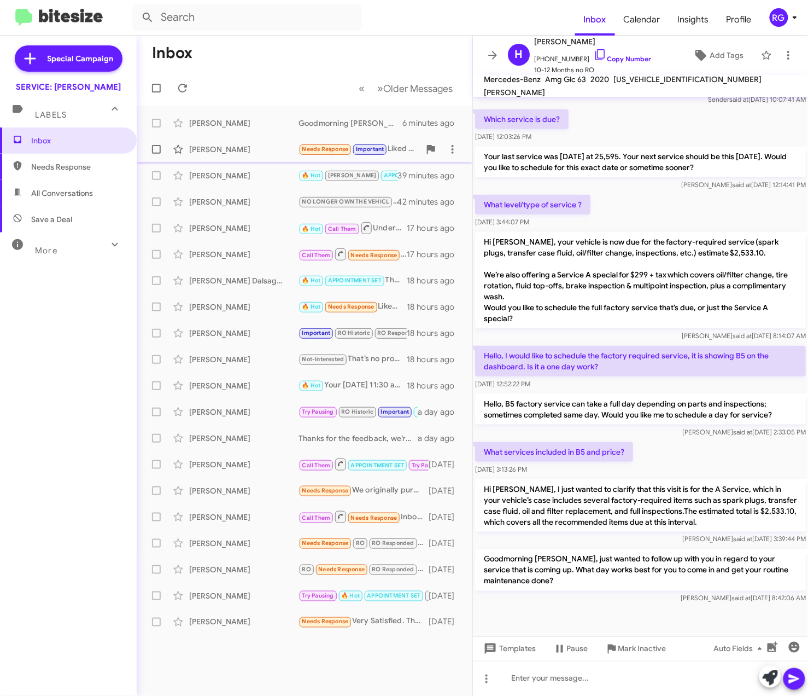
click at [250, 138] on span "Chris Dorman Needs Response Important Liked “Our apologies, your last service w…" at bounding box center [305, 149] width 336 height 26
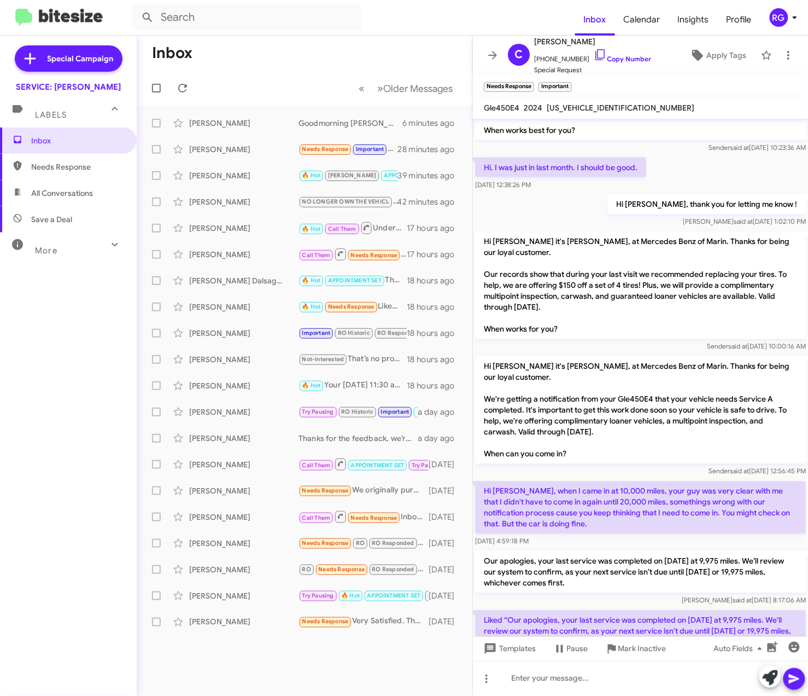
scroll to position [615, 0]
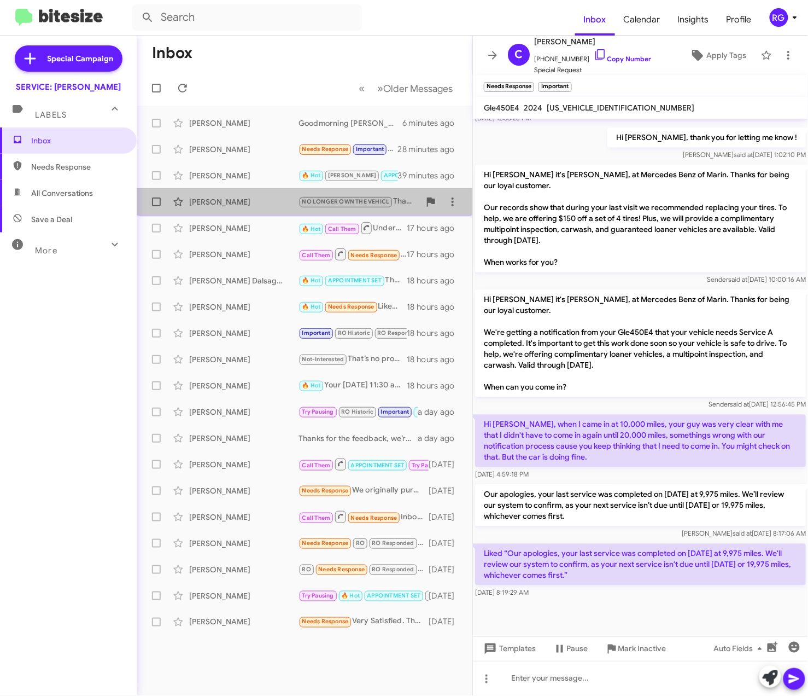
click at [238, 189] on span "Ali Moghaddasi NO LONGER OWN THE VEHICL Thanks, we've updated our records to re…" at bounding box center [305, 202] width 336 height 26
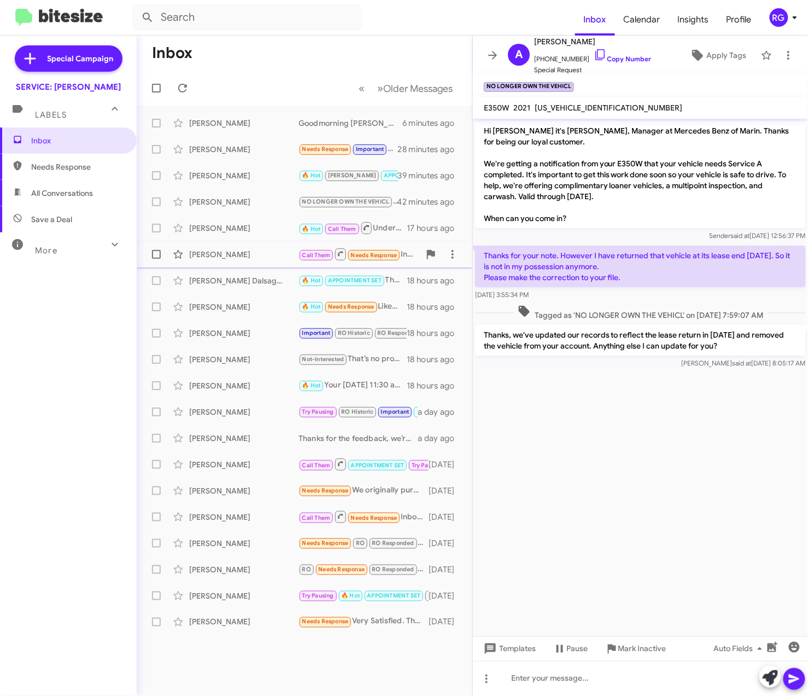
click at [246, 263] on div "David Do Call Them Needs Response Inbound Call 17 hours ago" at bounding box center [304, 254] width 318 height 22
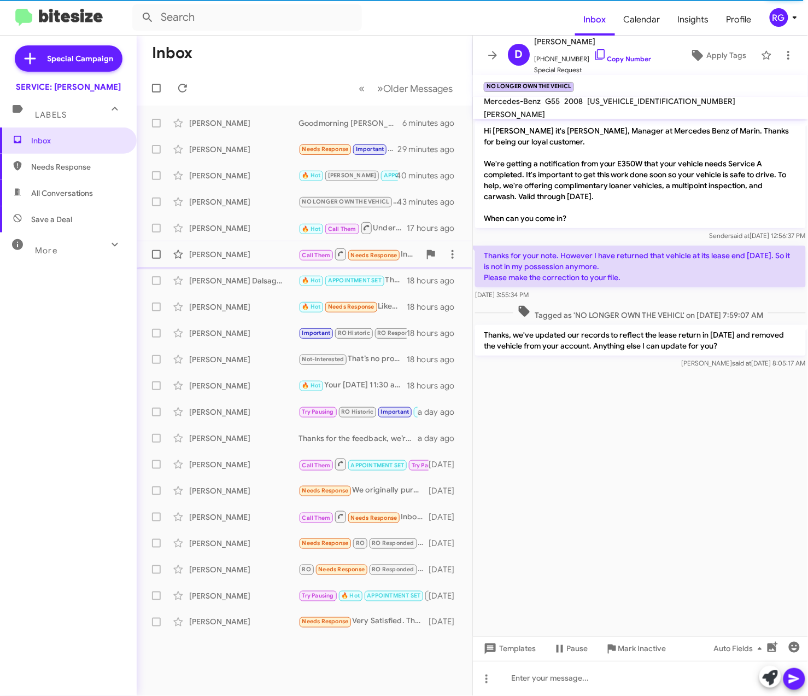
click at [224, 255] on div "[PERSON_NAME]" at bounding box center [243, 254] width 109 height 11
click at [224, 296] on span "Basil Hefni 🔥 Hot Needs Response Liked “Thanks, noted. We'll diagnose the inter…" at bounding box center [305, 307] width 336 height 26
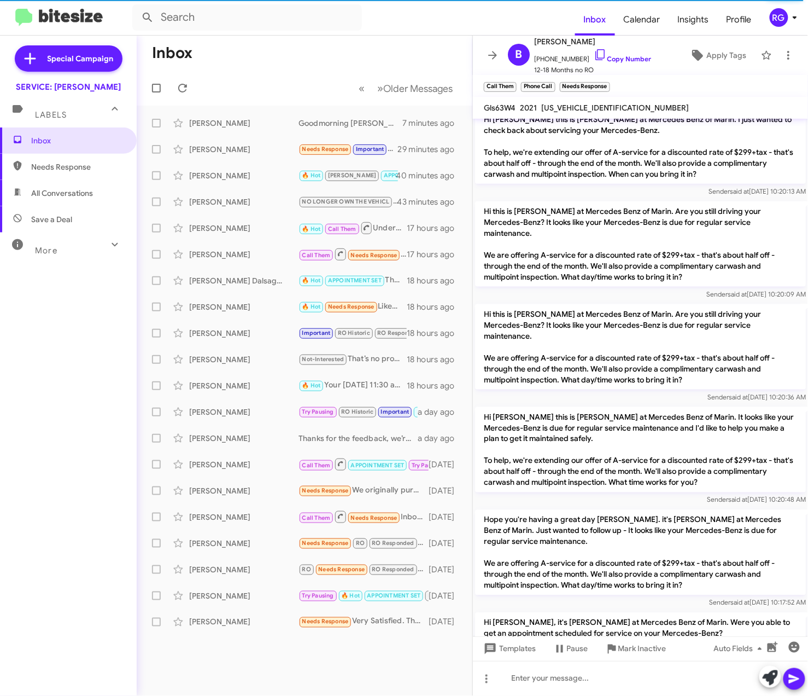
scroll to position [492, 0]
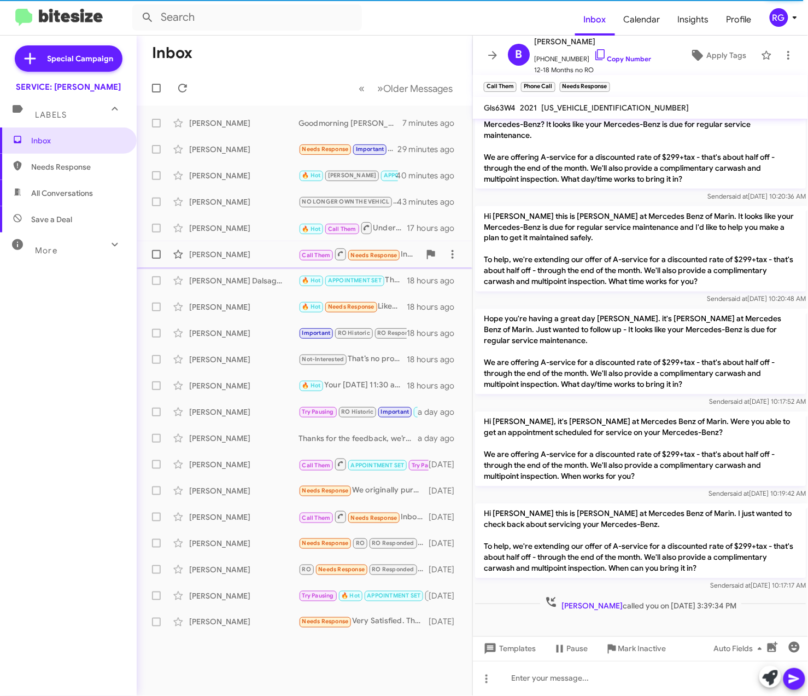
click at [299, 257] on span "Call Them" at bounding box center [317, 254] width 36 height 10
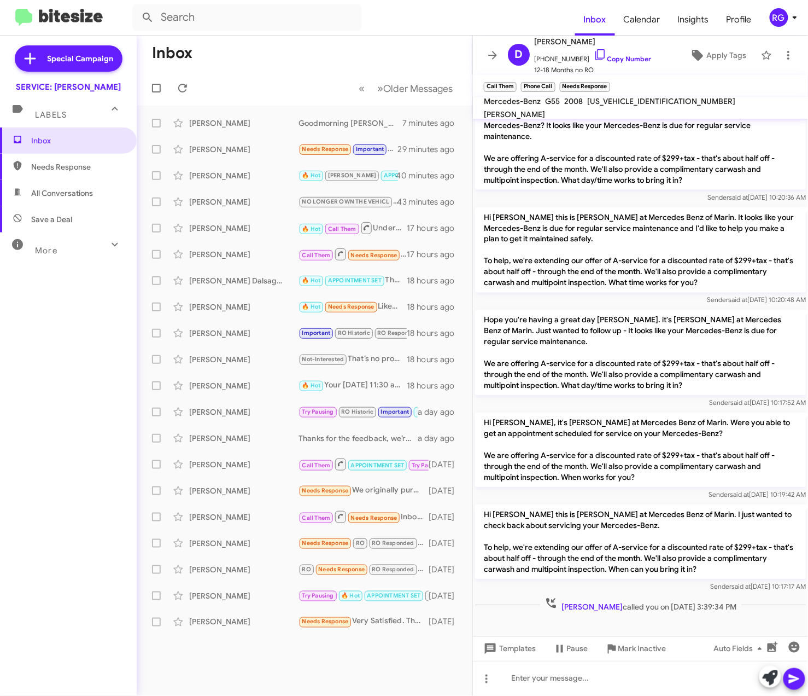
scroll to position [492, 0]
click at [627, 104] on span "WDCYR71EX8X175638" at bounding box center [661, 101] width 148 height 10
copy span "WDCYR71EX8X175638"
click at [727, 614] on div at bounding box center [640, 630] width 335 height 33
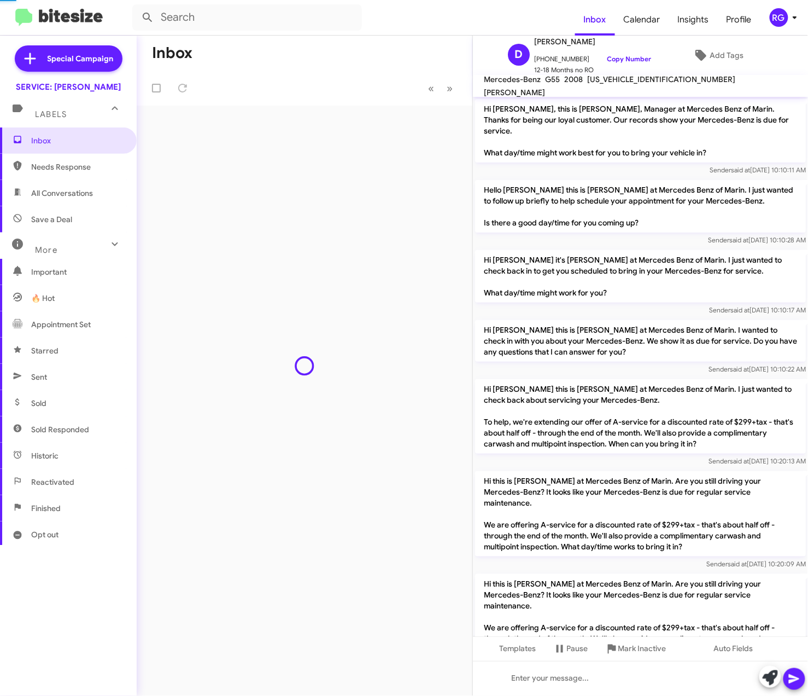
scroll to position [469, 0]
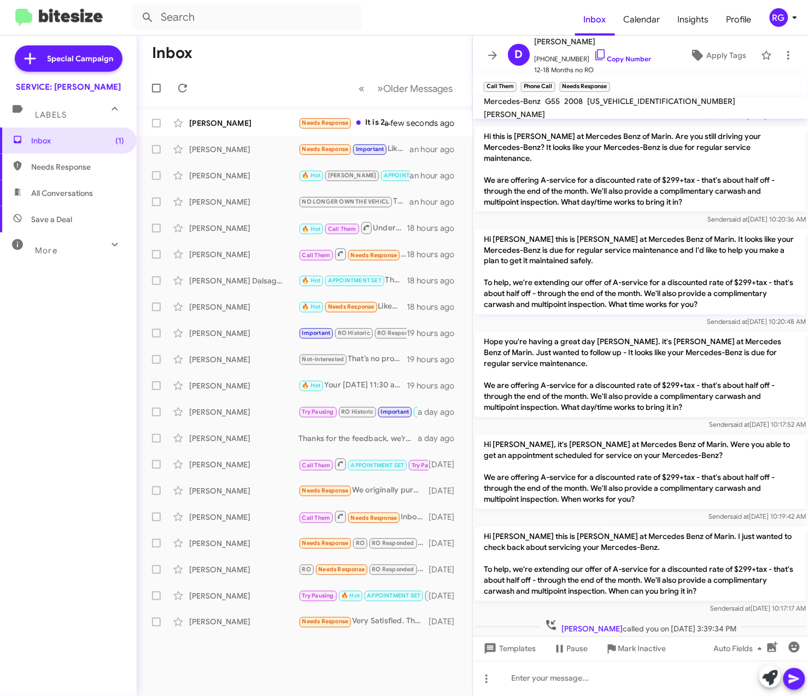
click at [434, 43] on mat-toolbar-row "Inbox" at bounding box center [305, 53] width 336 height 35
click at [368, 130] on div "[PERSON_NAME] Needs Response It is 2020 amg glc 63s coupe a few seconds ago" at bounding box center [304, 123] width 318 height 22
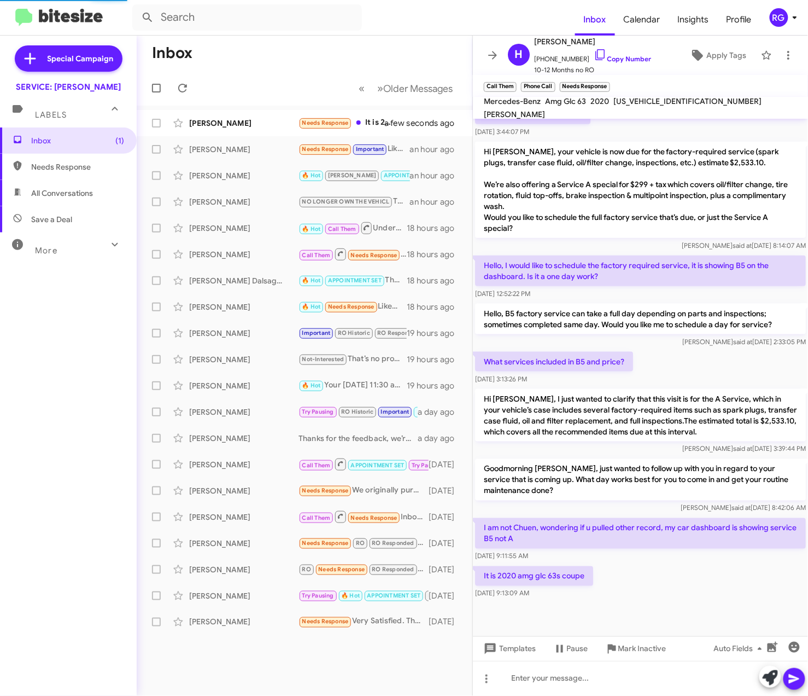
scroll to position [287, 0]
drag, startPoint x: 590, startPoint y: 573, endPoint x: 587, endPoint y: 559, distance: 14.4
click at [587, 559] on div "Hi Helena it's Omar Ibrahimi, Manager at Mercedes Benz of Marin. Our records sh…" at bounding box center [640, 217] width 335 height 768
click at [587, 559] on div "[DATE] 9:11:55 AM" at bounding box center [640, 555] width 331 height 11
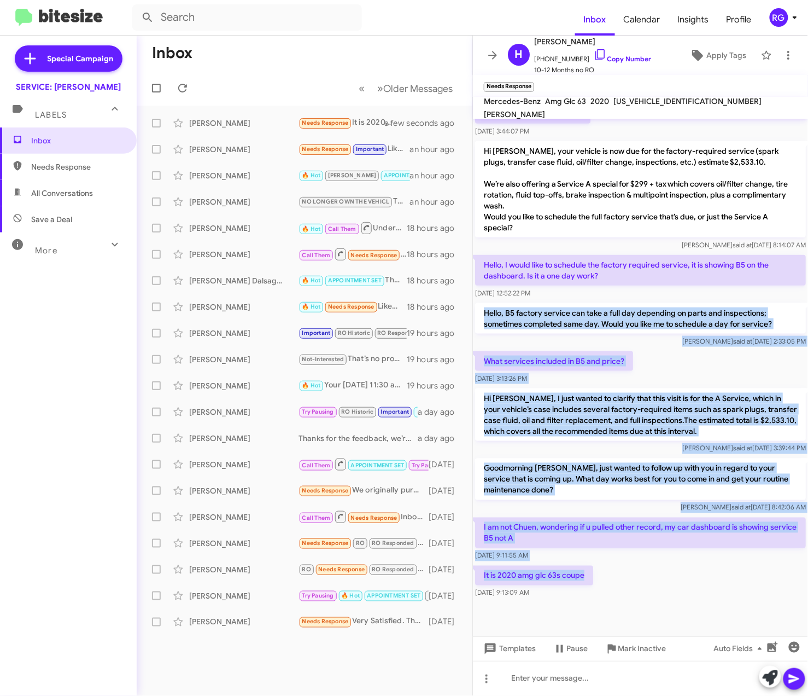
drag, startPoint x: 584, startPoint y: 579, endPoint x: 485, endPoint y: 309, distance: 287.5
click at [480, 305] on div "Hi Helena it's Omar Ibrahimi, Manager at Mercedes Benz of Marin. Our records sh…" at bounding box center [640, 217] width 335 height 768
copy div "Hello, B5 factory service can take a full day depending on parts and inspection…"
click at [621, 537] on p "I am not Chuen, wondering if u pulled other record, my car dashboard is showing…" at bounding box center [640, 532] width 331 height 31
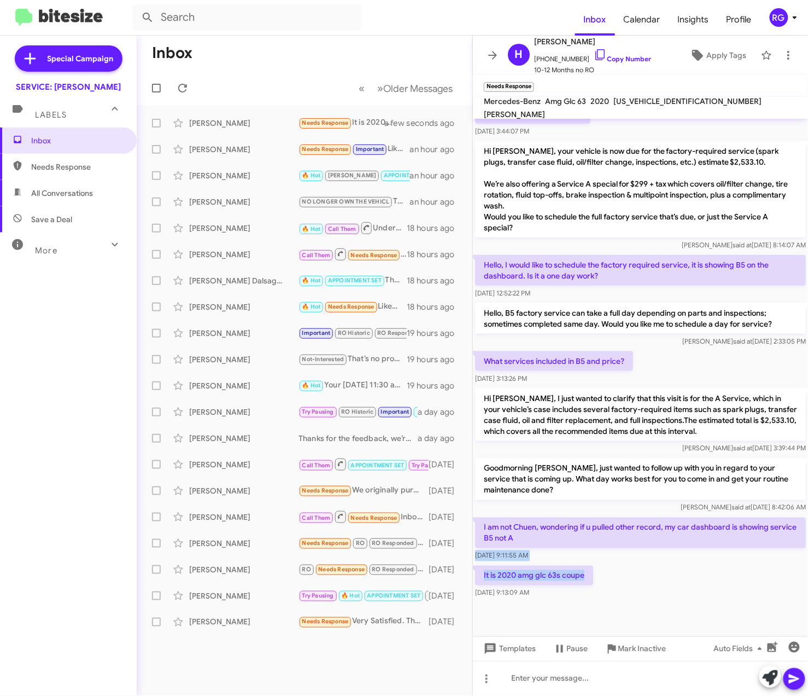
click at [620, 537] on p "I am not Chuen, wondering if u pulled other record, my car dashboard is showing…" at bounding box center [640, 532] width 331 height 31
drag, startPoint x: 620, startPoint y: 537, endPoint x: 593, endPoint y: 569, distance: 42.0
click at [593, 569] on div "It is 2020 amg glc 63s coupe Oct 14, 2025, 9:13:09 AM" at bounding box center [640, 581] width 335 height 37
click at [604, 688] on div at bounding box center [640, 678] width 335 height 35
paste div
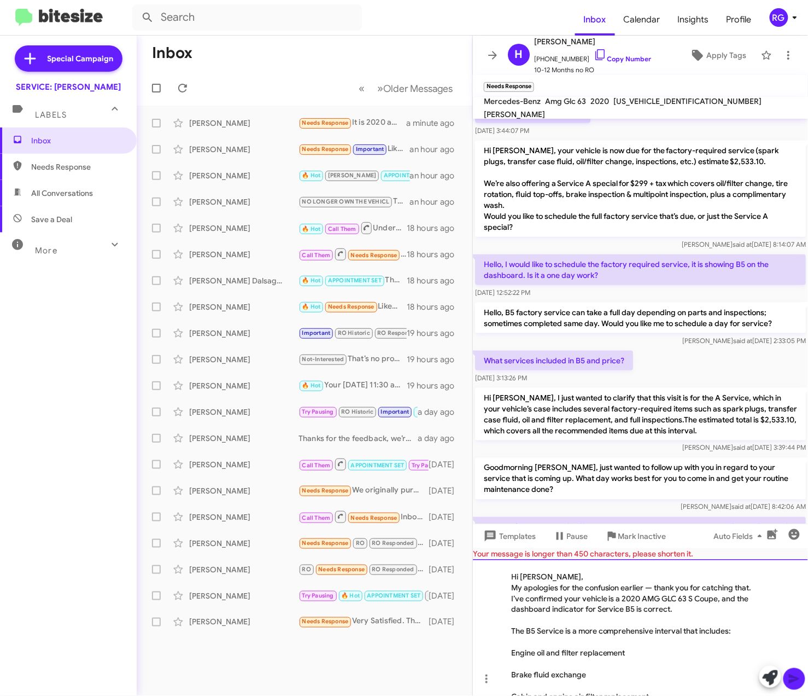
scroll to position [399, 0]
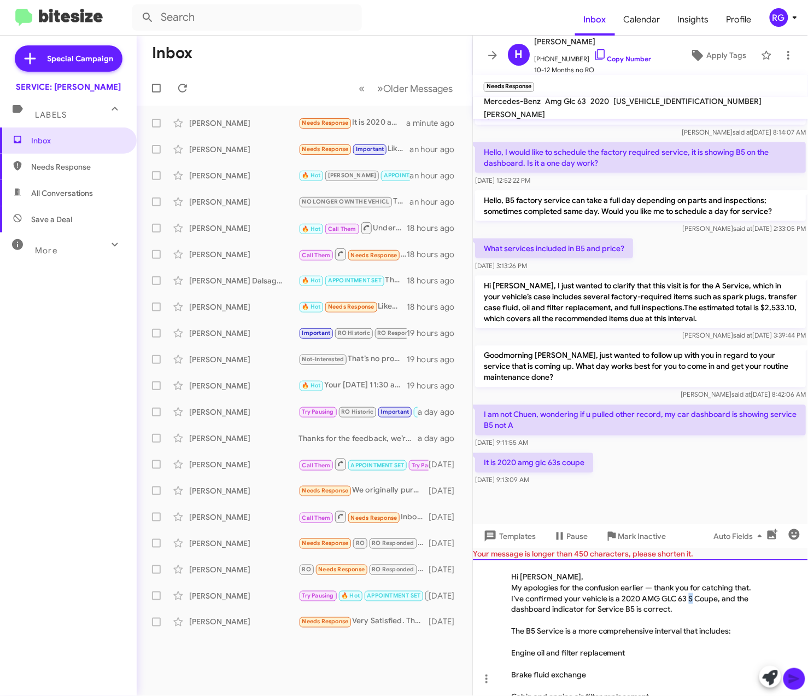
click at [709, 602] on div "My apologies for the confusion earlier — thank you for catching that. I’ve conf…" at bounding box center [635, 598] width 248 height 33
click at [697, 611] on div "My apologies for the confusion earlier — thank you for catching that. I’ve conf…" at bounding box center [635, 598] width 248 height 33
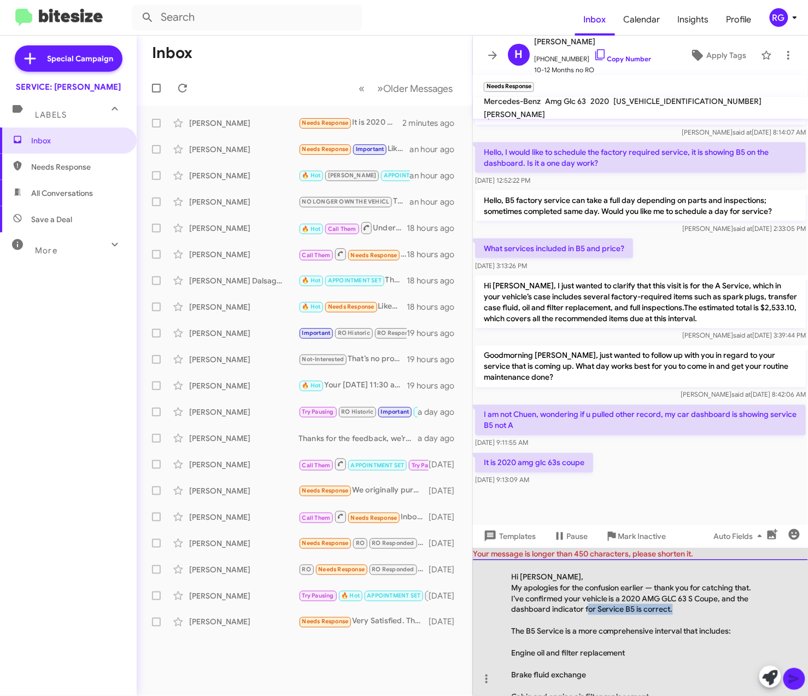
drag, startPoint x: 699, startPoint y: 613, endPoint x: 618, endPoint y: 610, distance: 81.5
click at [618, 610] on div "My apologies for the confusion earlier — thank you for catching that. I’ve conf…" at bounding box center [635, 598] width 248 height 33
click at [657, 609] on div "My apologies for the confusion earlier — thank you for catching that. I’ve conf…" at bounding box center [635, 598] width 248 height 33
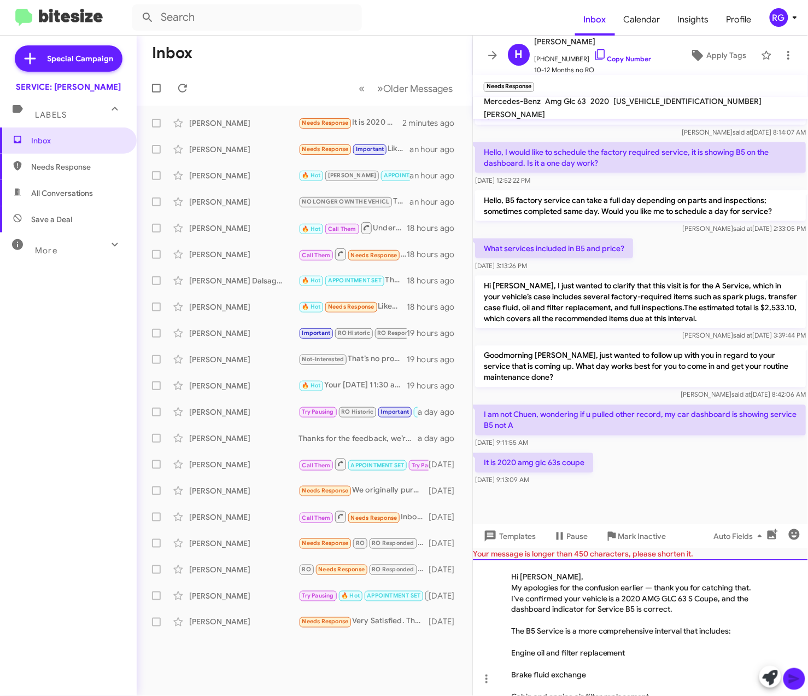
click at [661, 607] on div "My apologies for the confusion earlier — thank you for catching that. I’ve conf…" at bounding box center [635, 598] width 248 height 33
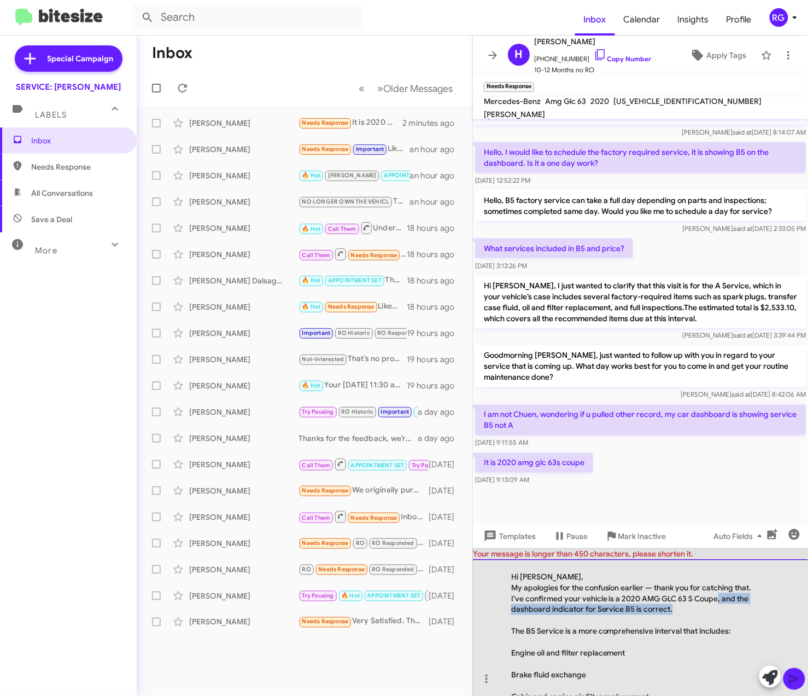
drag, startPoint x: 717, startPoint y: 610, endPoint x: 740, endPoint y: 601, distance: 25.0
click at [738, 602] on div "My apologies for the confusion earlier — thank you for catching that. I’ve conf…" at bounding box center [635, 598] width 248 height 33
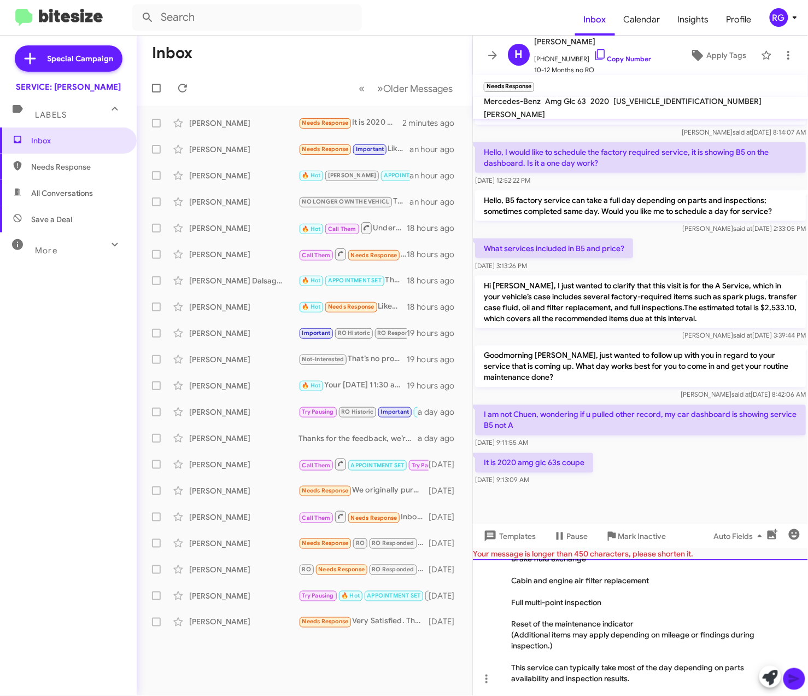
scroll to position [138, 0]
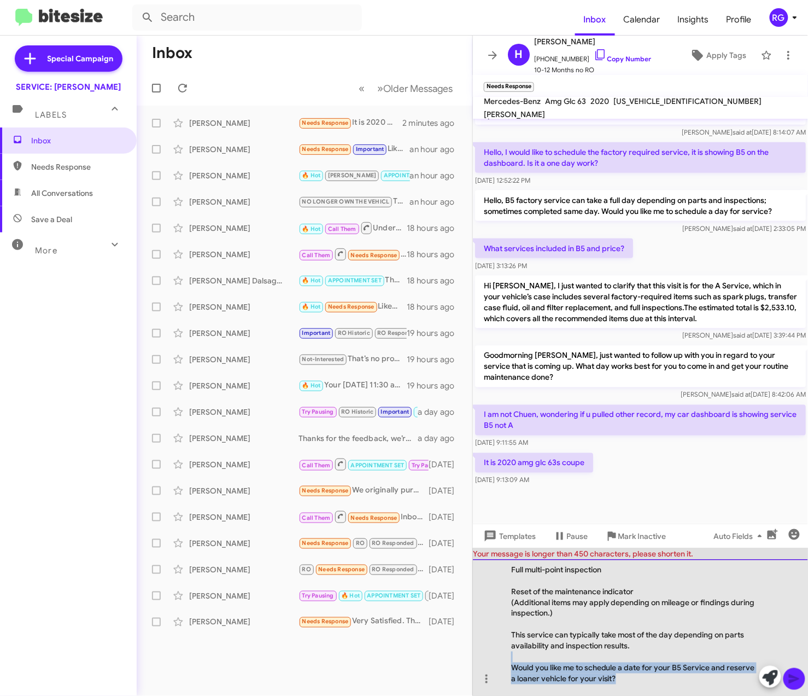
drag, startPoint x: 668, startPoint y: 682, endPoint x: 615, endPoint y: 659, distance: 57.8
click at [613, 659] on div "Hi Helena, My apologies for the confusion earlier — thank you for catching that…" at bounding box center [640, 627] width 335 height 137
click at [661, 650] on div "This service can typically take most of the day depending on parts availability…" at bounding box center [635, 641] width 248 height 22
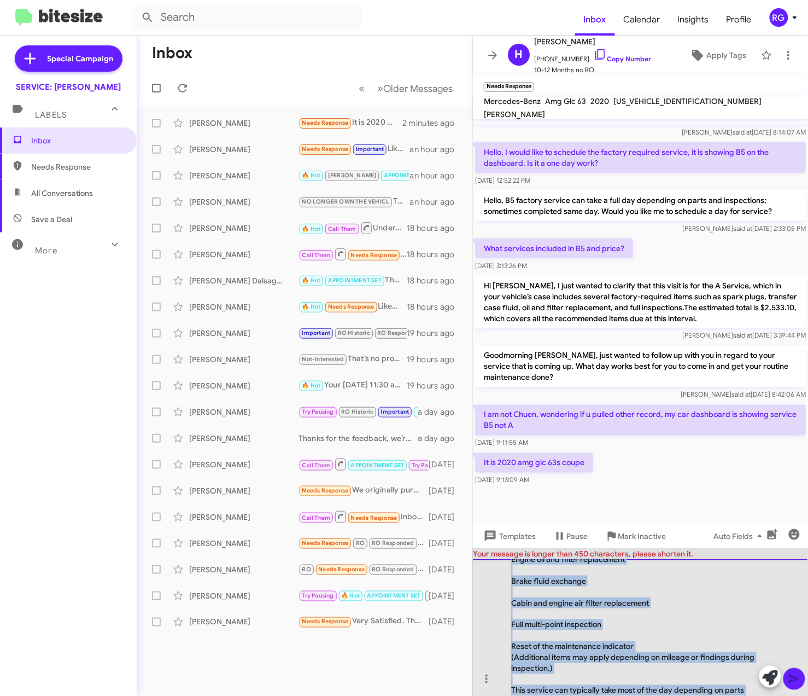
scroll to position [0, 0]
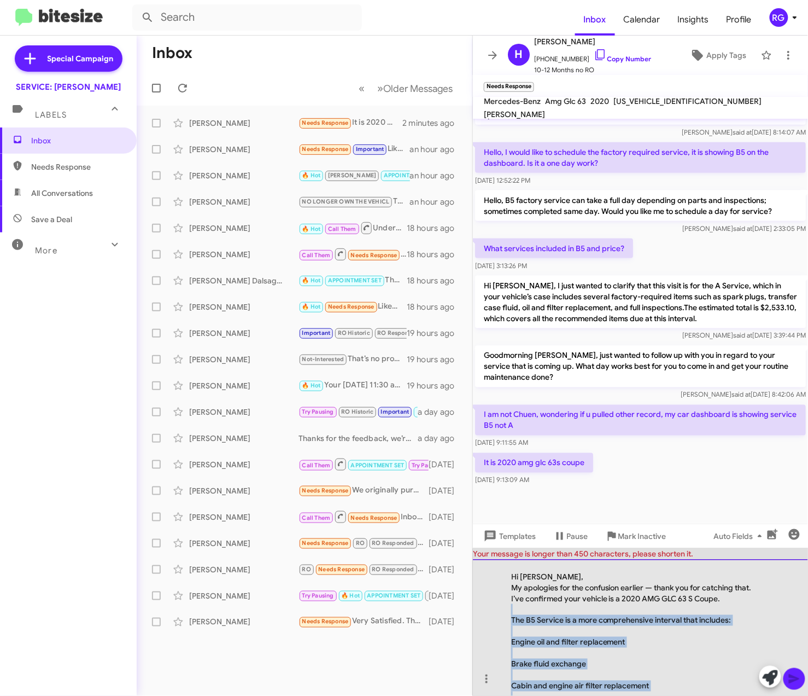
drag, startPoint x: 639, startPoint y: 649, endPoint x: 513, endPoint y: 608, distance: 133.2
click at [513, 608] on div "Hi Helena, My apologies for the confusion earlier — thank you for catching that…" at bounding box center [640, 627] width 335 height 137
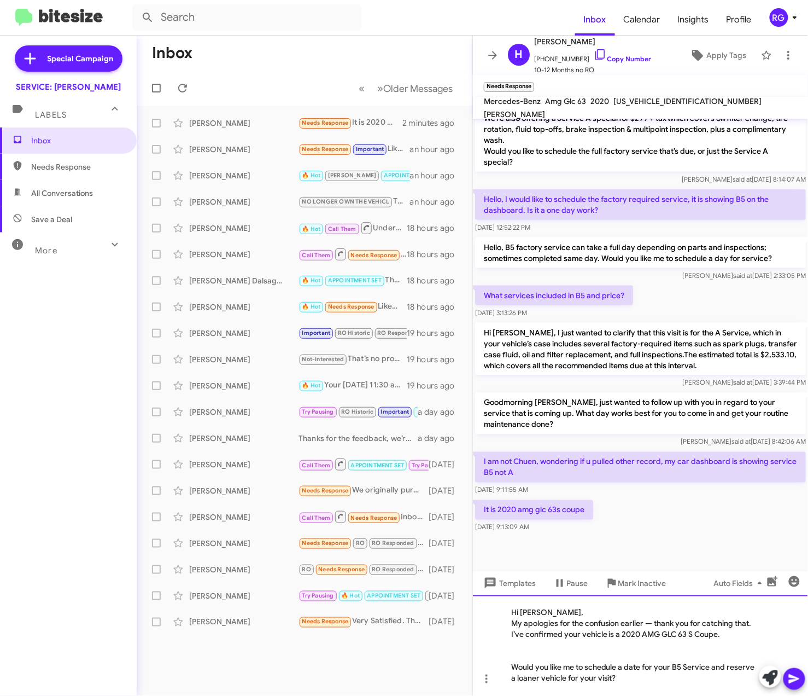
scroll to position [341, 0]
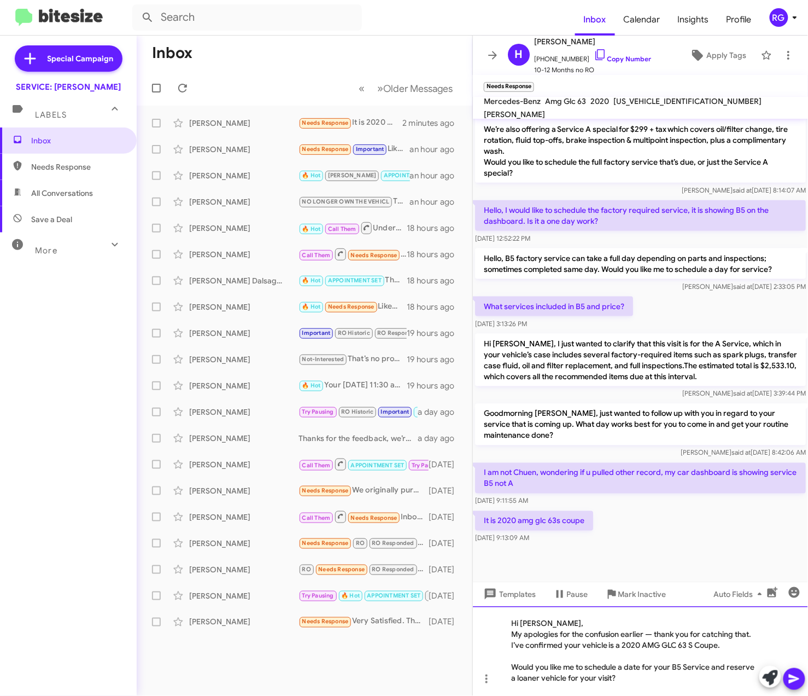
click at [659, 636] on div "My apologies for the confusion earlier — thank you for catching that. I’ve conf…" at bounding box center [635, 640] width 248 height 22
drag, startPoint x: 655, startPoint y: 631, endPoint x: 678, endPoint y: 635, distance: 23.8
click at [655, 630] on div "My apologies for the confusion earlier — thank you for catching that. I’ve conf…" at bounding box center [635, 640] width 248 height 22
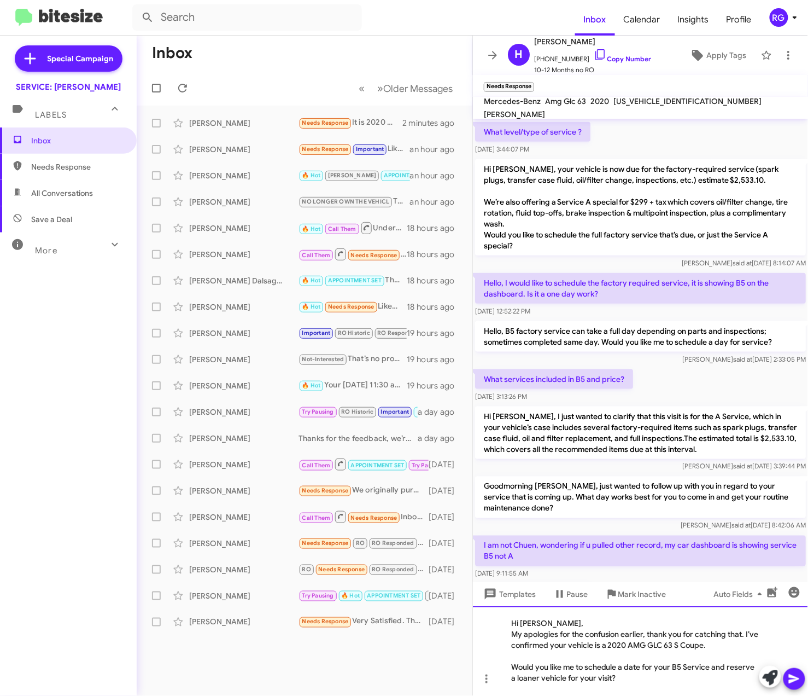
scroll to position [195, 0]
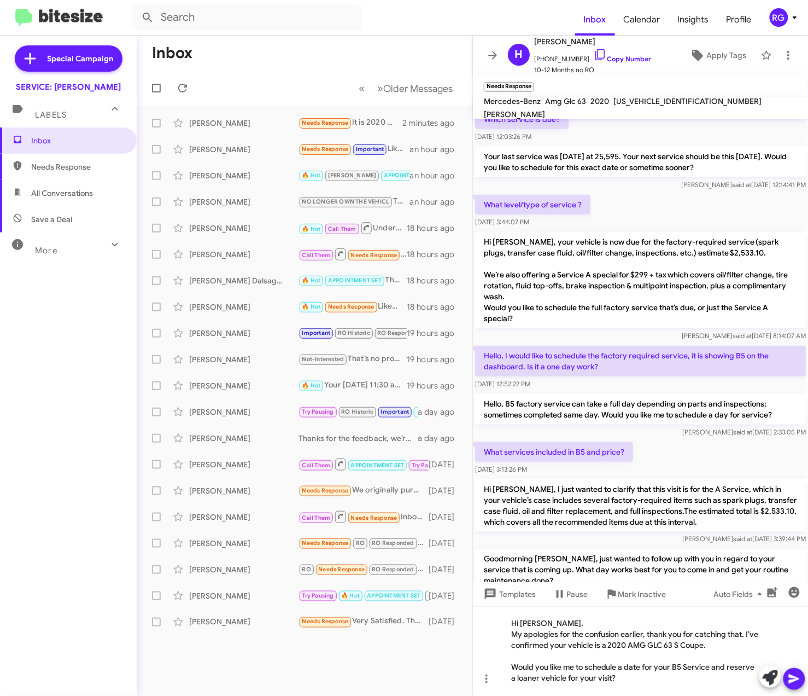
click at [668, 106] on span "[US_VEHICLE_IDENTIFICATION_NUMBER]" at bounding box center [688, 101] width 148 height 10
copy span "[US_VEHICLE_IDENTIFICATION_NUMBER]"
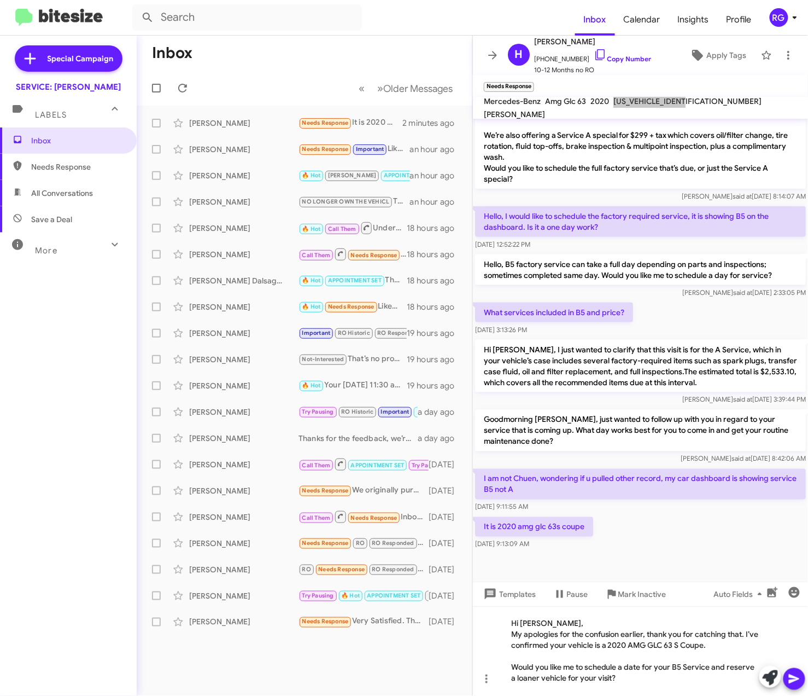
scroll to position [341, 0]
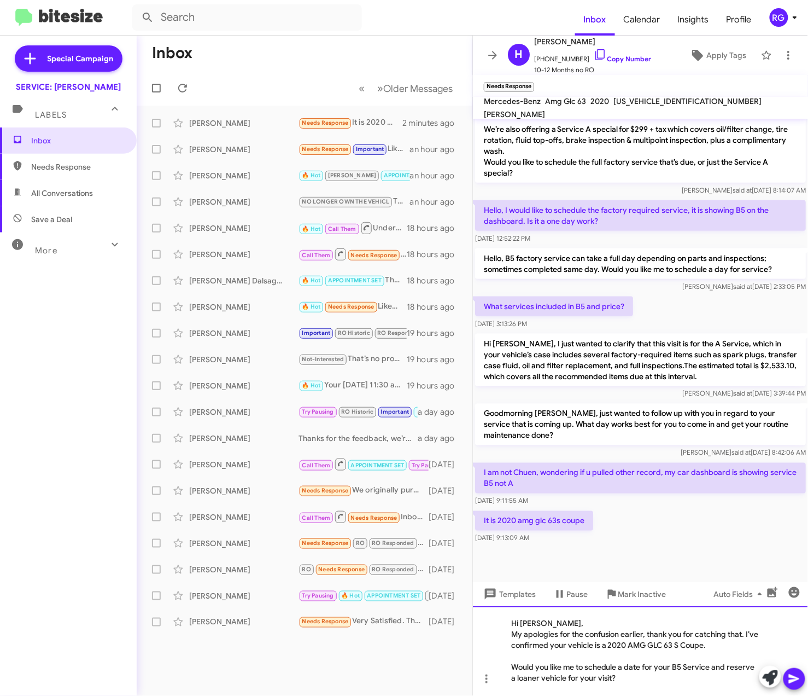
click at [666, 660] on div at bounding box center [635, 656] width 248 height 11
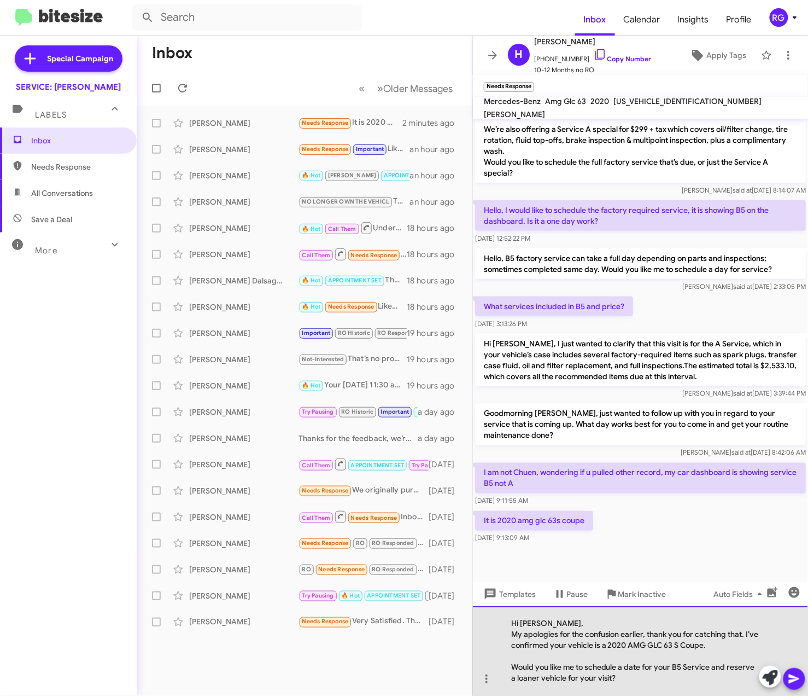
click at [577, 670] on div "Would you like me to schedule a date for your B5 Service and reserve a loaner v…" at bounding box center [635, 673] width 248 height 22
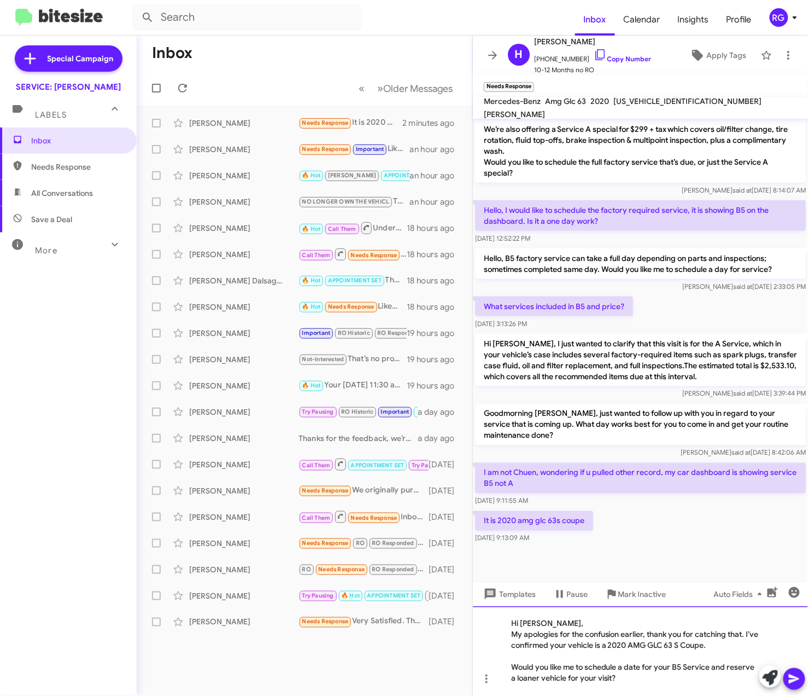
click at [565, 660] on div at bounding box center [635, 656] width 248 height 11
click at [675, 657] on div at bounding box center [635, 656] width 248 height 11
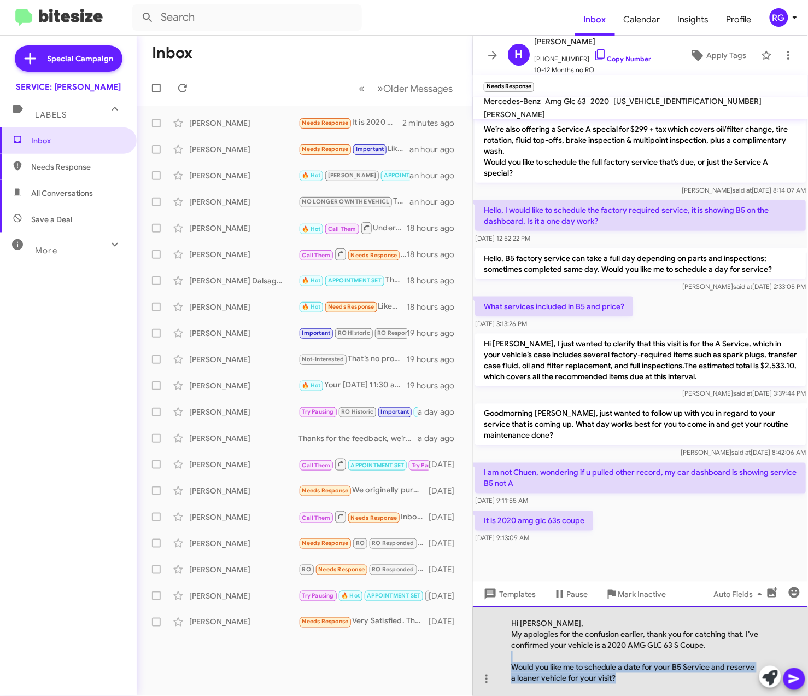
drag, startPoint x: 626, startPoint y: 683, endPoint x: 513, endPoint y: 661, distance: 114.8
click at [510, 661] on div "Hi Helena, My apologies for the confusion earlier, thank you for catching that.…" at bounding box center [640, 651] width 335 height 90
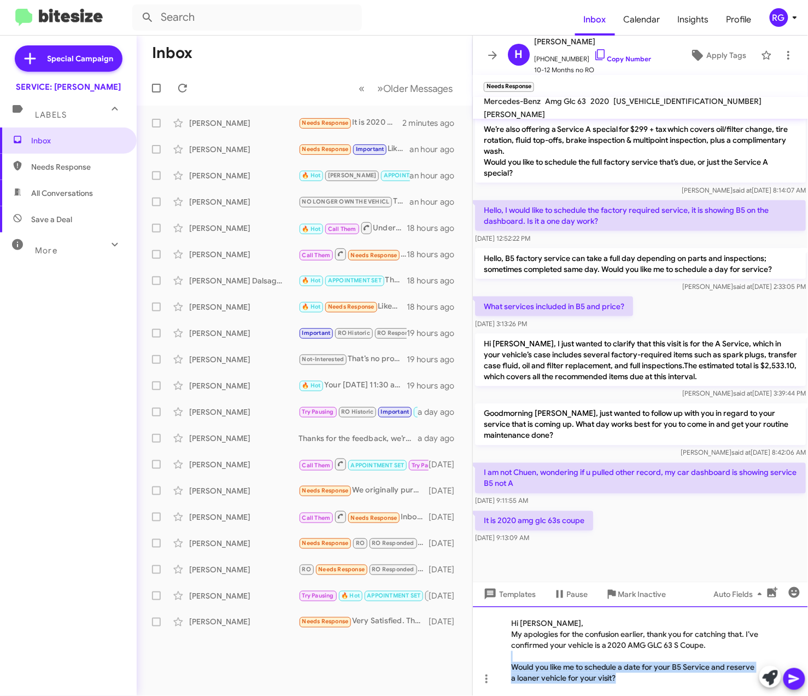
click at [548, 657] on div at bounding box center [635, 656] width 248 height 11
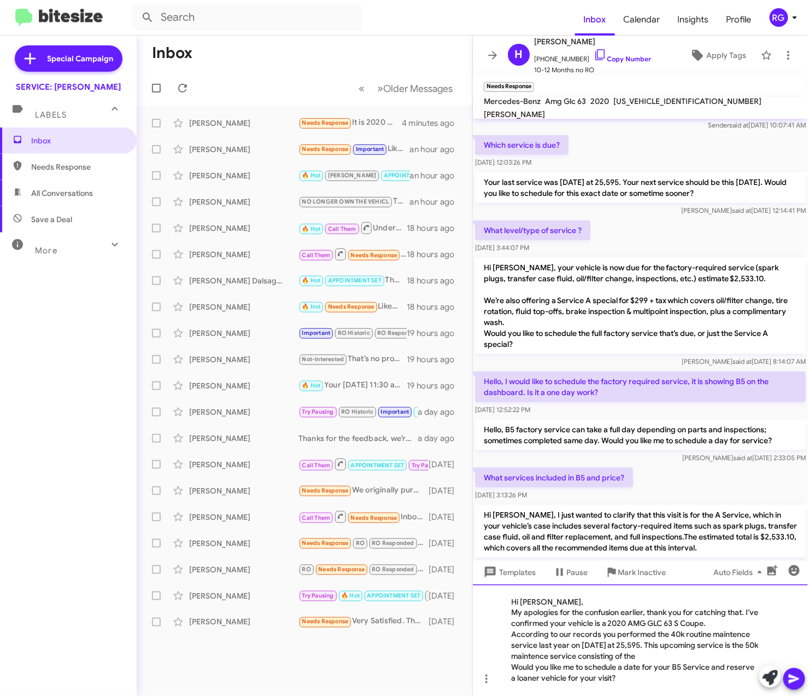
scroll to position [144, 0]
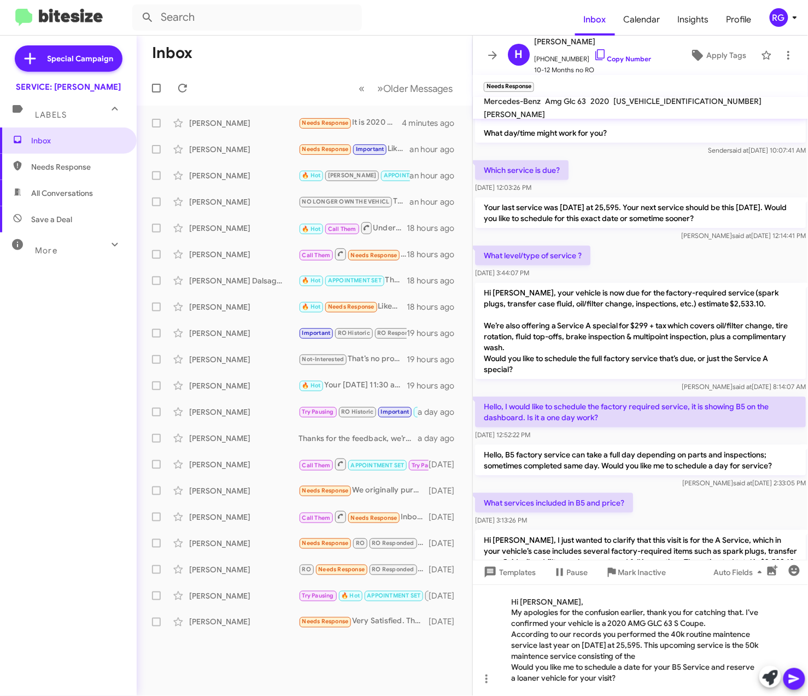
click at [532, 293] on p "Hi [PERSON_NAME], your vehicle is now due for the factory-required service (spa…" at bounding box center [640, 331] width 331 height 96
drag, startPoint x: 536, startPoint y: 292, endPoint x: 788, endPoint y: 302, distance: 252.4
click at [788, 302] on p "Hi [PERSON_NAME], your vehicle is now due for the factory-required service (spa…" at bounding box center [640, 331] width 331 height 96
copy p "your vehicle is now due for the factory-required service (spark plugs, transfer…"
click at [709, 650] on div "According to our records you performed the 40k routine maintence service last y…" at bounding box center [635, 645] width 248 height 33
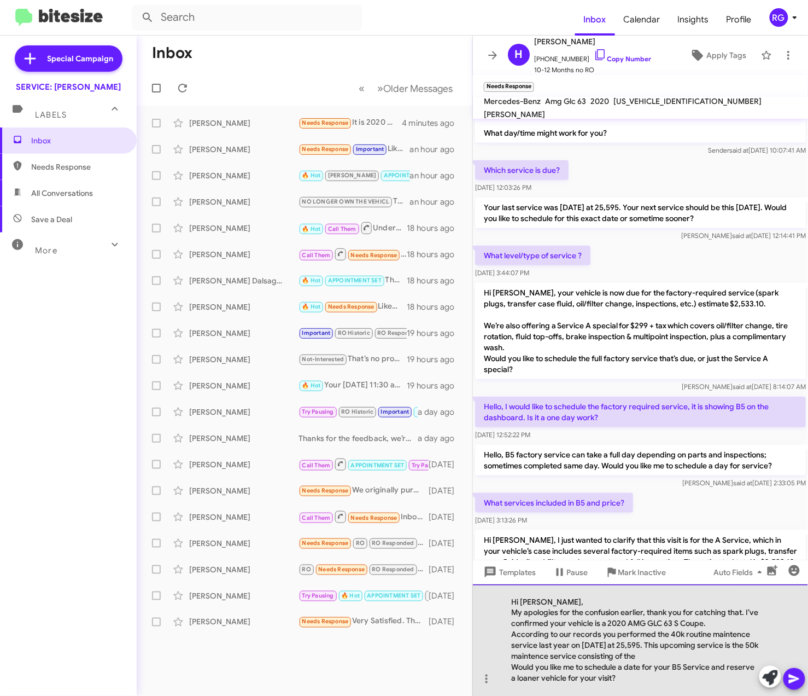
click at [670, 650] on div "According to our records you performed the 40k routine maintence service last y…" at bounding box center [635, 645] width 248 height 33
click at [674, 655] on div "According to our records you performed the 40k routine maintence service last y…" at bounding box center [635, 645] width 248 height 33
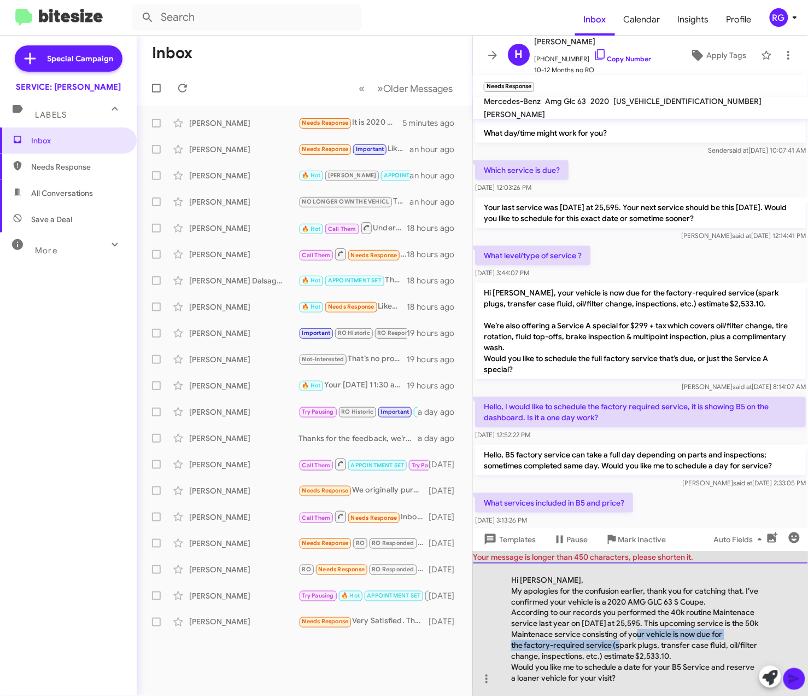
drag, startPoint x: 613, startPoint y: 644, endPoint x: 644, endPoint y: 637, distance: 32.6
click at [644, 637] on div "According to our records you performed the 40k routine Maintenace service last …" at bounding box center [635, 634] width 248 height 55
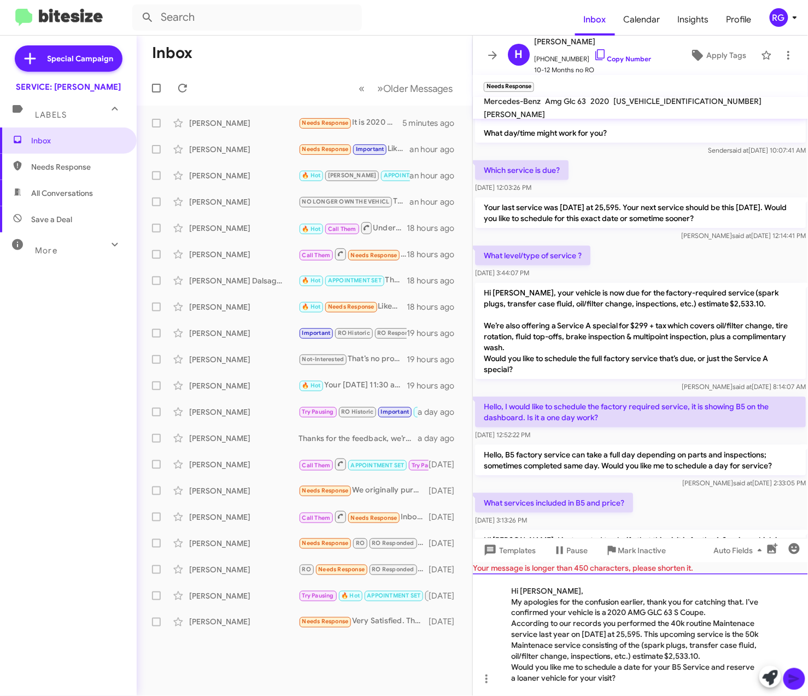
drag, startPoint x: 509, startPoint y: 663, endPoint x: 517, endPoint y: 663, distance: 8.8
click at [511, 663] on div "Hi Helena, My apologies for the confusion earlier, thank you for catching that.…" at bounding box center [640, 634] width 335 height 123
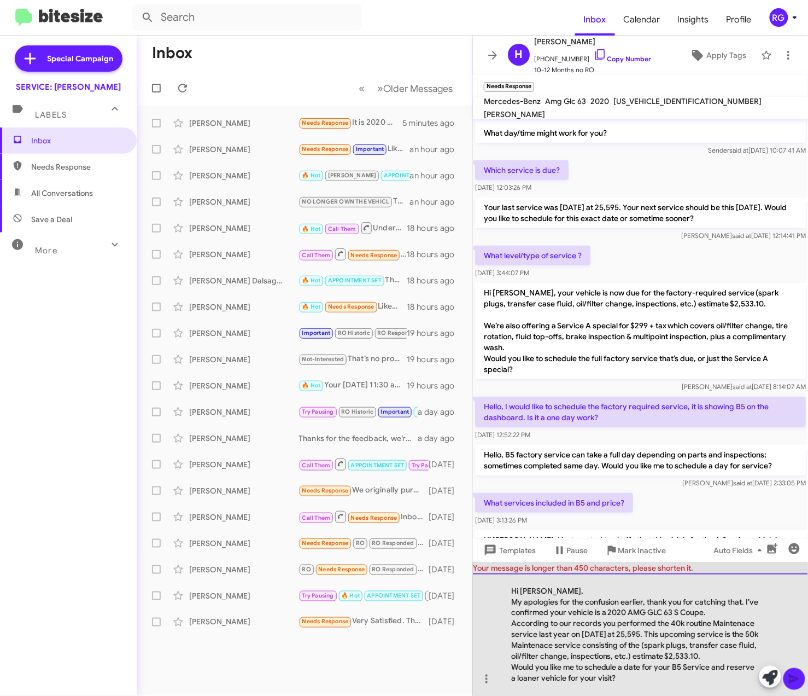
click at [541, 666] on div "Would you like me to schedule a date for your B5 Service and reserve a loaner v…" at bounding box center [635, 673] width 248 height 22
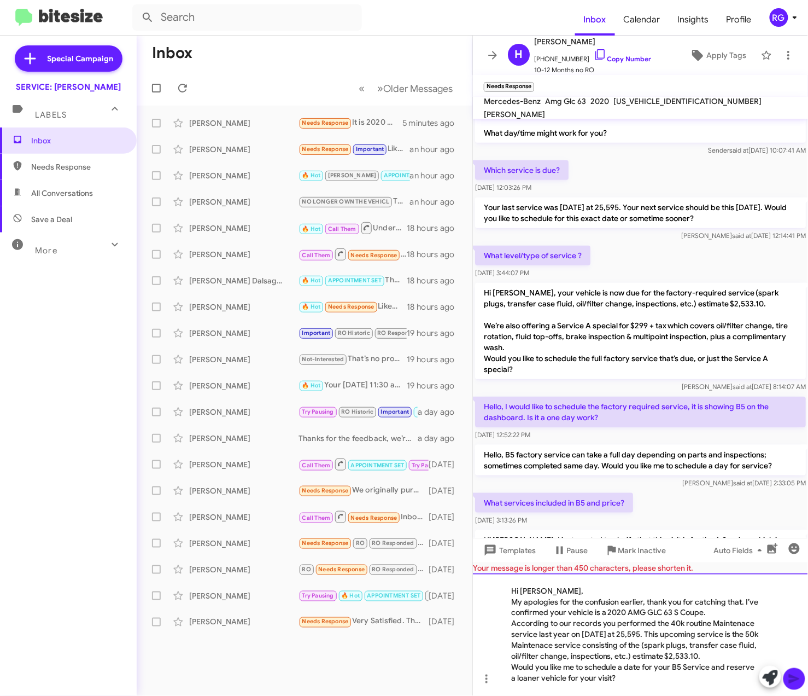
click at [622, 675] on div "Would you like me to schedule a date for your B5 Service and reserve a loaner v…" at bounding box center [635, 673] width 248 height 22
click at [668, 665] on div "Would you like me to schedule a date for your B5 Service and reserve a loaner v…" at bounding box center [635, 673] width 248 height 22
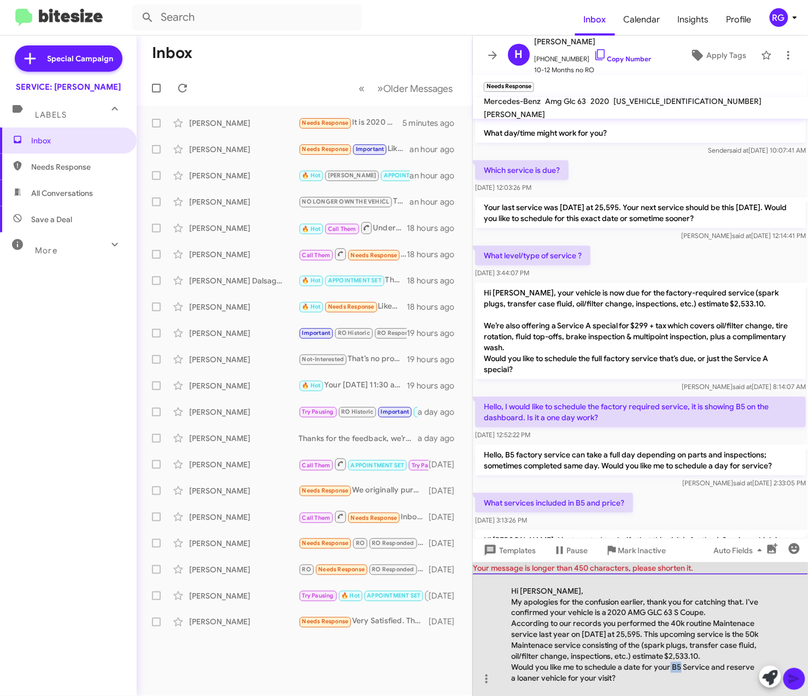
drag, startPoint x: 672, startPoint y: 670, endPoint x: 683, endPoint y: 666, distance: 11.1
click at [683, 666] on div "Would you like me to schedule a date for your B5 Service and reserve a loaner v…" at bounding box center [635, 673] width 248 height 22
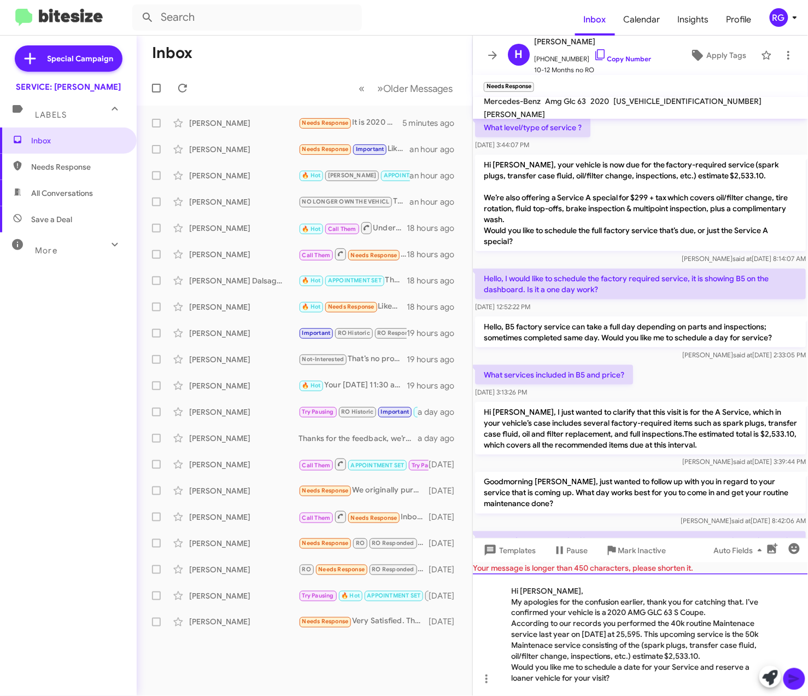
scroll to position [385, 0]
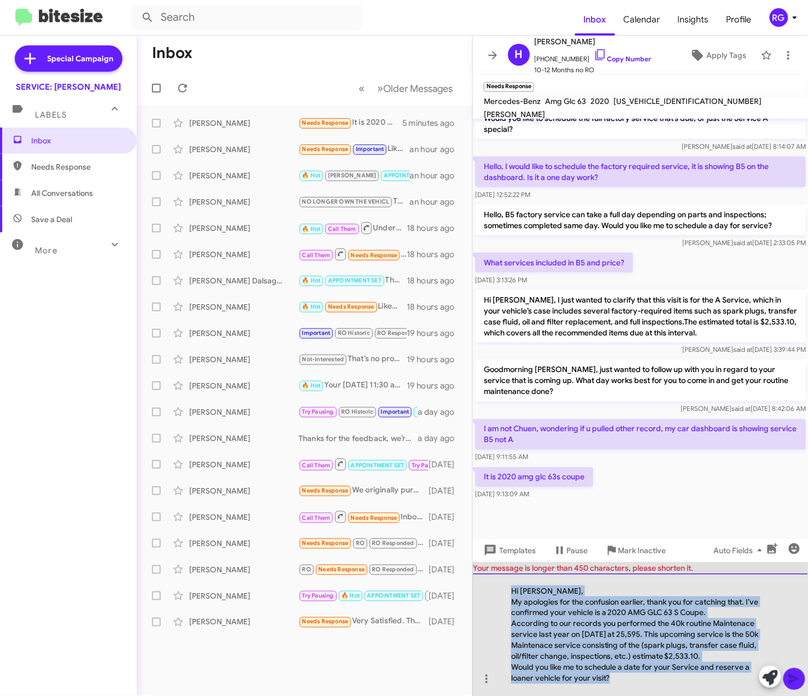
drag, startPoint x: 612, startPoint y: 681, endPoint x: 508, endPoint y: 585, distance: 141.3
click at [508, 585] on div "Hi Helena, My apologies for the confusion earlier, thank you for catching that.…" at bounding box center [640, 634] width 335 height 123
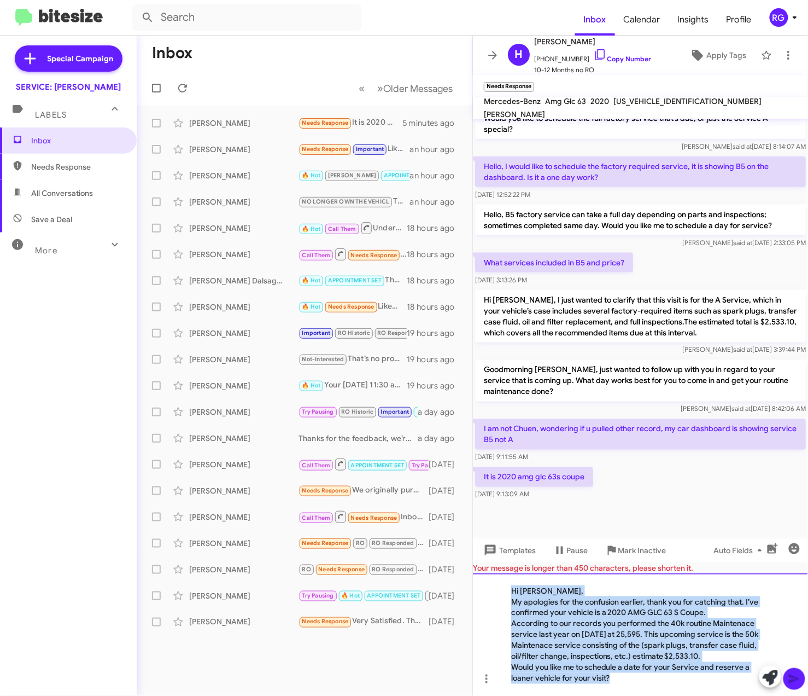
copy div "Hi Helena, My apologies for the confusion earlier, thank you for catching that.…"
click at [574, 653] on div "According to our records you performed the 40k routine Maintenace service last …" at bounding box center [635, 640] width 248 height 44
click at [657, 674] on div "Would you like me to schedule a date for your Service and reserve a loaner vehi…" at bounding box center [635, 673] width 248 height 22
drag, startPoint x: 624, startPoint y: 677, endPoint x: 484, endPoint y: 549, distance: 189.7
click at [484, 549] on div "Hi Helena it's Omar Ibrahimi, Manager at Mercedes Benz of Marin. Our records sh…" at bounding box center [640, 407] width 335 height 577
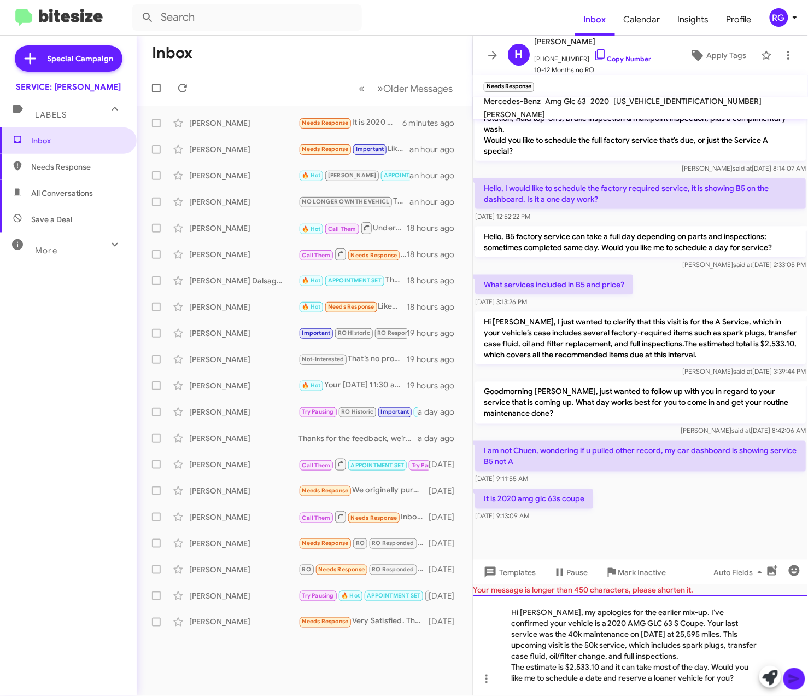
scroll to position [363, 0]
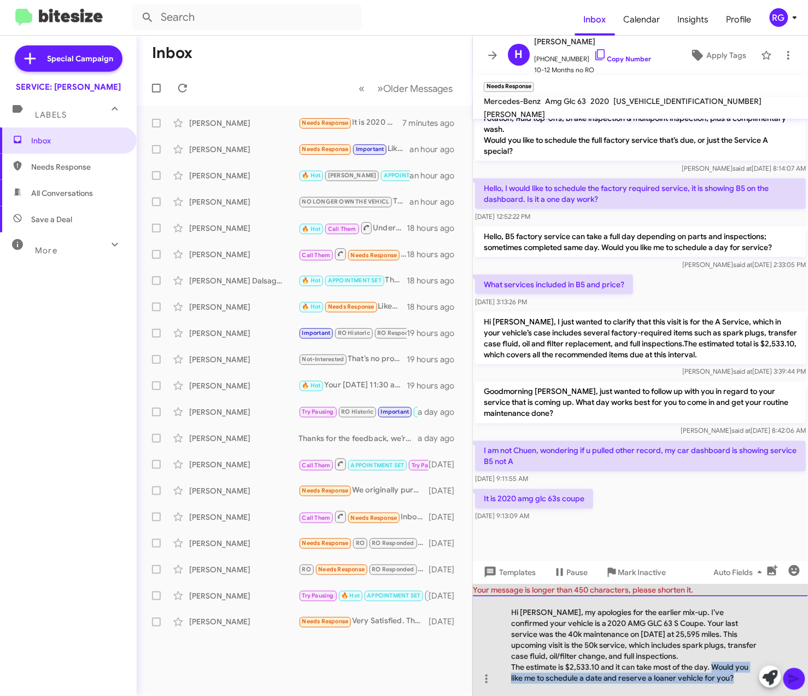
drag, startPoint x: 722, startPoint y: 666, endPoint x: 741, endPoint y: 683, distance: 25.2
click at [741, 683] on div "The estimate is $2,533.10 and it can take most of the day. Would you like me to…" at bounding box center [635, 673] width 248 height 22
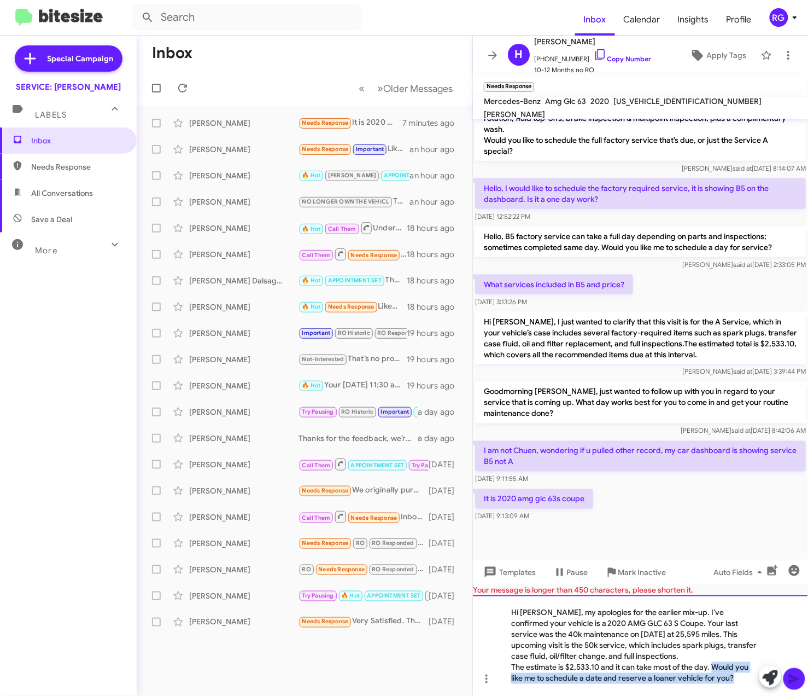
copy div "Would you like me to schedule a date and reserve a loaner vehicle for you?"
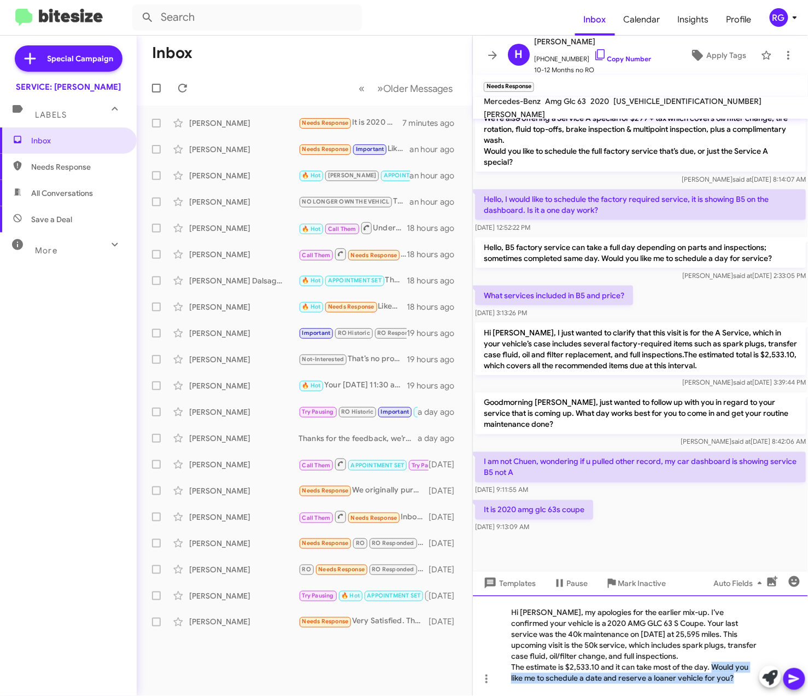
scroll to position [352, 0]
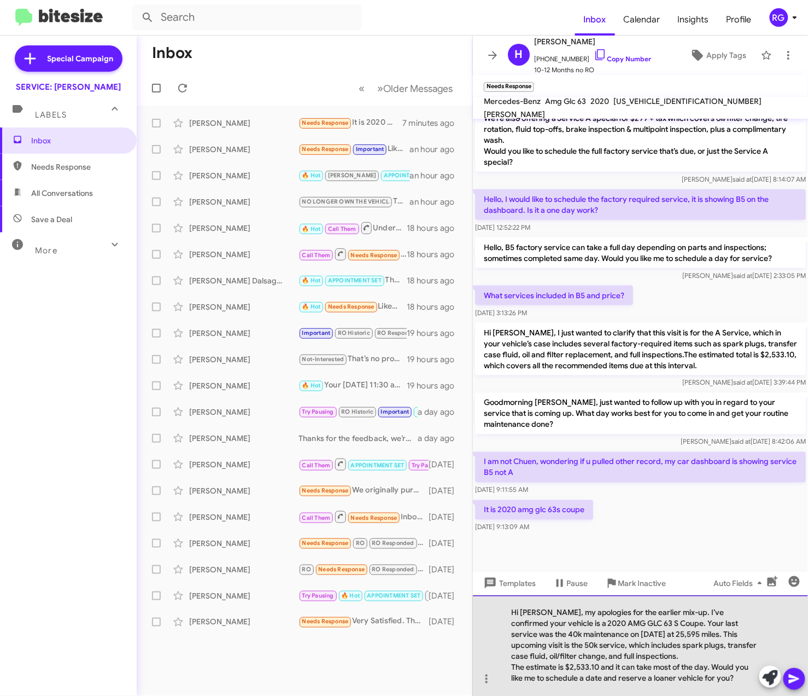
click at [672, 666] on div "The estimate is $2,533.10 and it can take most of the day. Would you like me to…" at bounding box center [635, 673] width 248 height 22
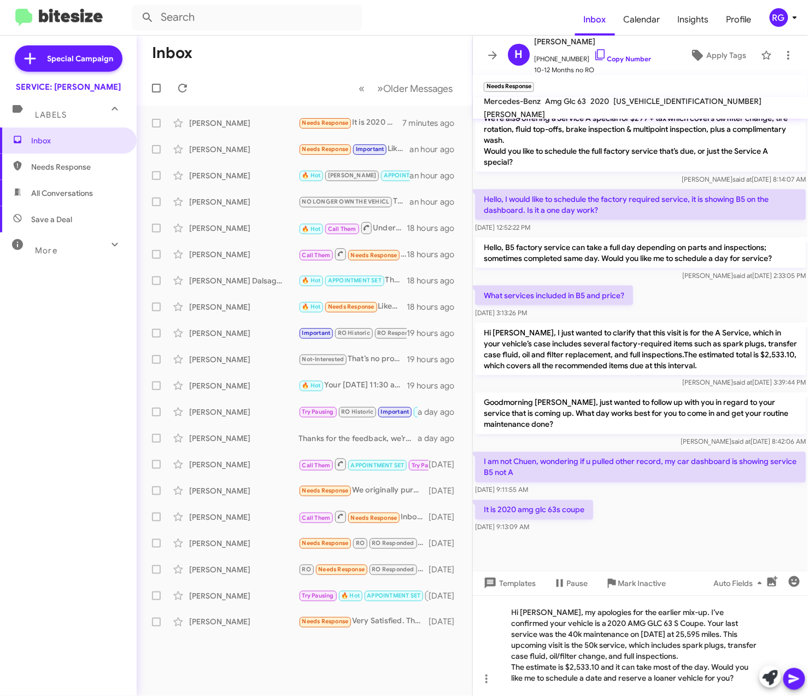
click at [642, 106] on span "[US_VEHICLE_IDENTIFICATION_NUMBER]" at bounding box center [688, 101] width 148 height 10
click at [678, 645] on div "Hi Helena, my apologies for the earlier mix-up. I’ve confirmed your vehicle is …" at bounding box center [640, 645] width 335 height 101
click at [795, 674] on icon at bounding box center [794, 678] width 13 height 13
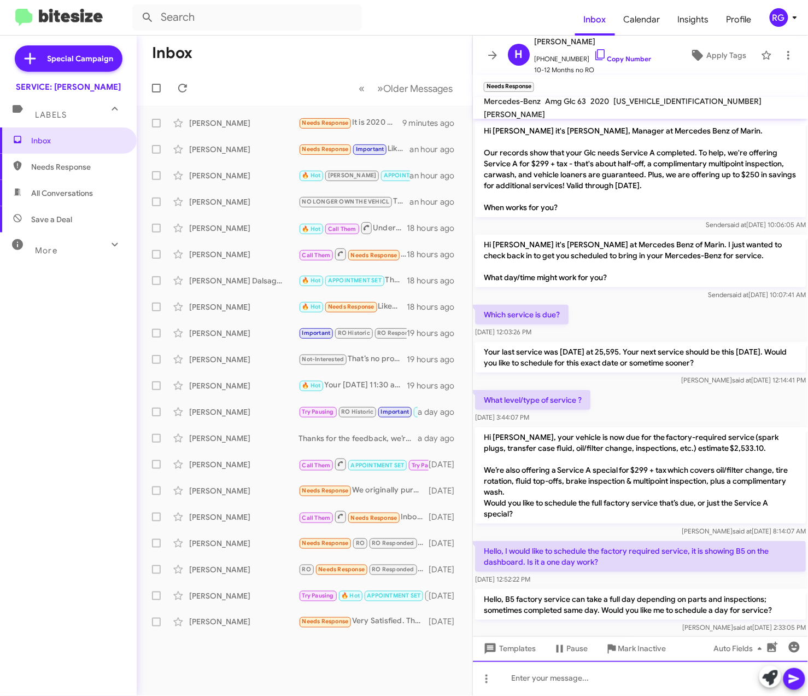
scroll to position [381, 0]
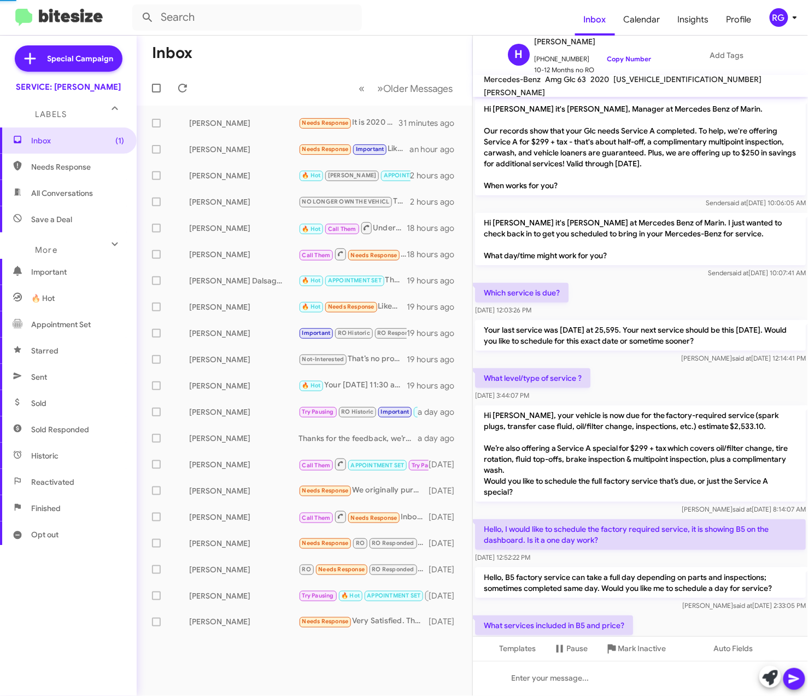
scroll to position [286, 0]
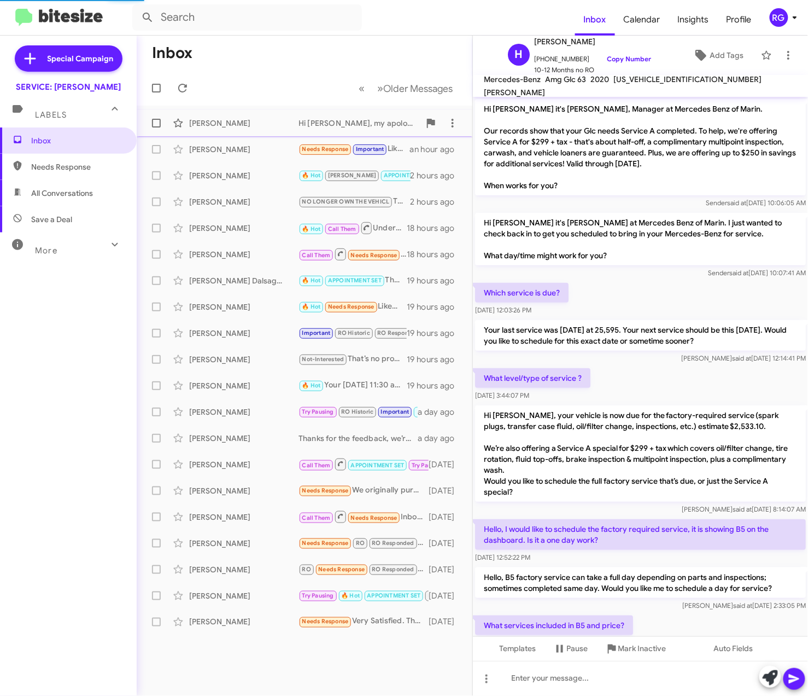
click at [277, 128] on div "[PERSON_NAME]" at bounding box center [243, 123] width 109 height 11
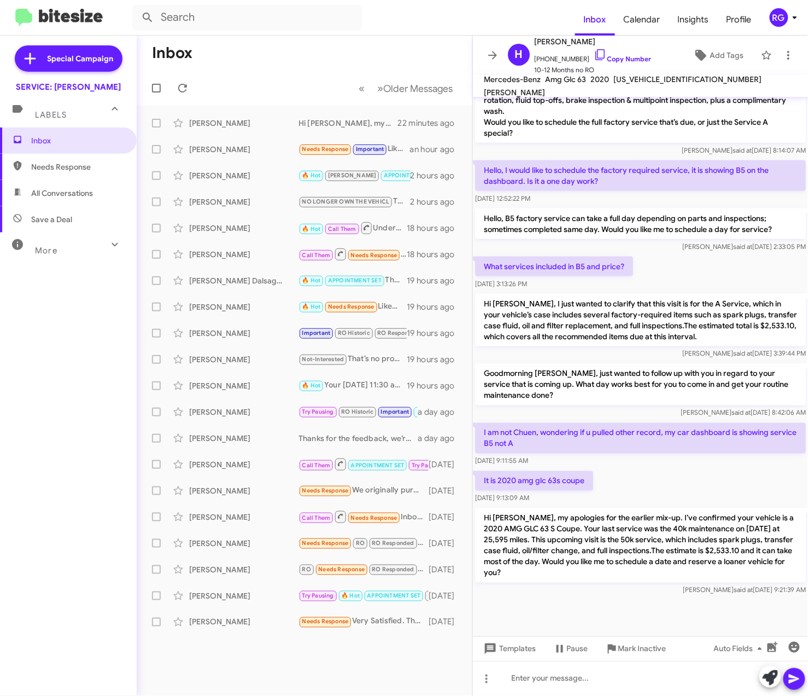
scroll to position [359, 0]
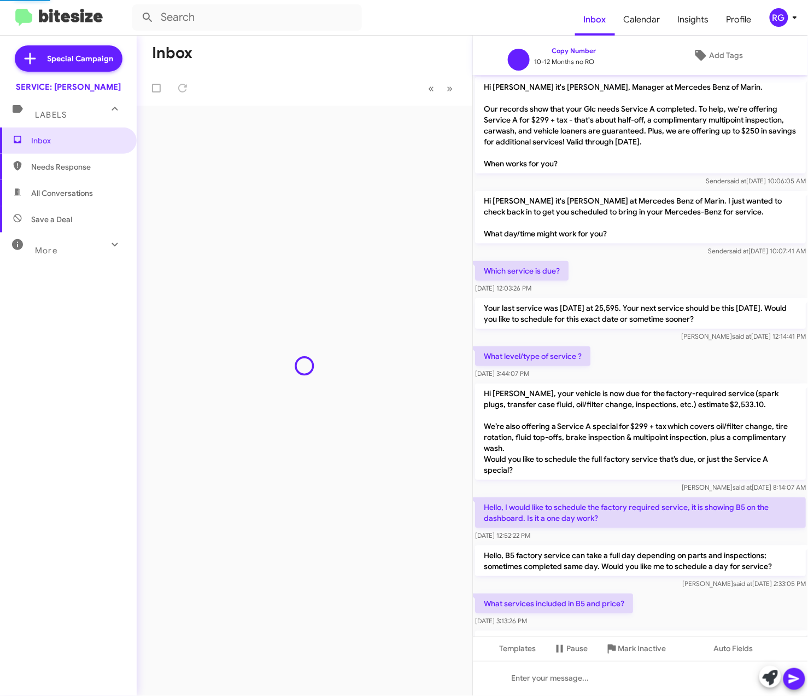
scroll to position [337, 0]
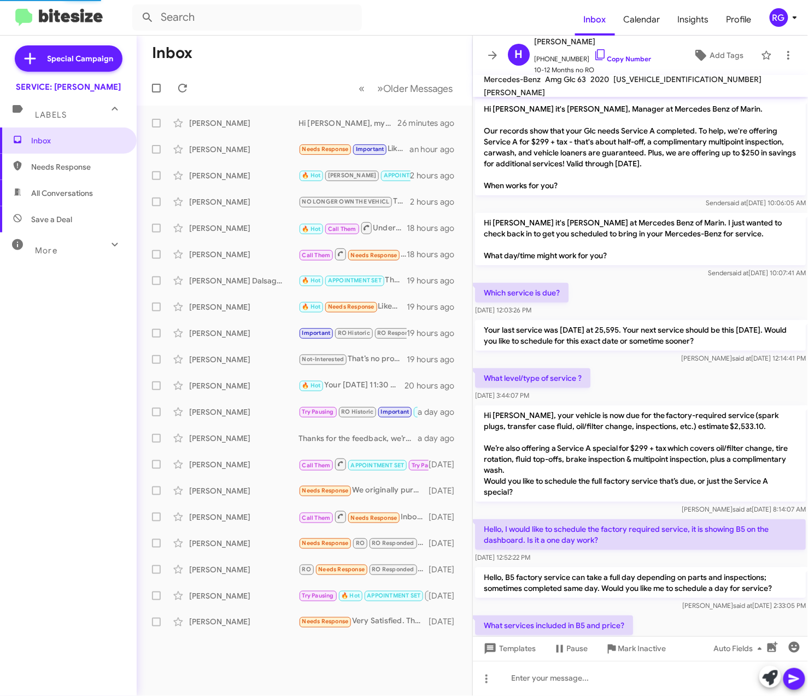
scroll to position [359, 0]
